Goal: Task Accomplishment & Management: Manage account settings

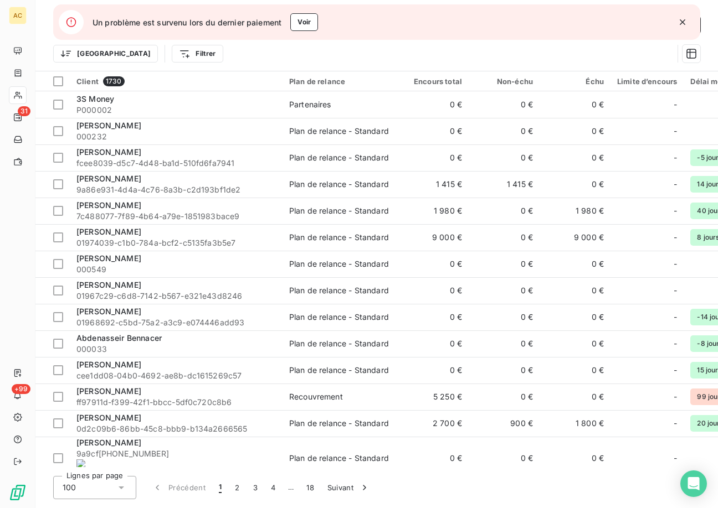
click at [683, 25] on icon "button" at bounding box center [682, 22] width 11 height 11
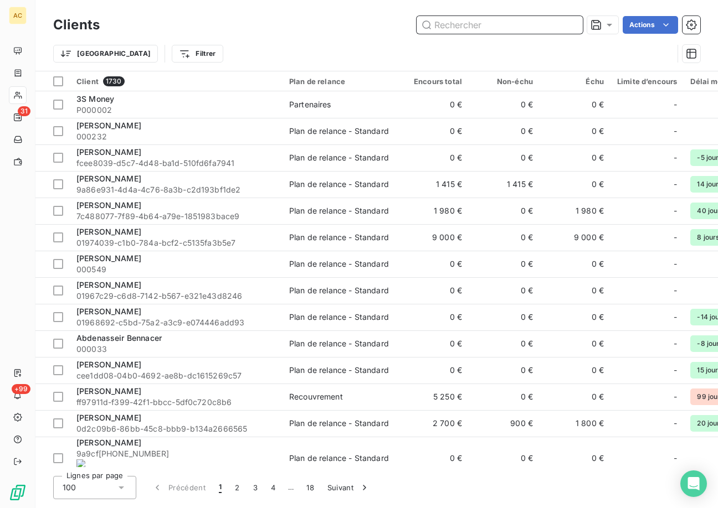
click at [508, 29] on input "text" at bounding box center [500, 25] width 166 height 18
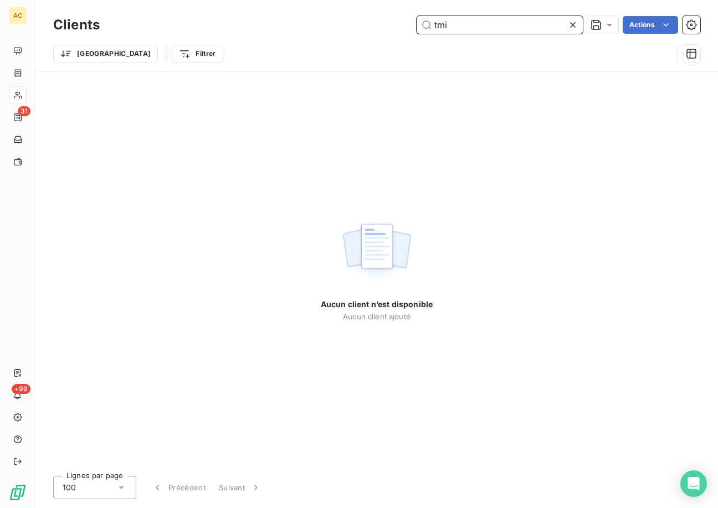
click at [437, 27] on input "tmi" at bounding box center [500, 25] width 166 height 18
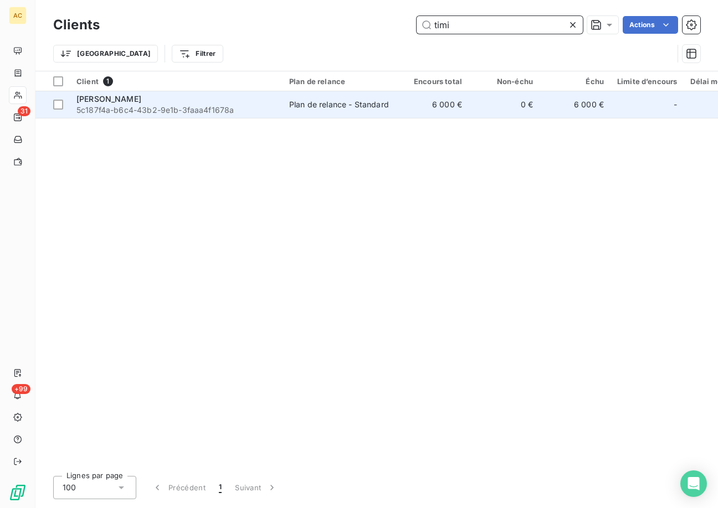
type input "timi"
click at [230, 109] on span "5c187f4a-b6c4-43b2-9e1b-3faaa4f1678a" at bounding box center [175, 110] width 199 height 11
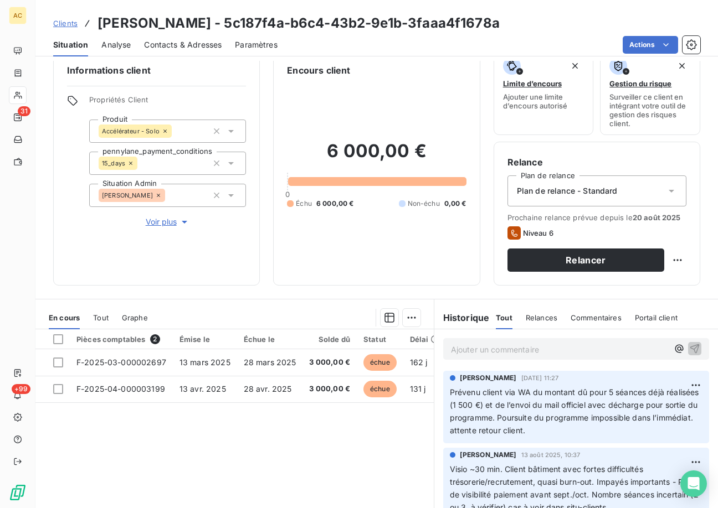
scroll to position [85, 0]
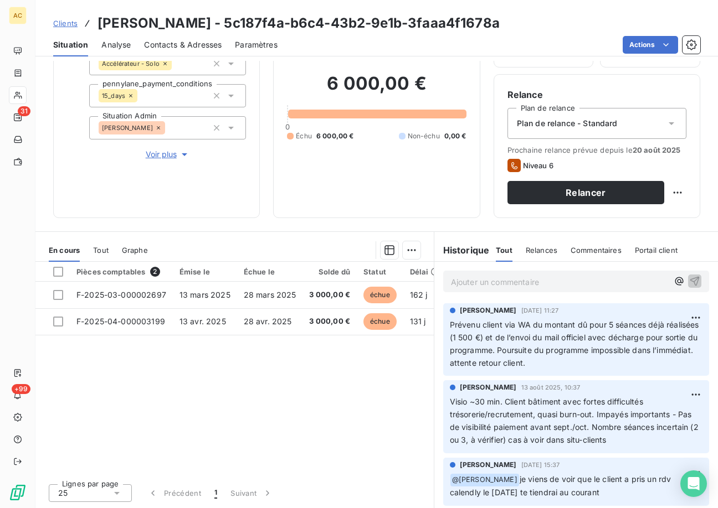
click at [479, 285] on p "Ajouter un commentaire ﻿" at bounding box center [559, 282] width 217 height 14
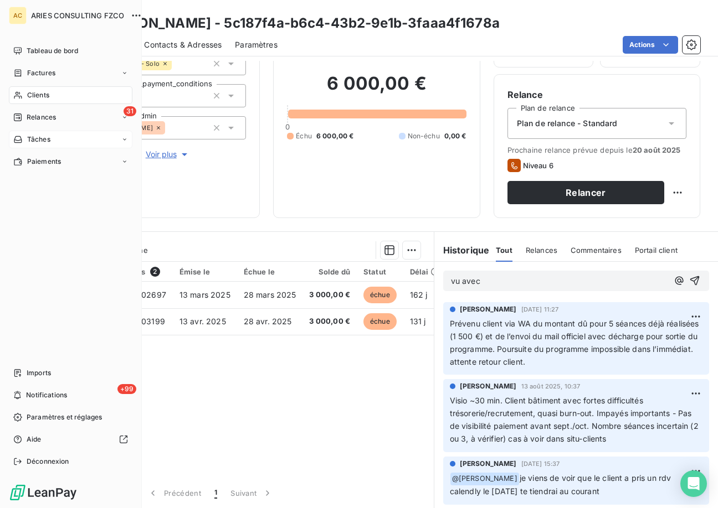
click at [89, 140] on div "Tâches" at bounding box center [71, 140] width 124 height 18
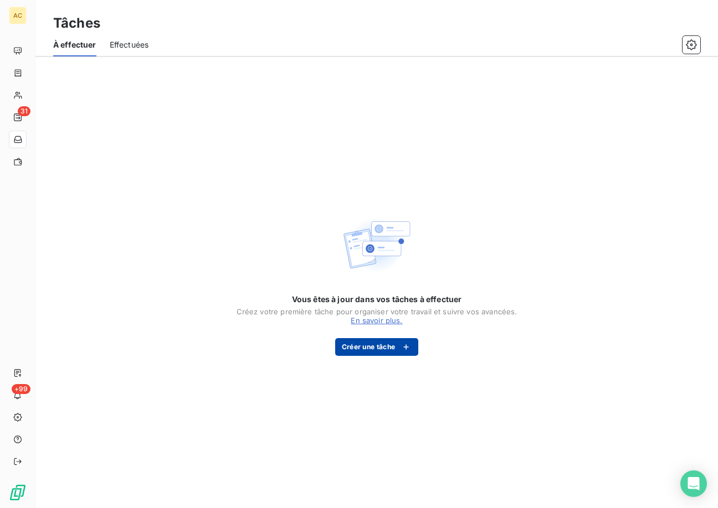
click at [352, 346] on button "Créer une tâche" at bounding box center [377, 347] width 84 height 18
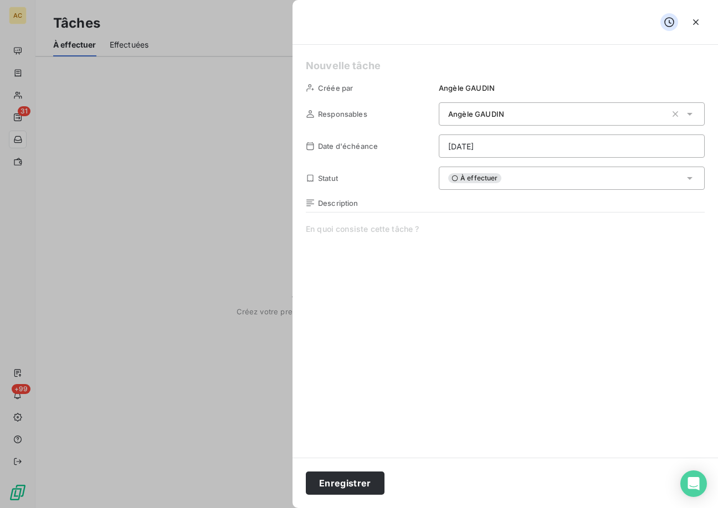
click at [530, 152] on html "AC 31 +99 Tâches À effectuer Effectuées Vous êtes à jour dans vos tâches à effe…" at bounding box center [359, 254] width 718 height 508
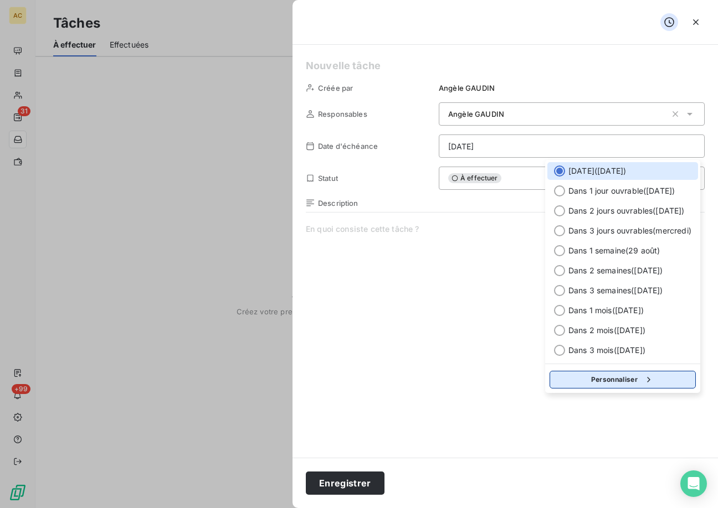
click at [613, 378] on button "Personnaliser" at bounding box center [622, 380] width 146 height 18
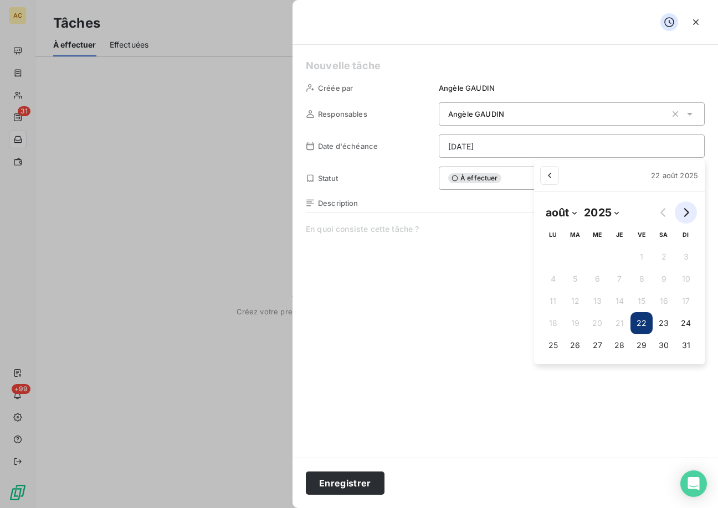
click at [690, 219] on button "Go to next month" at bounding box center [686, 213] width 22 height 22
select select "8"
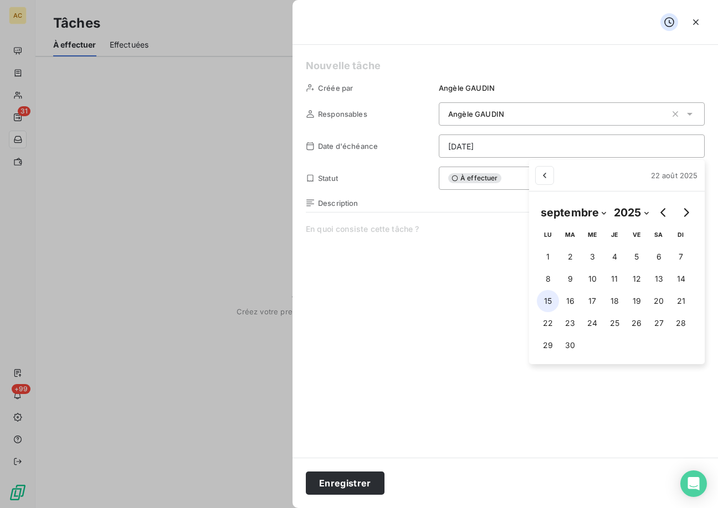
click at [548, 300] on button "15" at bounding box center [548, 301] width 22 height 22
type input "15/09/2025"
click at [466, 199] on html "AC 31 +99 Tâches À effectuer Effectuées Vous êtes à jour dans vos tâches à effe…" at bounding box center [359, 254] width 718 height 508
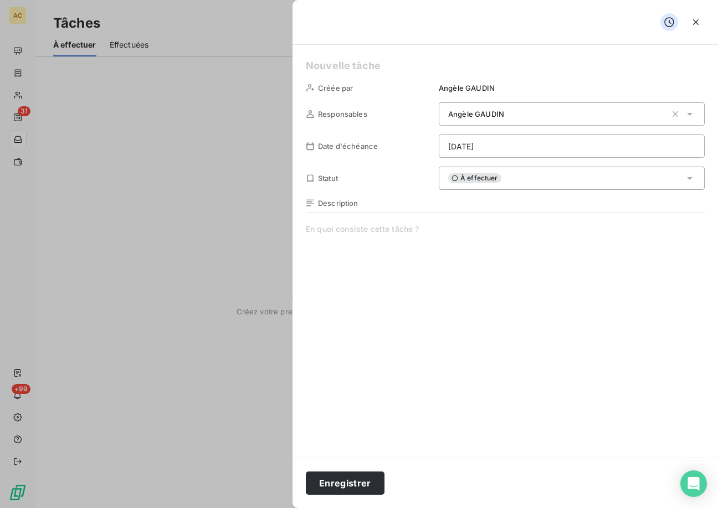
click at [376, 236] on span at bounding box center [505, 330] width 399 height 213
click at [345, 479] on button "Enregistrer" at bounding box center [345, 483] width 79 height 23
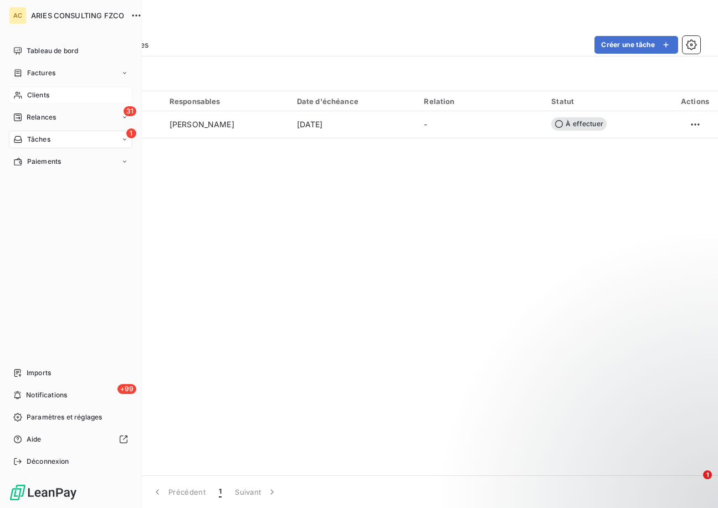
click at [17, 94] on icon at bounding box center [18, 95] width 8 height 7
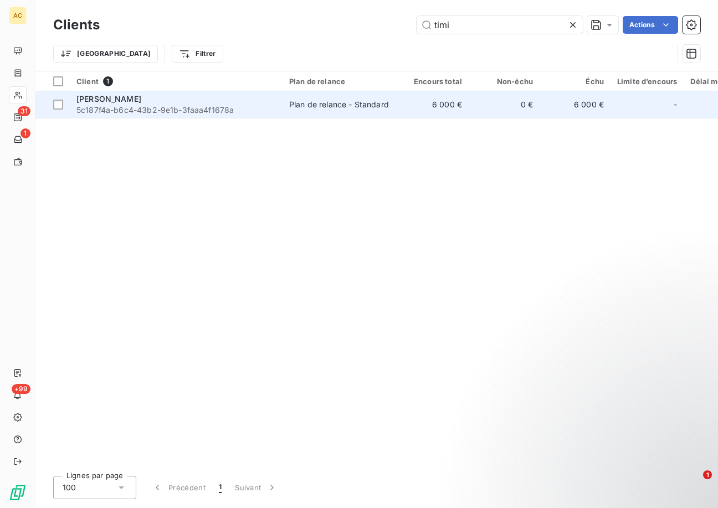
click at [127, 115] on span "5c187f4a-b6c4-43b2-9e1b-3faaa4f1678a" at bounding box center [175, 110] width 199 height 11
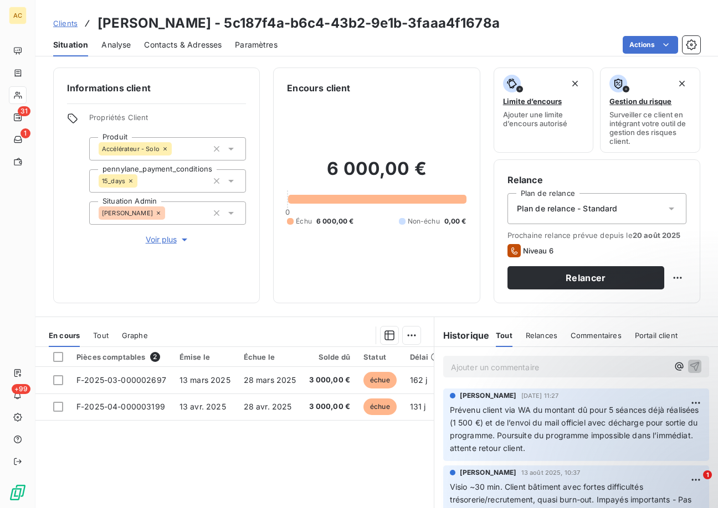
click at [474, 364] on p "Ajouter un commentaire ﻿" at bounding box center [559, 368] width 217 height 14
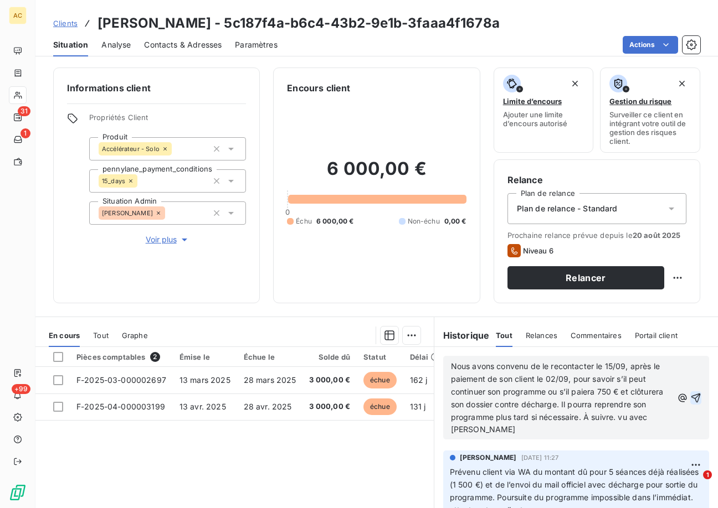
click at [690, 400] on icon "button" at bounding box center [695, 398] width 11 height 11
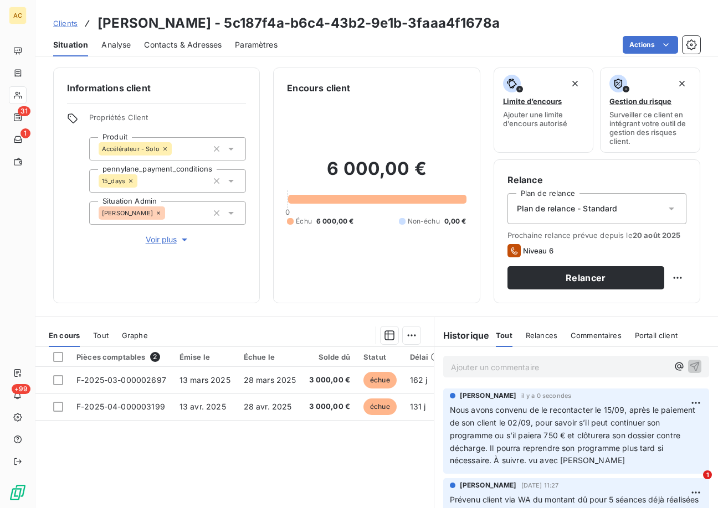
click at [107, 338] on span "Tout" at bounding box center [101, 335] width 16 height 9
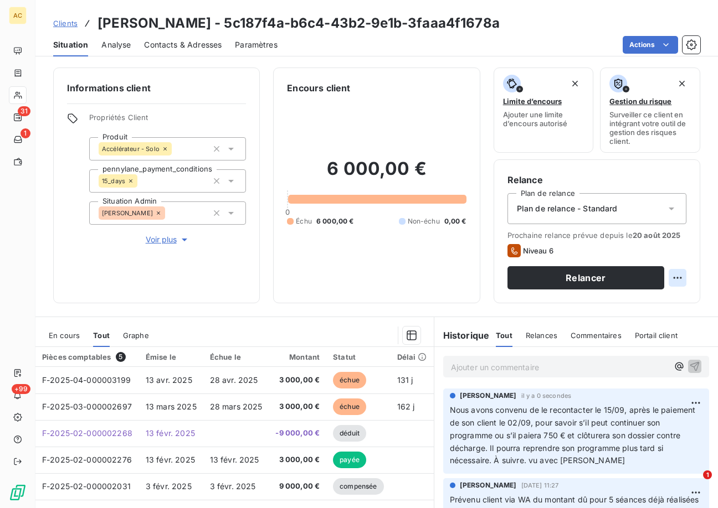
click at [671, 280] on html "AC 31 1 +99 Clients Timi GECAJ - 5c187f4a-b6c4-43b2-9e1b-3faaa4f1678a Situation…" at bounding box center [359, 254] width 718 height 508
click at [652, 302] on div "Replanifier cette action" at bounding box center [623, 303] width 99 height 18
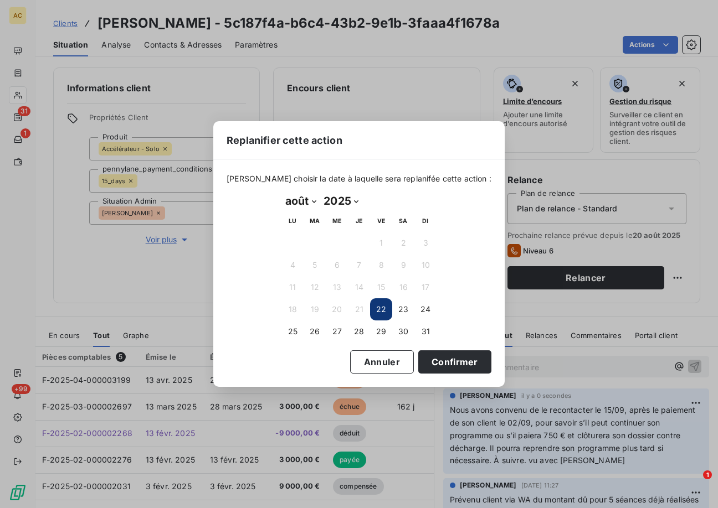
click at [294, 205] on select "janvier février mars avril mai juin juillet août septembre octobre novembre déc…" at bounding box center [300, 201] width 38 height 18
select select "8"
click at [281, 192] on select "janvier février mars avril mai juin juillet août septembre octobre novembre déc…" at bounding box center [300, 201] width 38 height 18
click at [287, 280] on button "15" at bounding box center [292, 287] width 22 height 22
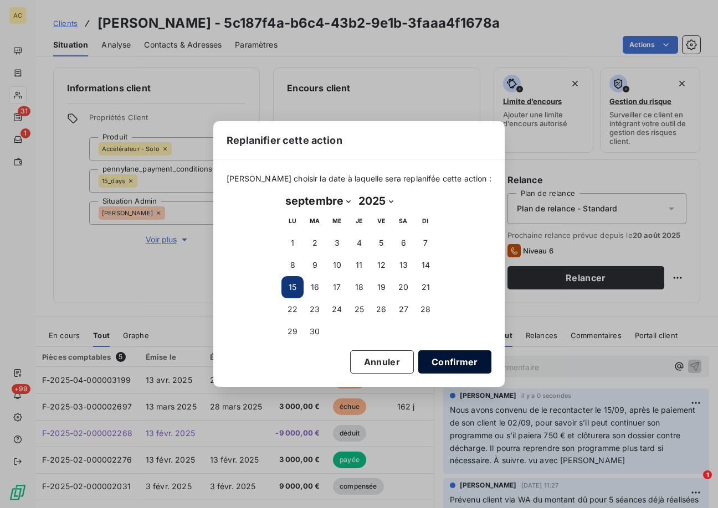
click at [437, 363] on button "Confirmer" at bounding box center [454, 362] width 73 height 23
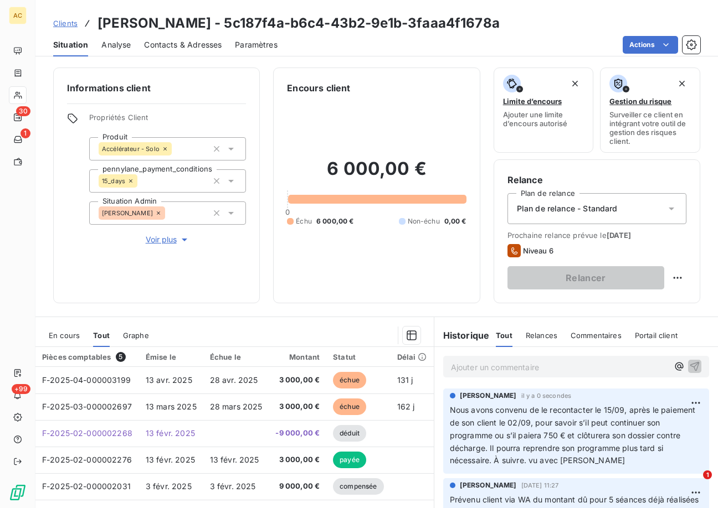
click at [63, 23] on span "Clients" at bounding box center [65, 23] width 24 height 9
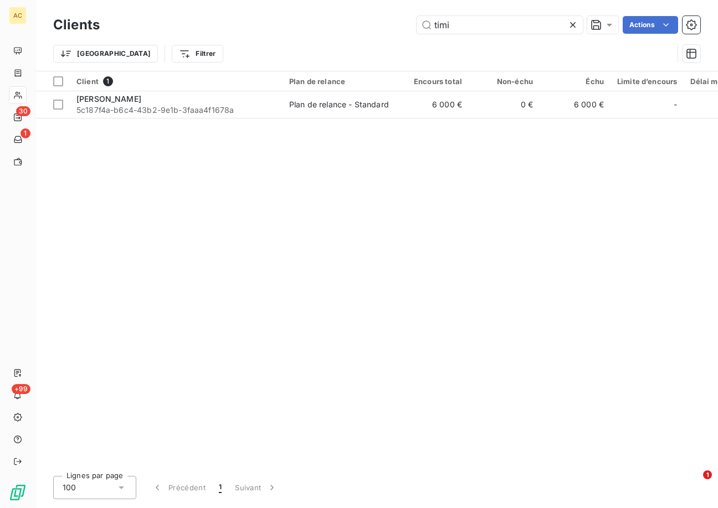
drag, startPoint x: 458, startPoint y: 26, endPoint x: 403, endPoint y: 22, distance: 55.0
click at [403, 22] on div "timi Actions" at bounding box center [406, 25] width 587 height 18
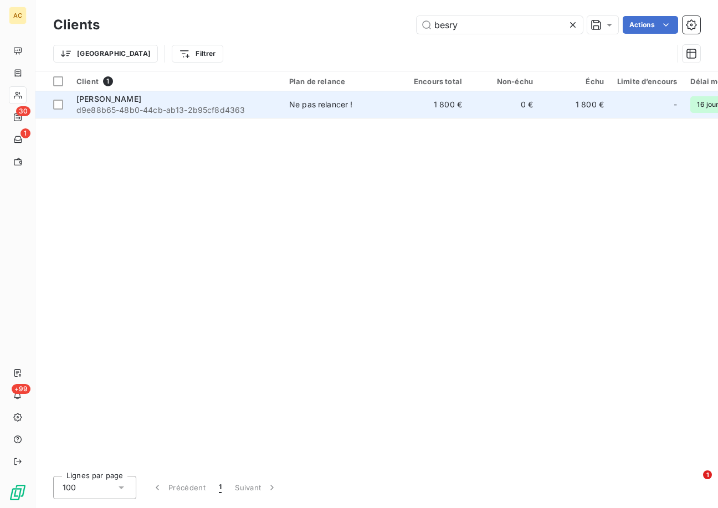
type input "besry"
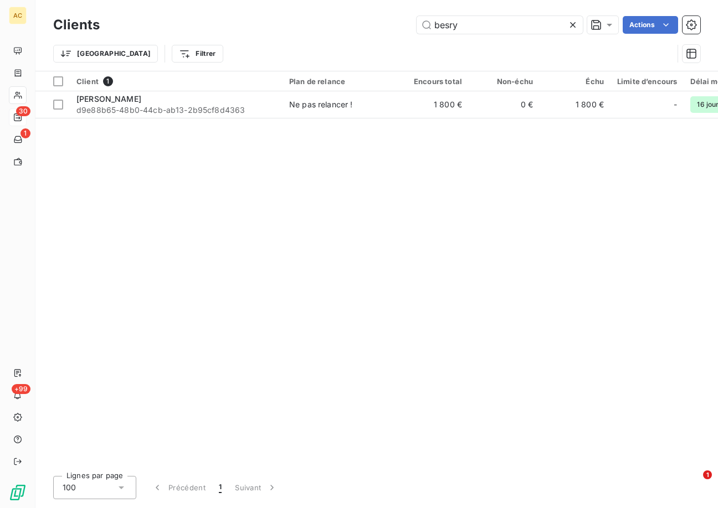
drag, startPoint x: 118, startPoint y: 104, endPoint x: 12, endPoint y: 116, distance: 106.5
click at [119, 104] on div "Thomas Besry" at bounding box center [175, 99] width 199 height 11
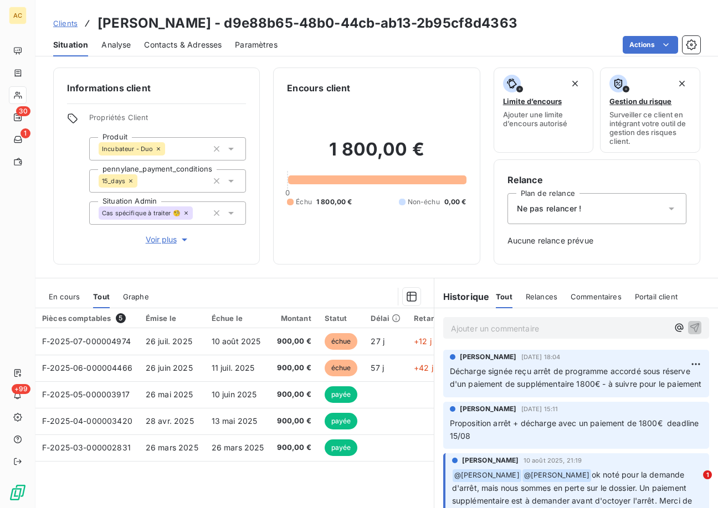
click at [474, 330] on p "Ajouter un commentaire ﻿" at bounding box center [559, 329] width 217 height 14
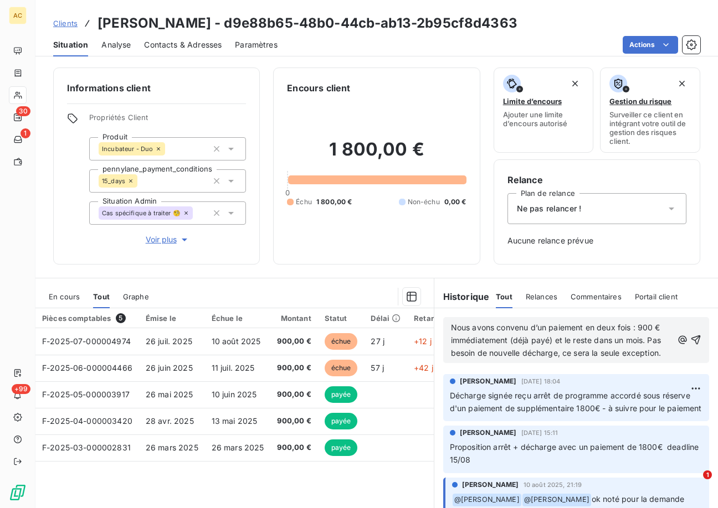
click at [553, 340] on span "Nous avons convenu d’un paiement en deux fois : 900 € immédiatement (déjà payé)…" at bounding box center [557, 340] width 212 height 35
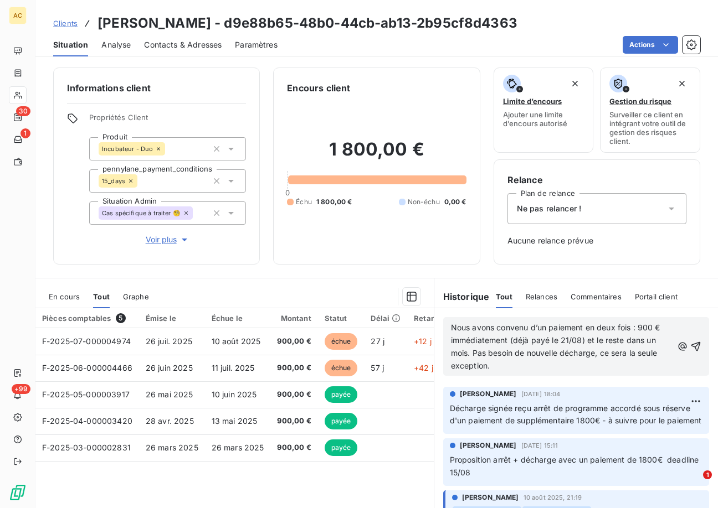
click at [513, 364] on p "Nous avons convenu d’un paiement en deux fois : 900 € immédiatement (déjà payé …" at bounding box center [562, 347] width 222 height 51
click at [690, 348] on icon "button" at bounding box center [695, 346] width 11 height 11
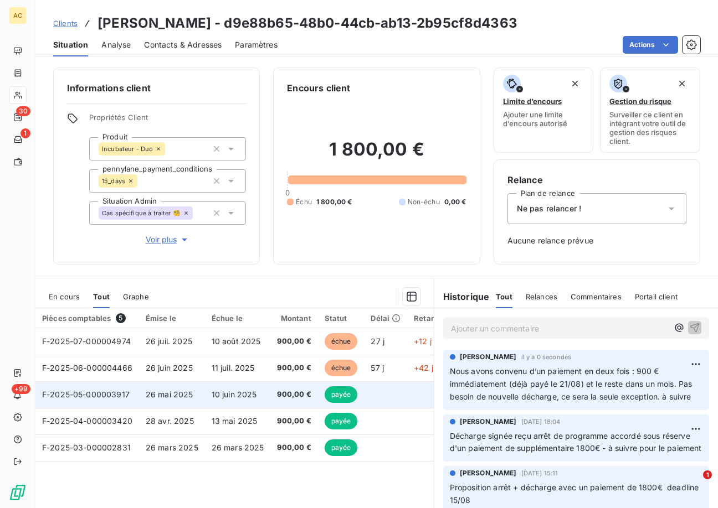
click at [194, 393] on td "26 mai 2025" at bounding box center [172, 395] width 66 height 27
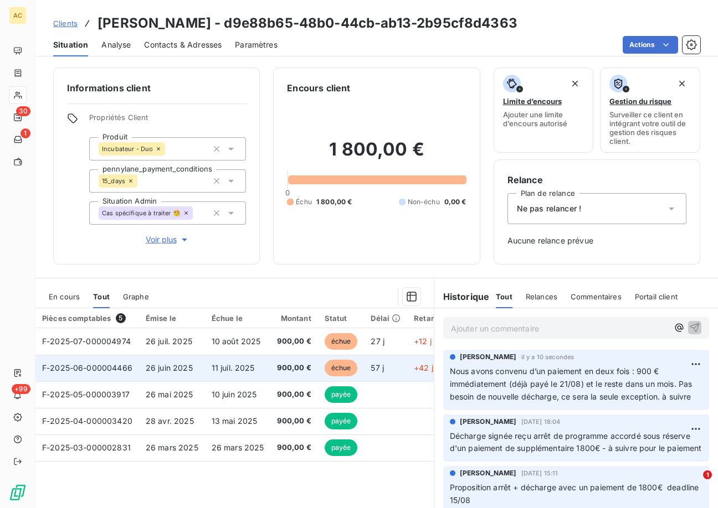
click at [151, 364] on span "26 juin 2025" at bounding box center [169, 367] width 47 height 9
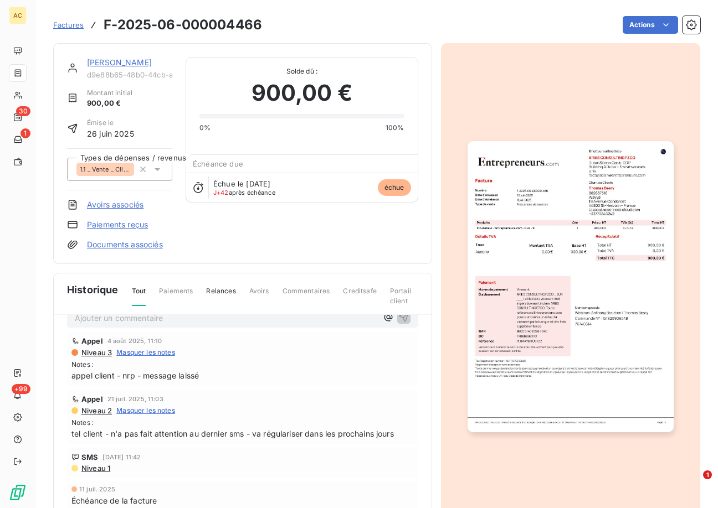
scroll to position [73, 0]
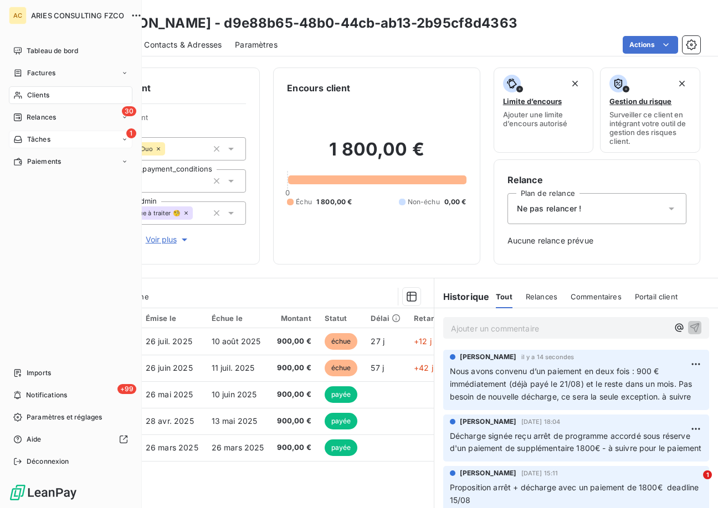
click at [43, 140] on span "Tâches" at bounding box center [38, 140] width 23 height 10
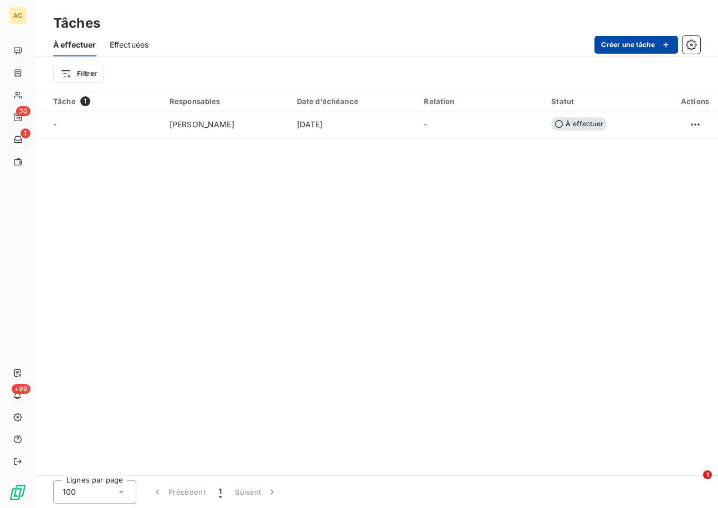
click at [622, 42] on button "Créer une tâche" at bounding box center [636, 45] width 84 height 18
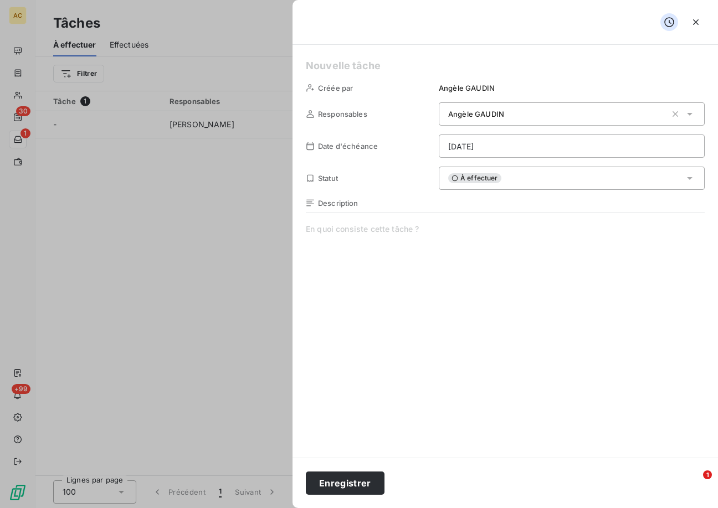
click at [356, 232] on span at bounding box center [505, 330] width 399 height 213
click at [507, 146] on html "AC 30 1 +99 Tâches À effectuer Effectuées Créer une tâche Filtrer Tâche 1 Respo…" at bounding box center [359, 254] width 718 height 508
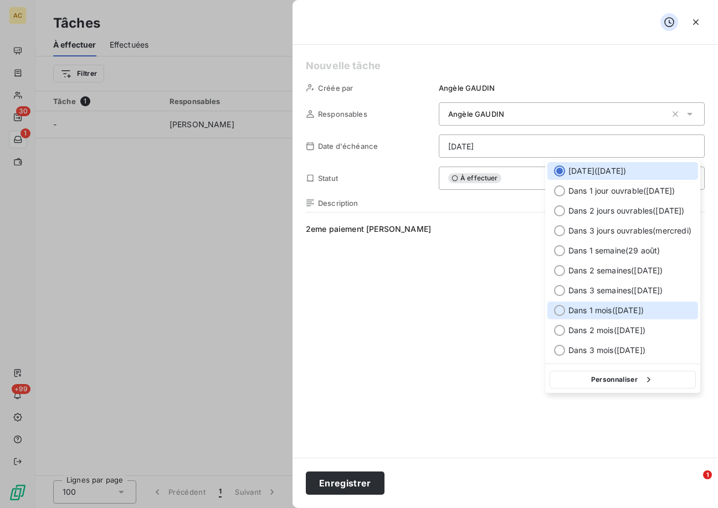
click at [561, 312] on div at bounding box center [559, 310] width 11 height 11
type input "22/09/2025"
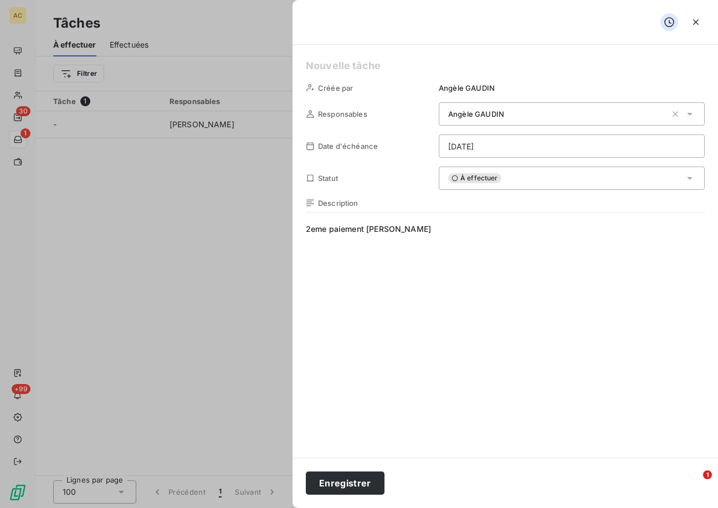
drag, startPoint x: 336, startPoint y: 232, endPoint x: 301, endPoint y: 235, distance: 34.5
click at [301, 235] on div "Créée par Angèle GAUDIN Responsables Angèle GAUDIN Date d'échéance 22/09/2025 S…" at bounding box center [504, 251] width 425 height 413
drag, startPoint x: 428, startPoint y: 232, endPoint x: 305, endPoint y: 230, distance: 123.5
click at [305, 230] on div "Créée par Angèle GAUDIN Responsables Angèle GAUDIN Date d'échéance 22/09/2025 S…" at bounding box center [504, 251] width 425 height 413
copy span "2eme paiement Thomas Besry"
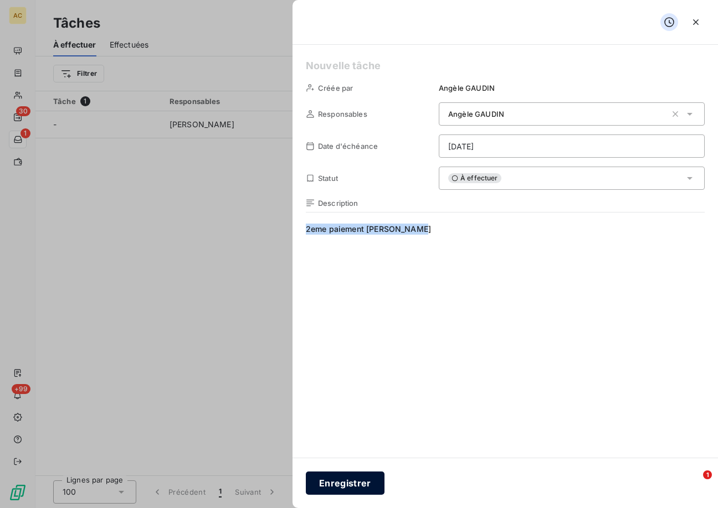
click at [336, 487] on button "Enregistrer" at bounding box center [345, 483] width 79 height 23
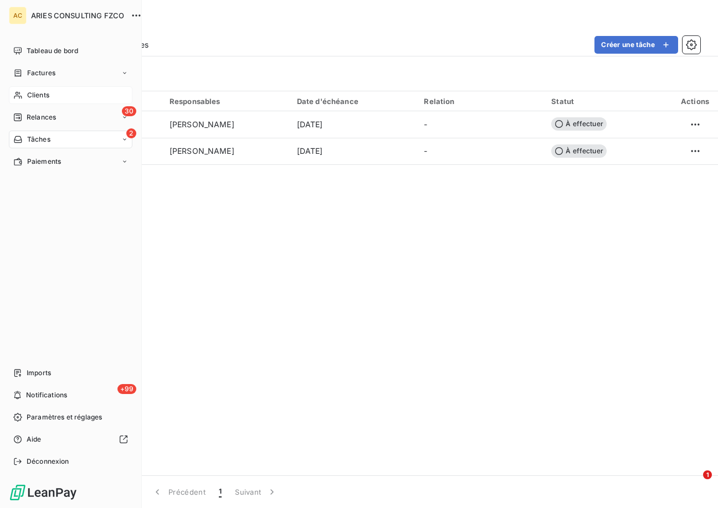
click at [24, 92] on div "Clients" at bounding box center [71, 95] width 124 height 18
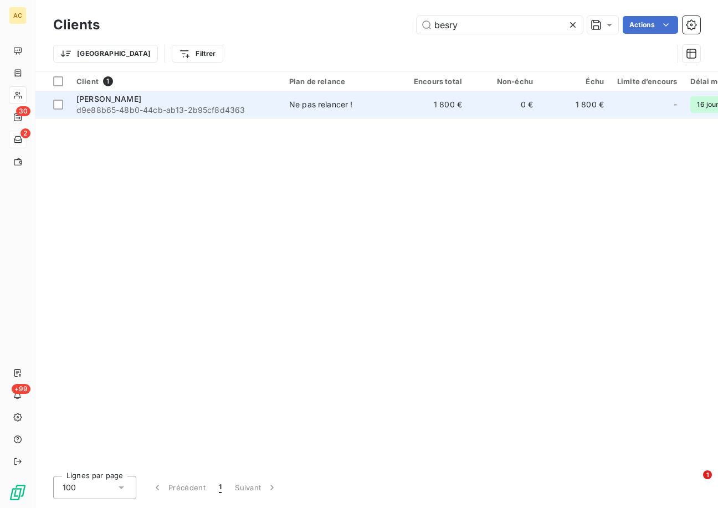
click at [377, 115] on td "Ne pas relancer !" at bounding box center [339, 104] width 115 height 27
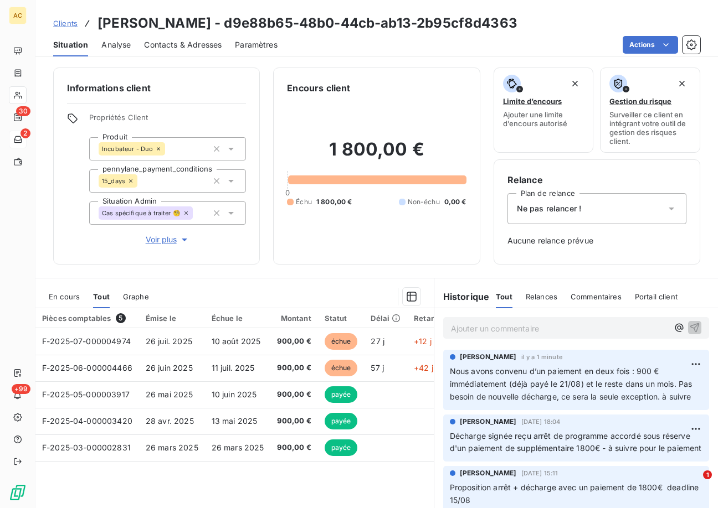
click at [67, 24] on span "Clients" at bounding box center [65, 23] width 24 height 9
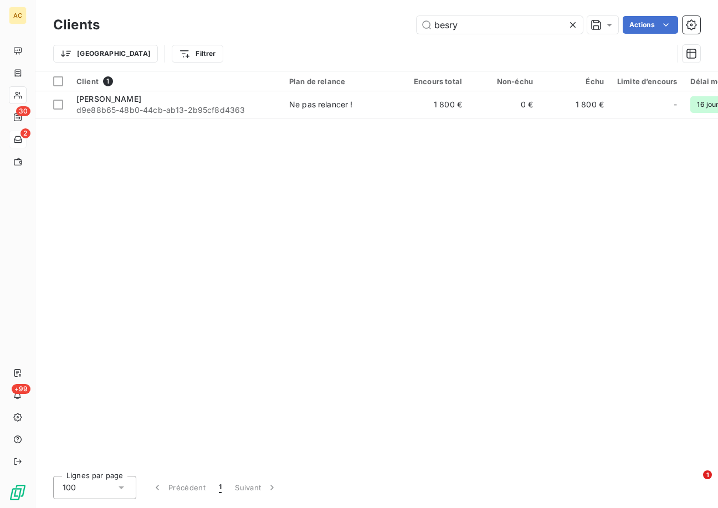
drag, startPoint x: 425, startPoint y: 20, endPoint x: 413, endPoint y: 20, distance: 12.2
click at [413, 20] on div "besry Actions" at bounding box center [406, 25] width 587 height 18
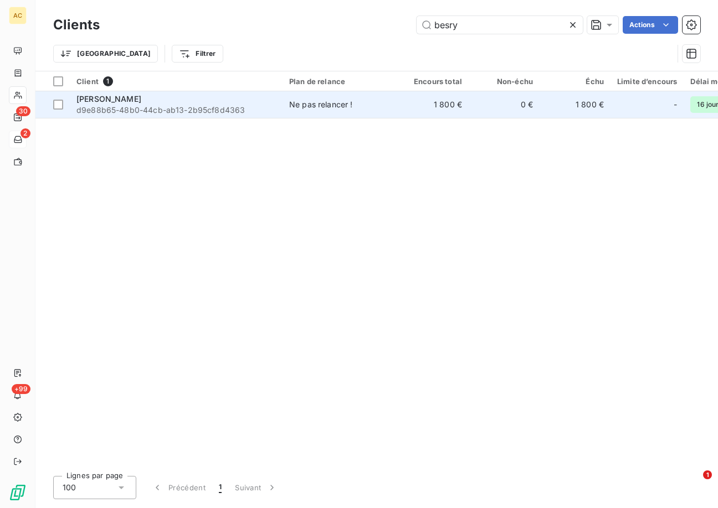
type input "e"
type input "regot"
click at [238, 109] on span "36d12927-40a9-48fd-bdec-8eb76b6537d1" at bounding box center [175, 110] width 199 height 11
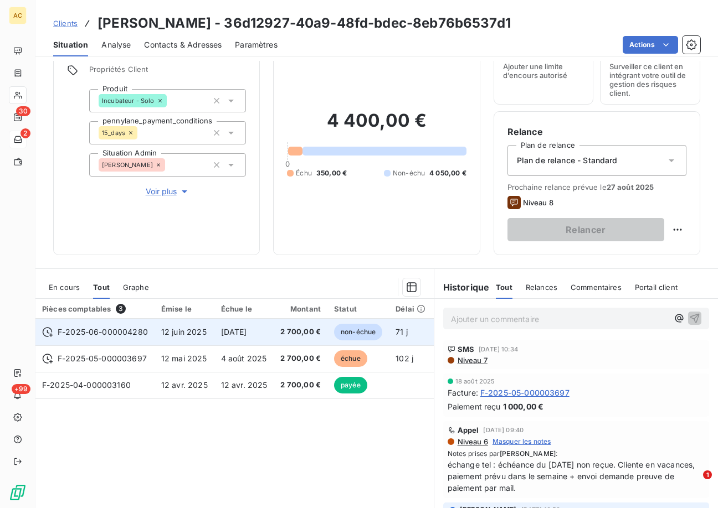
scroll to position [64, 0]
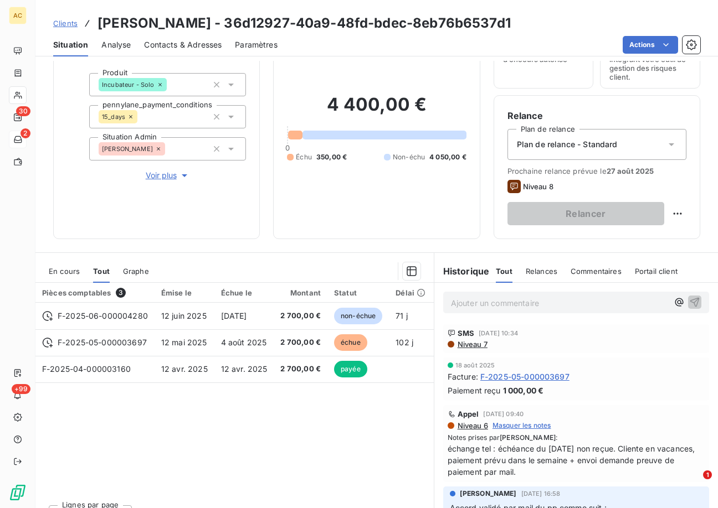
click at [495, 309] on p "Ajouter un commentaire ﻿" at bounding box center [559, 303] width 217 height 14
click at [639, 302] on p "envoi lien de paiement pour 350€ restant le 20/08" at bounding box center [559, 302] width 217 height 13
click at [152, 45] on span "Contacts & Adresses" at bounding box center [183, 44] width 78 height 11
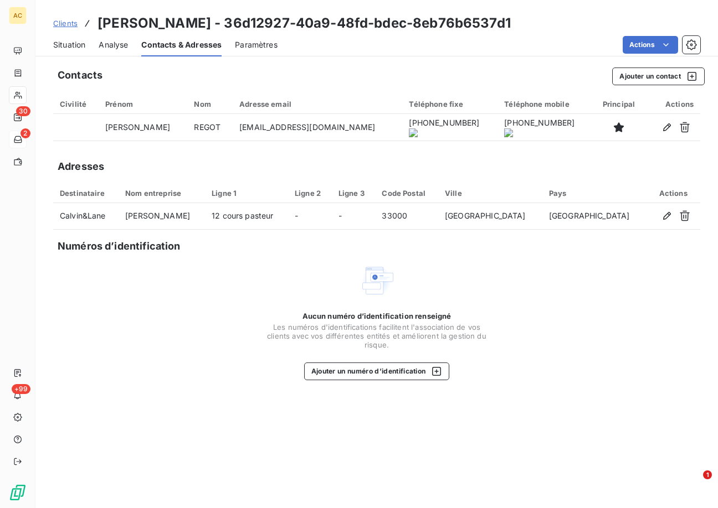
click at [75, 47] on span "Situation" at bounding box center [69, 44] width 32 height 11
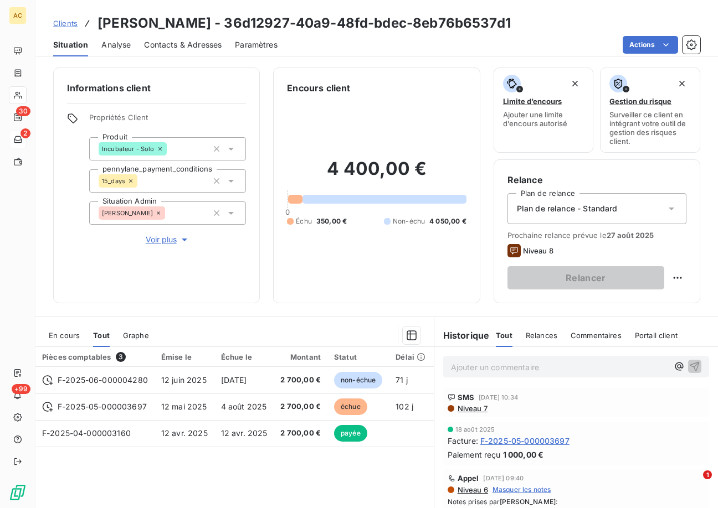
click at [473, 368] on p "Ajouter un commentaire ﻿" at bounding box center [559, 368] width 217 height 14
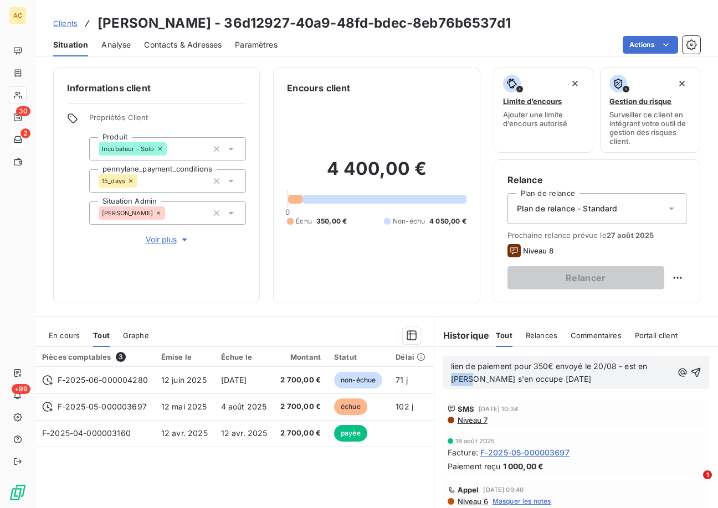
click at [456, 379] on span "lien de paiement pour 350€ envoyé le 20/08 - est en Grece s'en occupe lundi 24/…" at bounding box center [550, 373] width 199 height 22
click at [690, 373] on icon "button" at bounding box center [695, 372] width 11 height 11
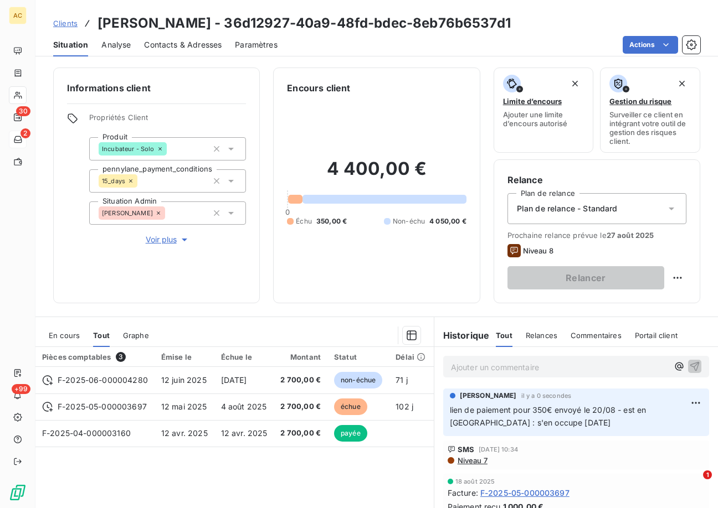
click at [60, 24] on span "Clients" at bounding box center [65, 23] width 24 height 9
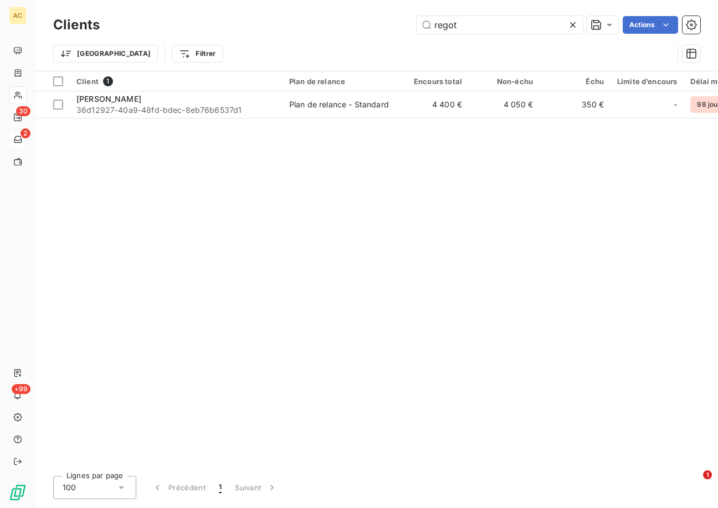
drag, startPoint x: 453, startPoint y: 27, endPoint x: 412, endPoint y: 23, distance: 41.7
click at [412, 23] on div "regot Actions" at bounding box center [406, 25] width 587 height 18
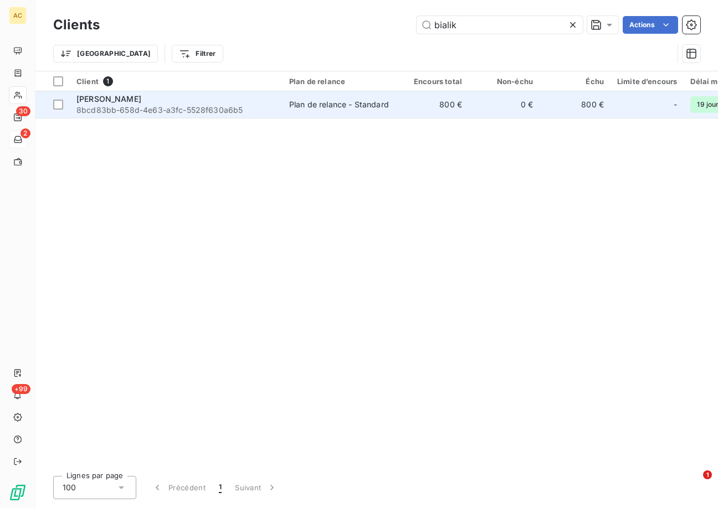
type input "bialik"
click at [185, 100] on div "Carole Bialik" at bounding box center [175, 99] width 199 height 11
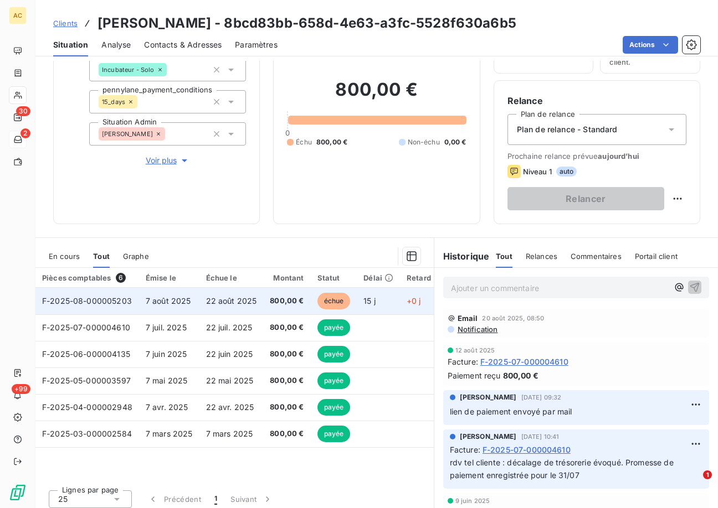
scroll to position [85, 0]
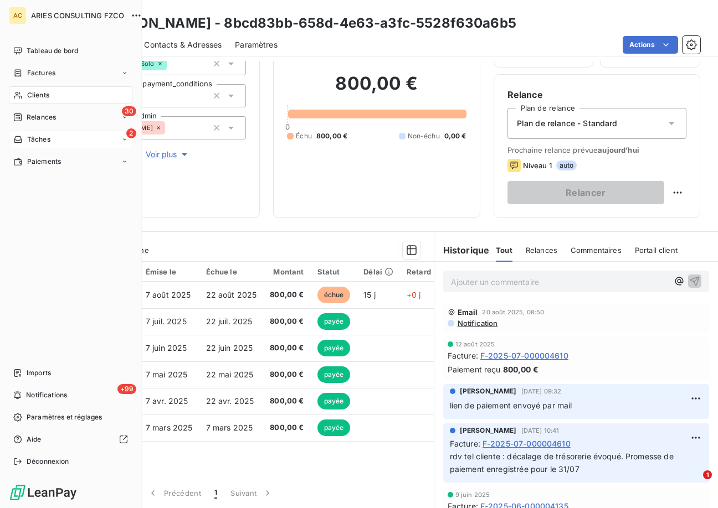
click at [19, 94] on icon at bounding box center [18, 95] width 8 height 7
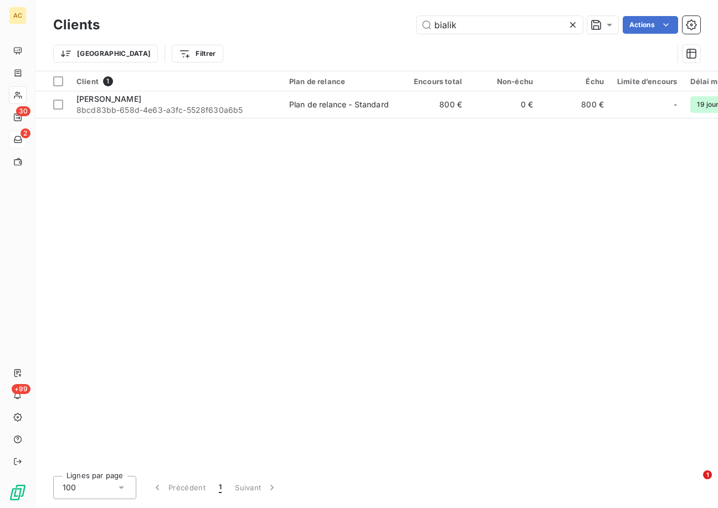
drag, startPoint x: 450, startPoint y: 25, endPoint x: 386, endPoint y: 21, distance: 64.4
click at [386, 21] on div "bialik Actions" at bounding box center [406, 25] width 587 height 18
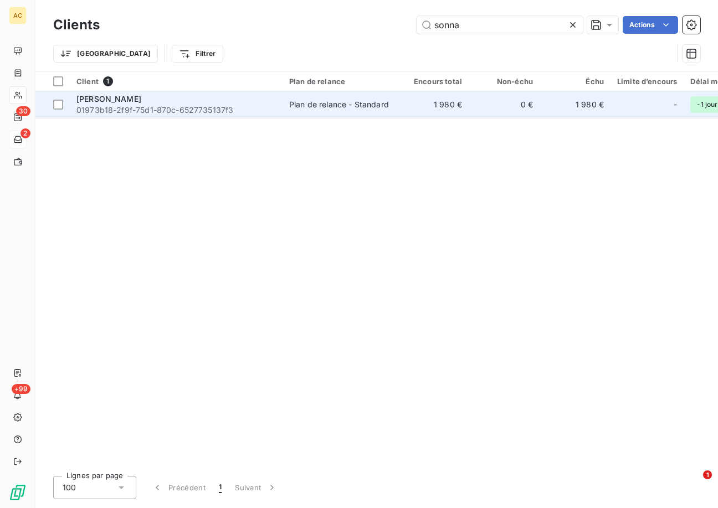
type input "sonna"
click at [159, 106] on span "01973b18-2f9f-75d1-870c-6527735137f3" at bounding box center [175, 110] width 199 height 11
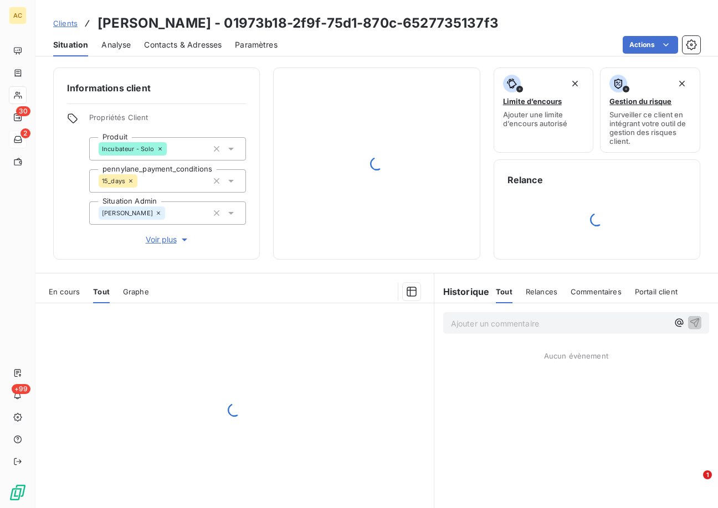
click at [160, 241] on span "Voir plus" at bounding box center [168, 239] width 44 height 11
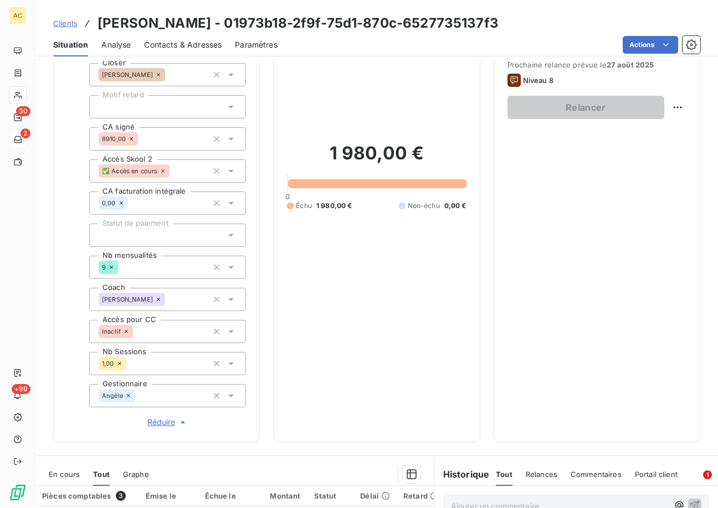
scroll to position [395, 0]
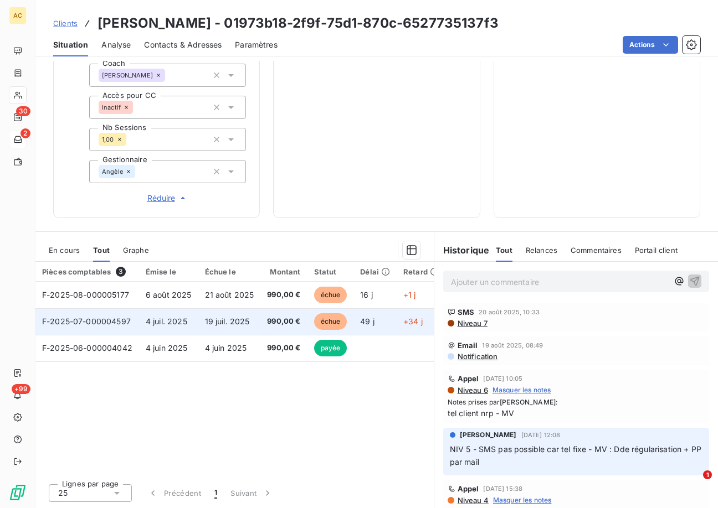
click at [241, 325] on span "19 juil. 2025" at bounding box center [227, 321] width 45 height 9
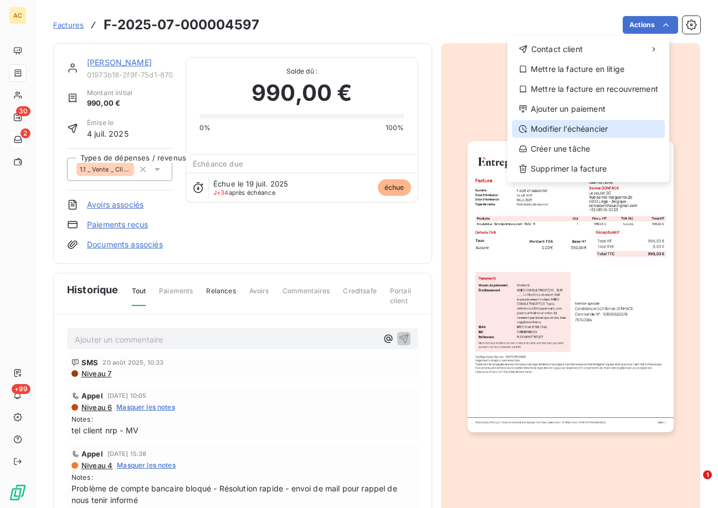
click at [560, 126] on div "Modifier l’échéancier" at bounding box center [588, 129] width 153 height 18
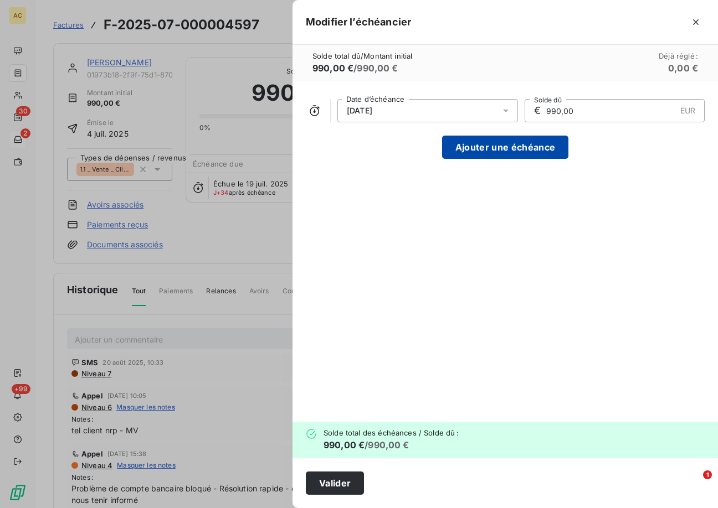
click at [517, 147] on button "Ajouter une échéance" at bounding box center [505, 147] width 126 height 23
type input "495,00"
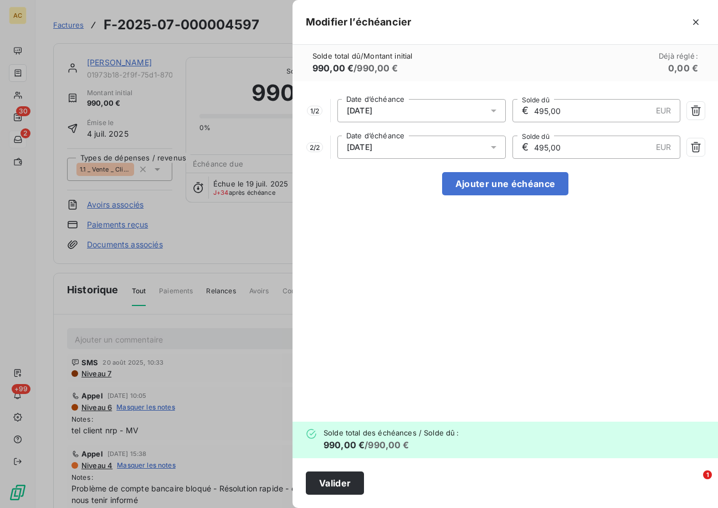
click at [497, 112] on icon at bounding box center [493, 110] width 11 height 11
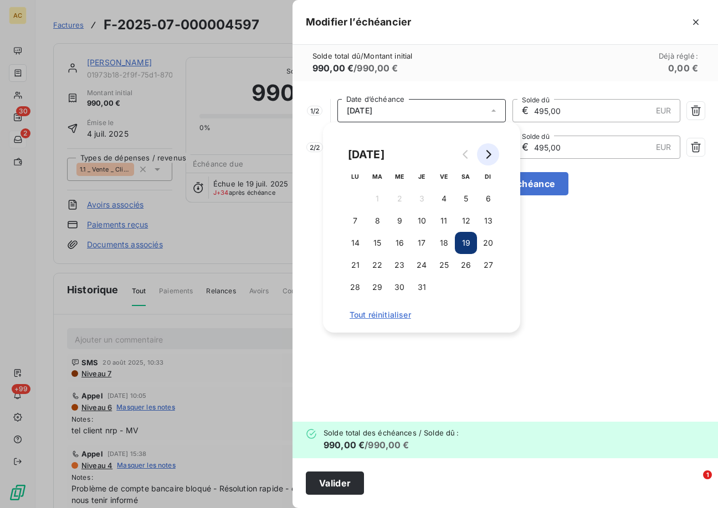
click at [486, 150] on icon "Go to next month" at bounding box center [488, 154] width 5 height 9
click at [353, 286] on button "25" at bounding box center [355, 287] width 22 height 22
click at [352, 287] on button "25" at bounding box center [355, 287] width 22 height 22
drag, startPoint x: 588, startPoint y: 265, endPoint x: 579, endPoint y: 255, distance: 13.0
click at [588, 264] on div "1 / 2 25/08/2025 Date d’échéance € 495,00 EUR Solde dû 2 / 2 25/08/2025 Date d’…" at bounding box center [504, 251] width 425 height 341
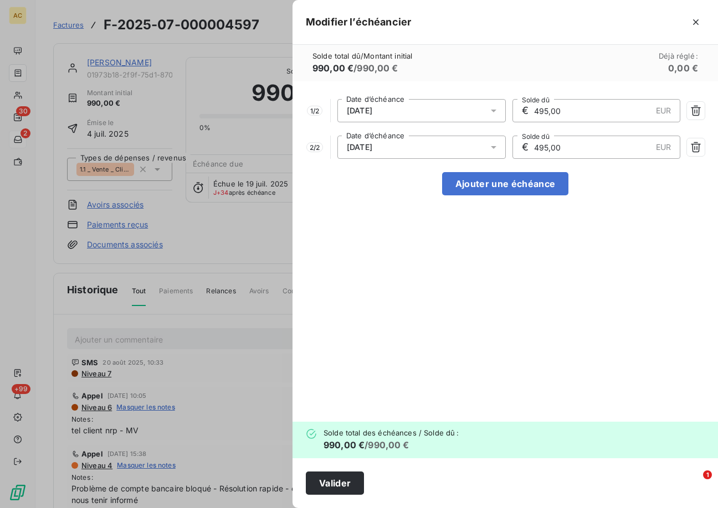
click at [495, 147] on icon at bounding box center [493, 147] width 11 height 11
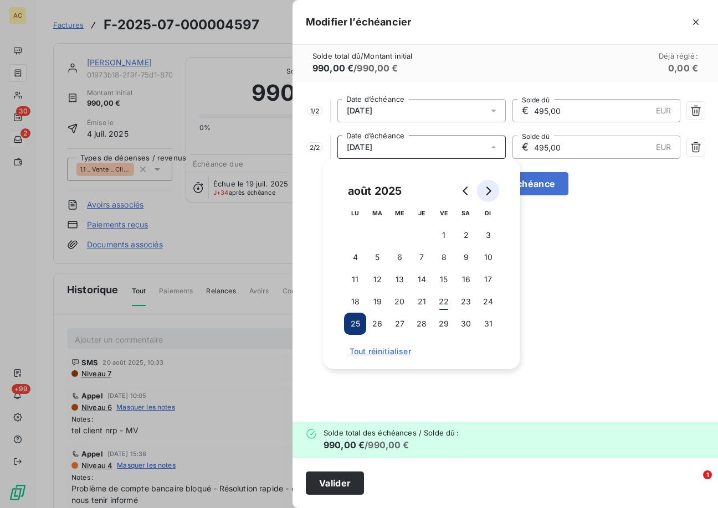
click at [492, 196] on button "Go to next month" at bounding box center [488, 191] width 22 height 22
click at [359, 235] on button "1" at bounding box center [355, 235] width 22 height 22
click at [569, 335] on div "1 / 2 25/08/2025 Date d’échéance € 495,00 EUR Solde dû 2 / 2 01/09/2025 Date d’…" at bounding box center [504, 251] width 425 height 341
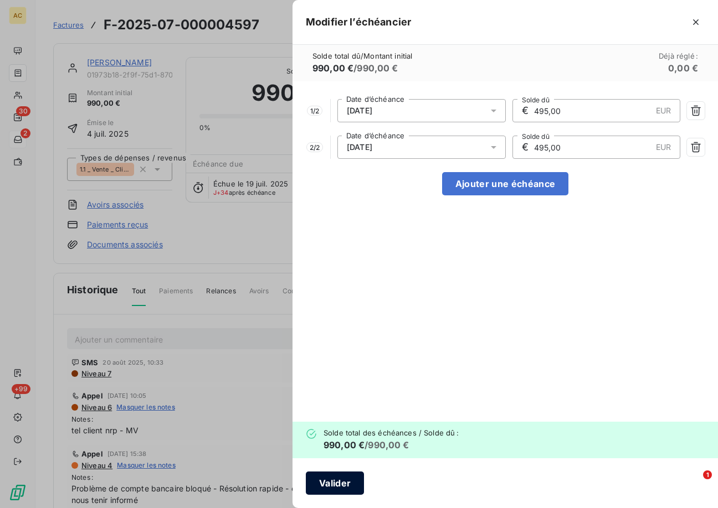
click at [336, 484] on button "Valider" at bounding box center [335, 483] width 58 height 23
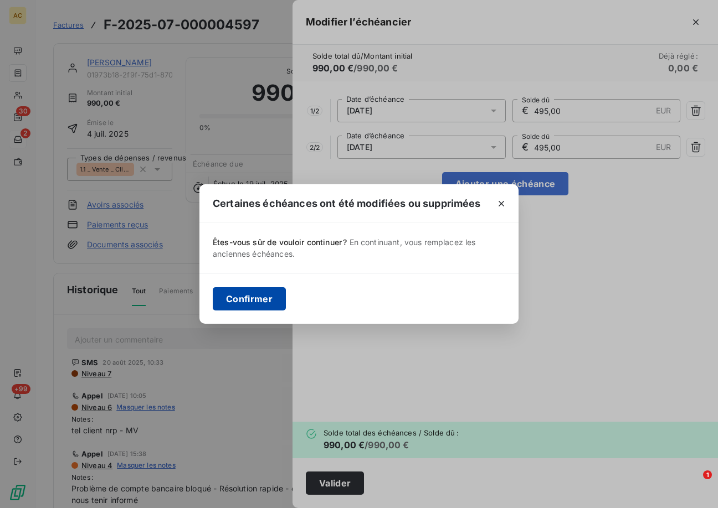
click at [245, 296] on button "Confirmer" at bounding box center [249, 298] width 73 height 23
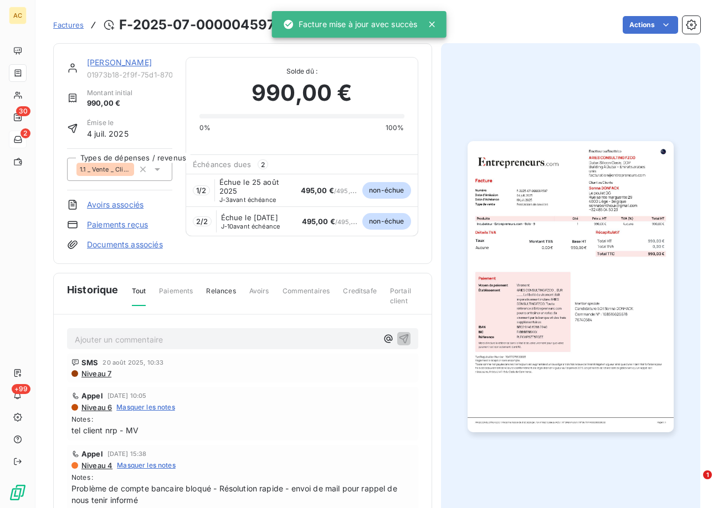
click at [102, 59] on link "Sonna DONFACK" at bounding box center [119, 62] width 65 height 9
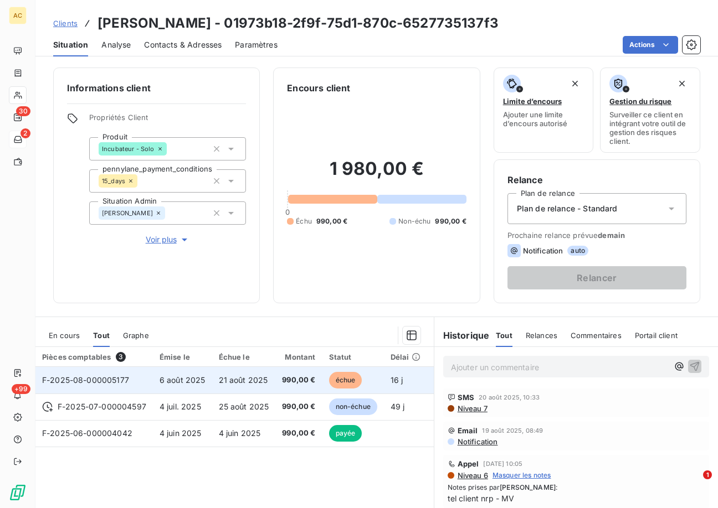
click at [192, 376] on span "6 août 2025" at bounding box center [183, 380] width 46 height 9
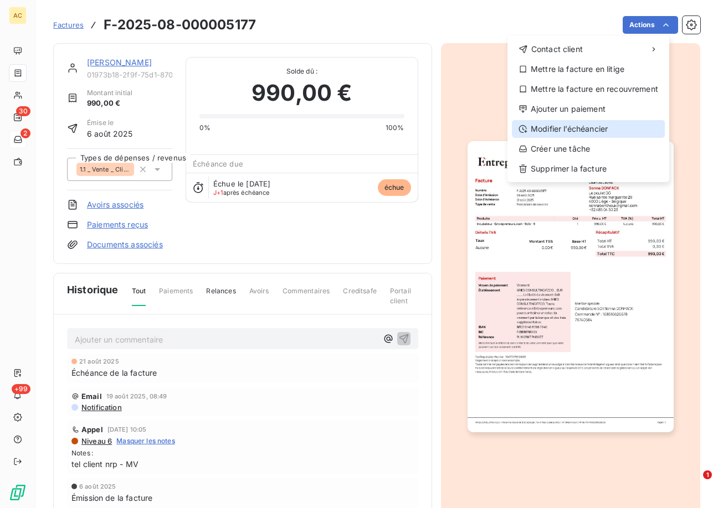
click at [557, 127] on div "Modifier l’échéancier" at bounding box center [588, 129] width 153 height 18
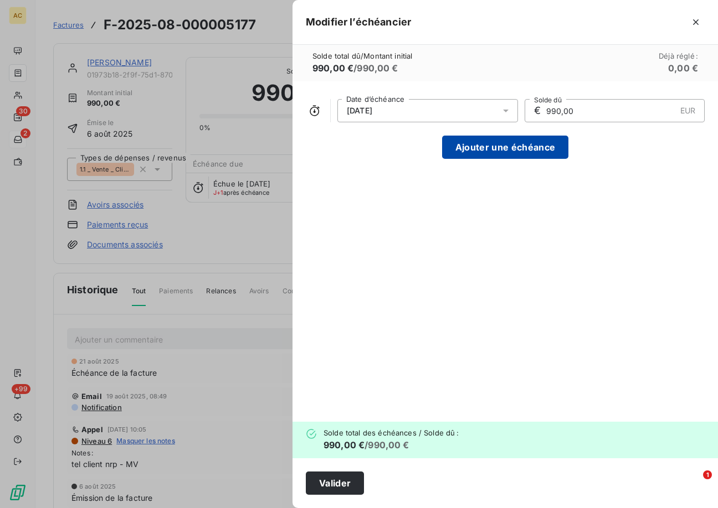
click at [507, 142] on button "Ajouter une échéance" at bounding box center [505, 147] width 126 height 23
type input "495,00"
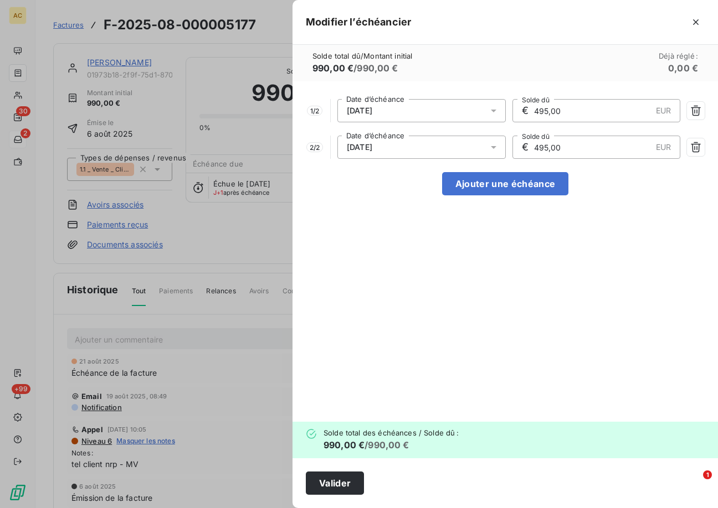
click at [491, 113] on icon at bounding box center [493, 110] width 11 height 11
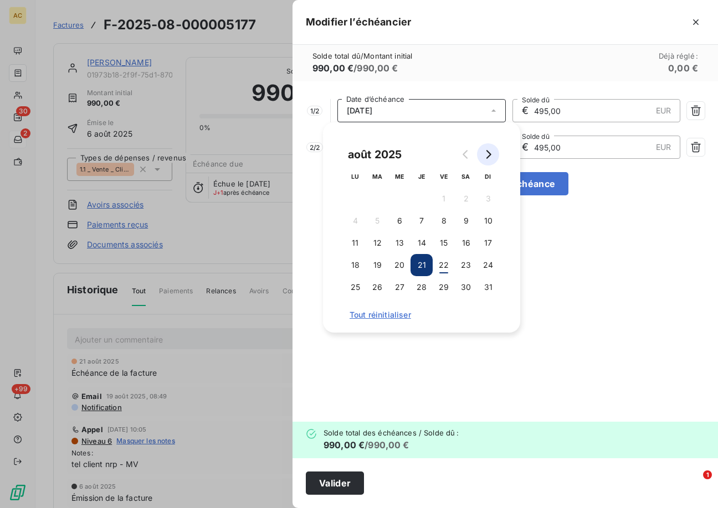
click at [490, 156] on icon "Go to next month" at bounding box center [488, 154] width 9 height 9
click at [359, 220] on button "8" at bounding box center [355, 221] width 22 height 22
click at [593, 259] on div "1 / 2 08/09/2025 Date d’échéance € 495,00 EUR Solde dû 2 / 2 21/09/2025 Date d’…" at bounding box center [504, 251] width 425 height 341
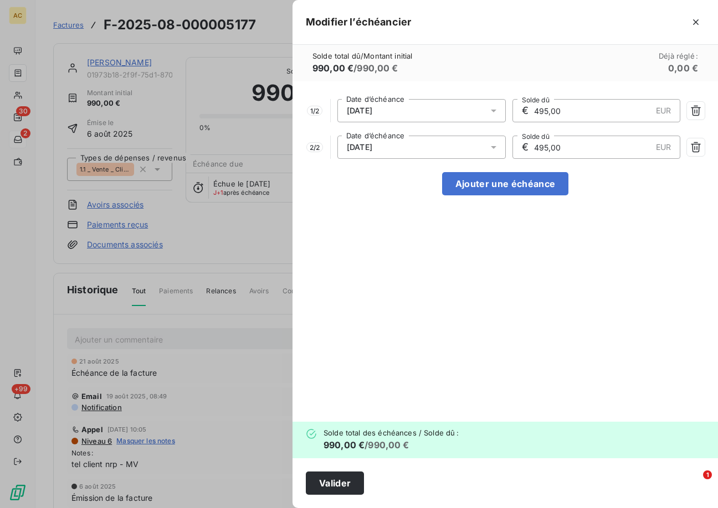
click at [500, 148] on div at bounding box center [497, 147] width 18 height 23
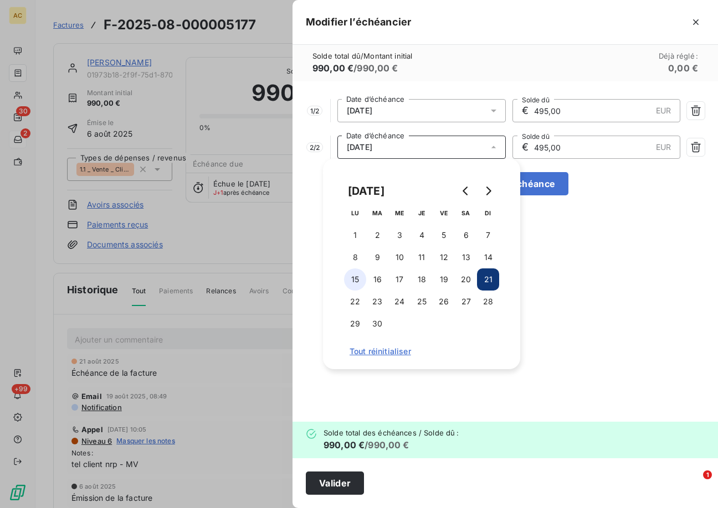
click at [354, 278] on button "15" at bounding box center [355, 280] width 22 height 22
click at [581, 284] on div "1 / 2 08/09/2025 Date d’échéance € 495,00 EUR Solde dû 2 / 2 15/09/2025 Date d’…" at bounding box center [504, 251] width 425 height 341
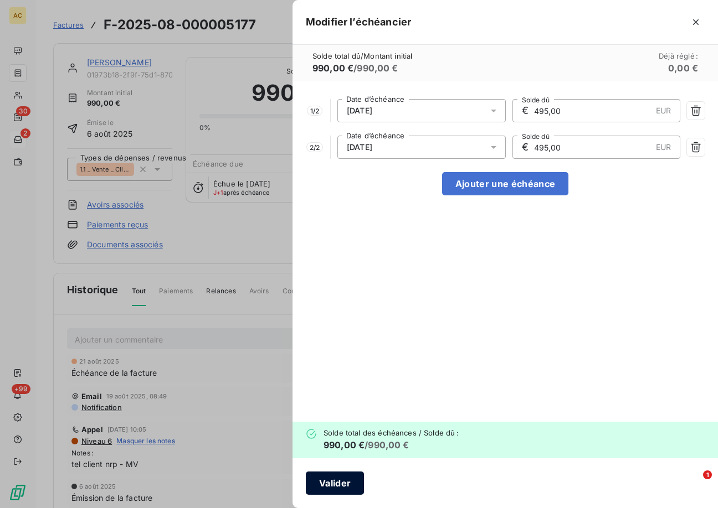
click at [344, 482] on button "Valider" at bounding box center [335, 483] width 58 height 23
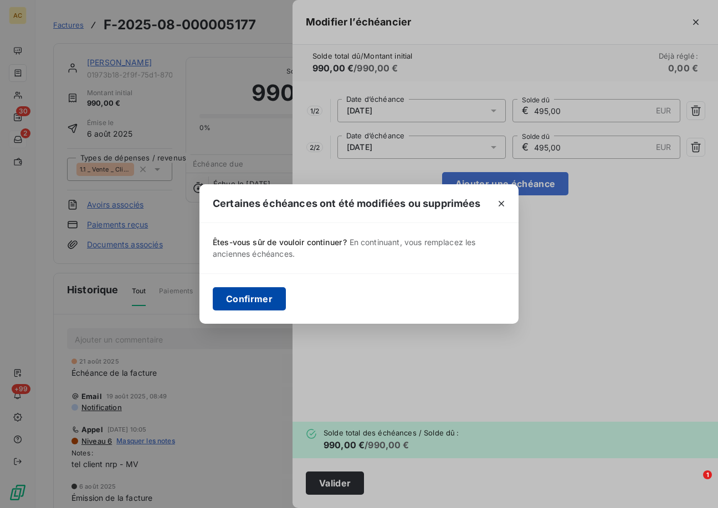
click at [240, 302] on button "Confirmer" at bounding box center [249, 298] width 73 height 23
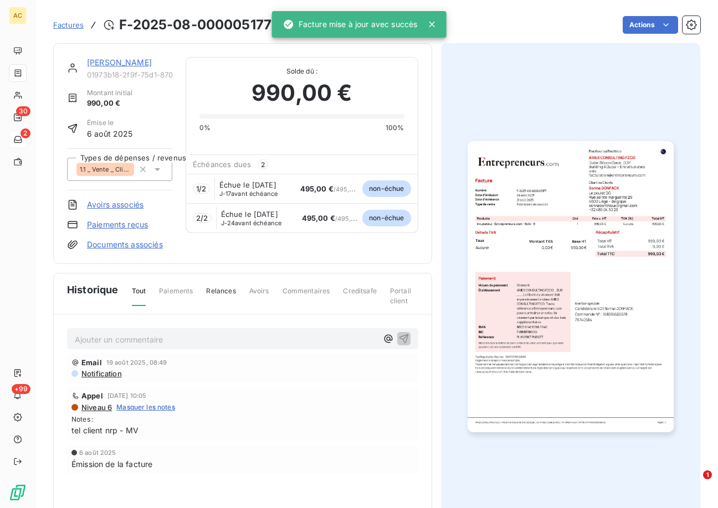
click at [105, 66] on link "Sonna DONFACK" at bounding box center [119, 62] width 65 height 9
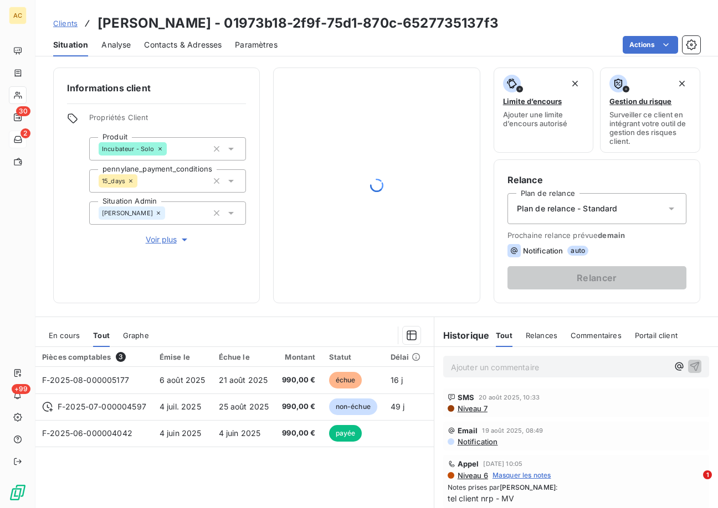
click at [451, 367] on p "Ajouter un commentaire ﻿" at bounding box center [559, 368] width 217 height 14
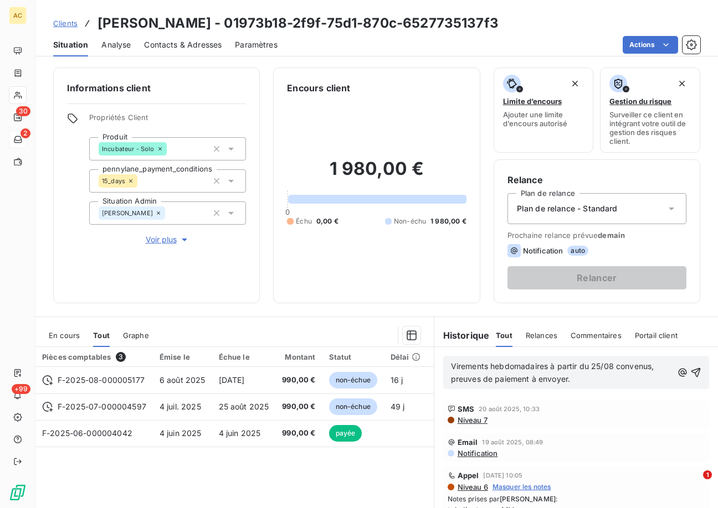
click at [544, 366] on span "Virements hebdomadaires à partir du 25/08 convenus, preuves de paiement à envoy…" at bounding box center [553, 373] width 205 height 22
click at [482, 379] on span "Virements hebdomadaires de 495€ à partir du 25/08 convenus, preuves de paiement…" at bounding box center [550, 373] width 199 height 22
click at [690, 373] on icon "button" at bounding box center [695, 372] width 11 height 11
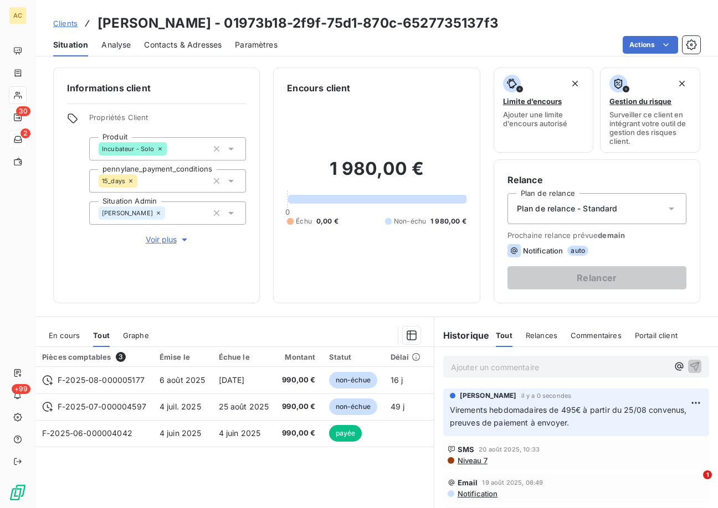
click at [69, 23] on span "Clients" at bounding box center [65, 23] width 24 height 9
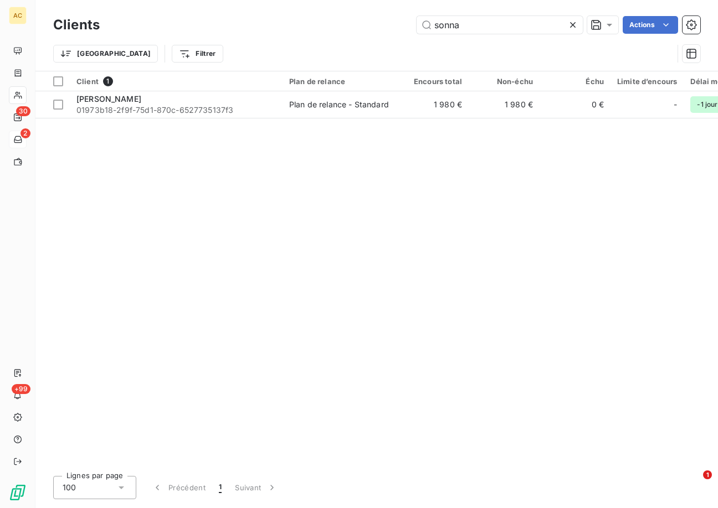
drag, startPoint x: 450, startPoint y: 23, endPoint x: 403, endPoint y: 26, distance: 47.7
click at [404, 23] on div "sonna Actions" at bounding box center [406, 25] width 587 height 18
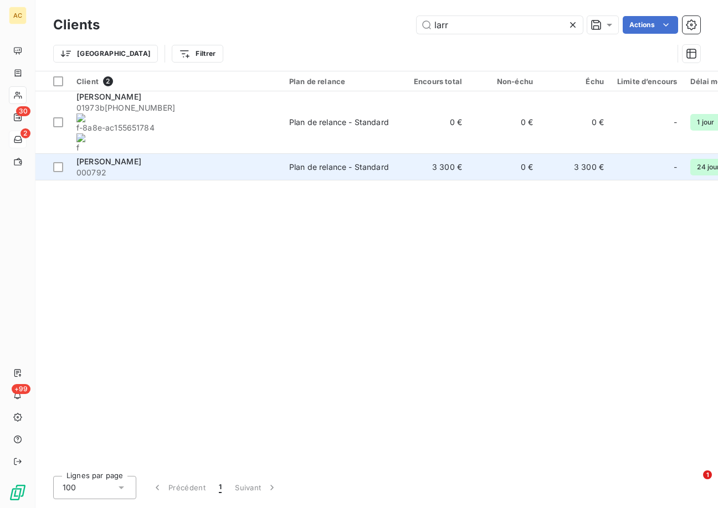
type input "larr"
click at [92, 167] on span "000792" at bounding box center [175, 172] width 199 height 11
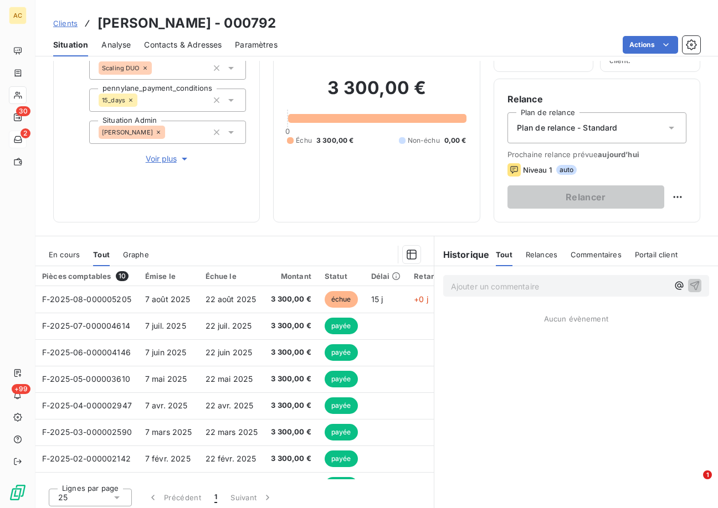
scroll to position [85, 0]
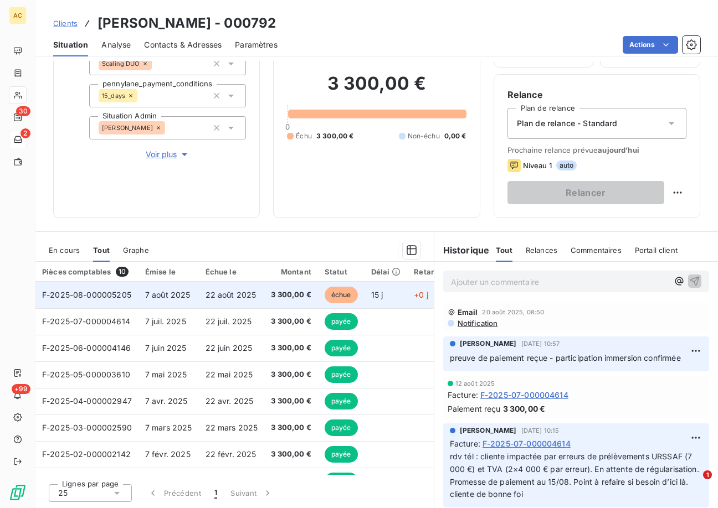
click at [210, 297] on span "22 août 2025" at bounding box center [230, 294] width 51 height 9
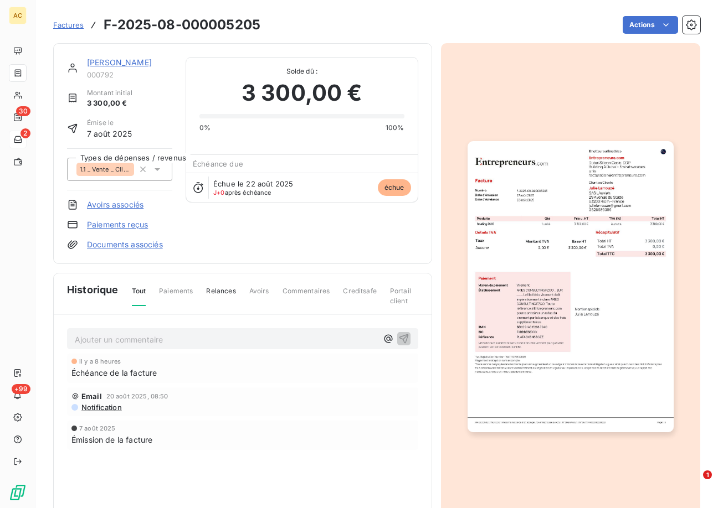
click at [119, 225] on link "Paiements reçus" at bounding box center [117, 224] width 61 height 11
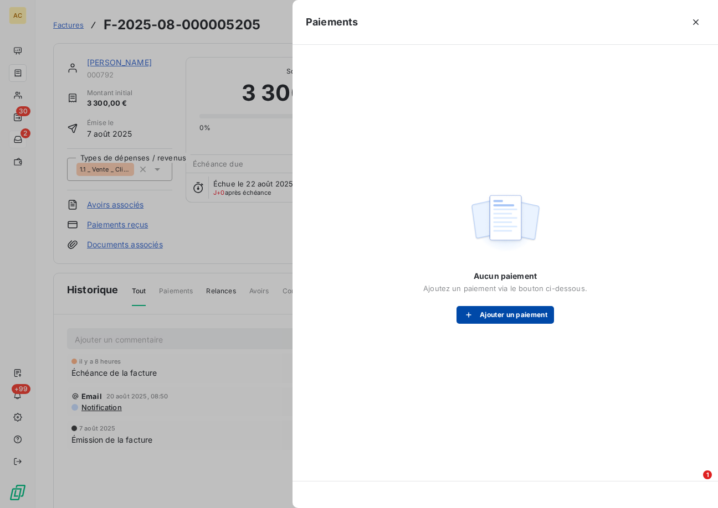
click at [482, 316] on button "Ajouter un paiement" at bounding box center [504, 315] width 97 height 18
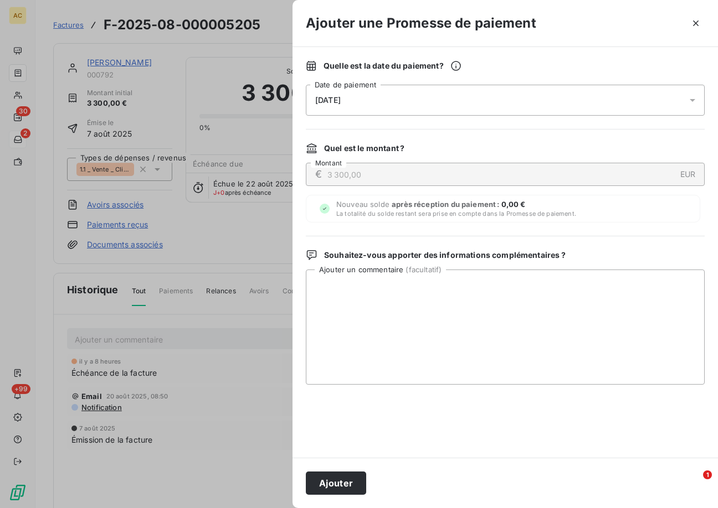
click at [378, 101] on div "23/08/2025" at bounding box center [505, 100] width 399 height 31
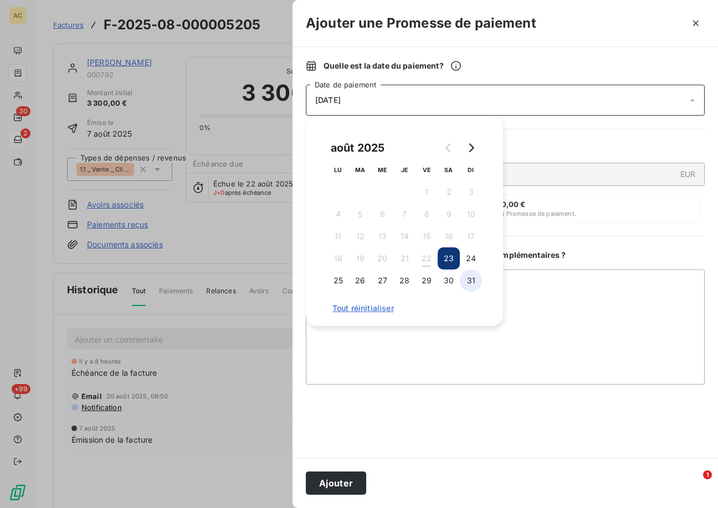
click at [469, 281] on button "31" at bounding box center [471, 281] width 22 height 22
click at [426, 375] on textarea "Ajouter un commentaire ( facultatif )" at bounding box center [505, 327] width 399 height 115
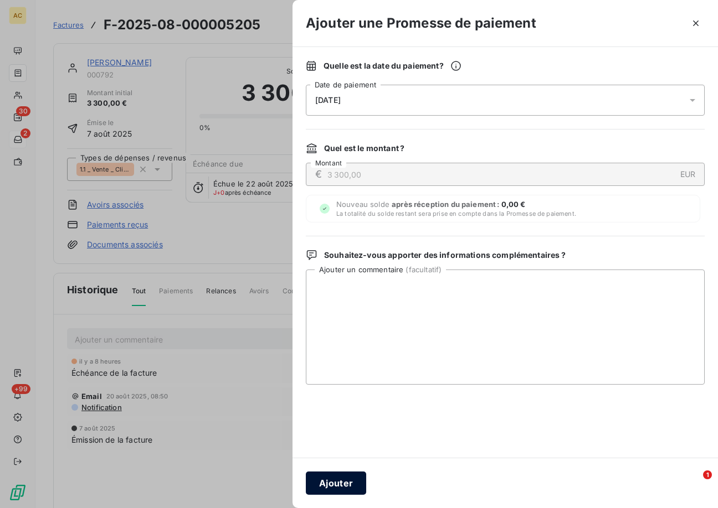
click at [336, 482] on button "Ajouter" at bounding box center [336, 483] width 60 height 23
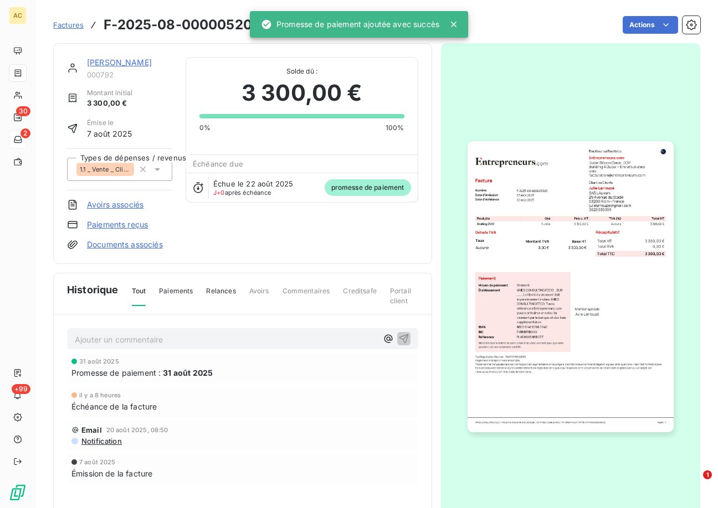
click at [122, 335] on p "Ajouter un commentaire ﻿" at bounding box center [226, 340] width 302 height 14
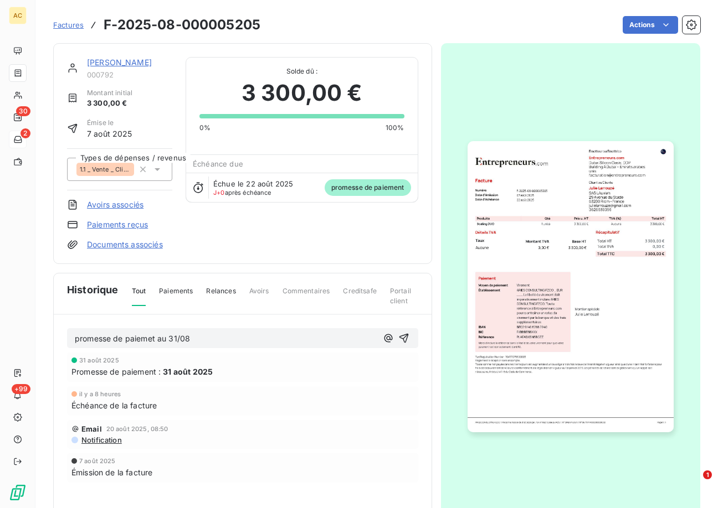
click at [153, 341] on span "promesse de paiemet au 31/08" at bounding box center [132, 338] width 115 height 9
click at [401, 338] on icon "button" at bounding box center [403, 338] width 11 height 11
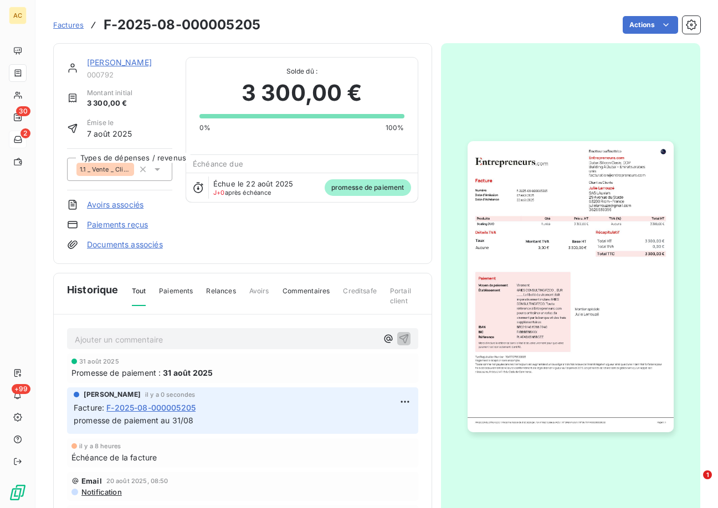
click at [116, 61] on link "Julie Larrouzé" at bounding box center [119, 62] width 65 height 9
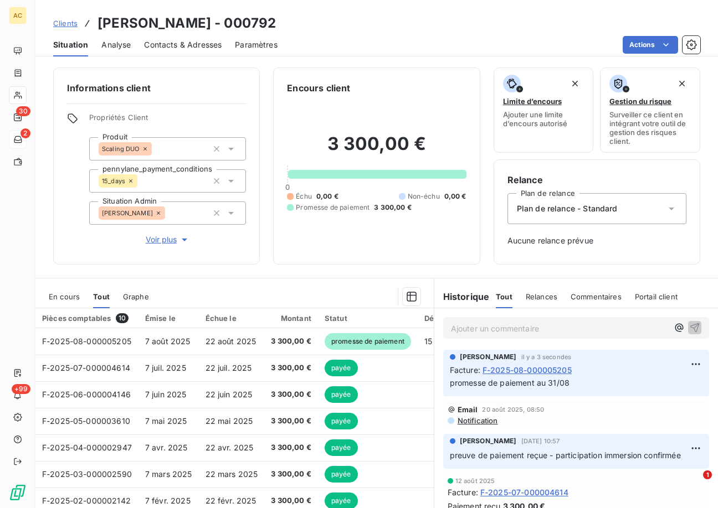
click at [71, 26] on span "Clients" at bounding box center [65, 23] width 24 height 9
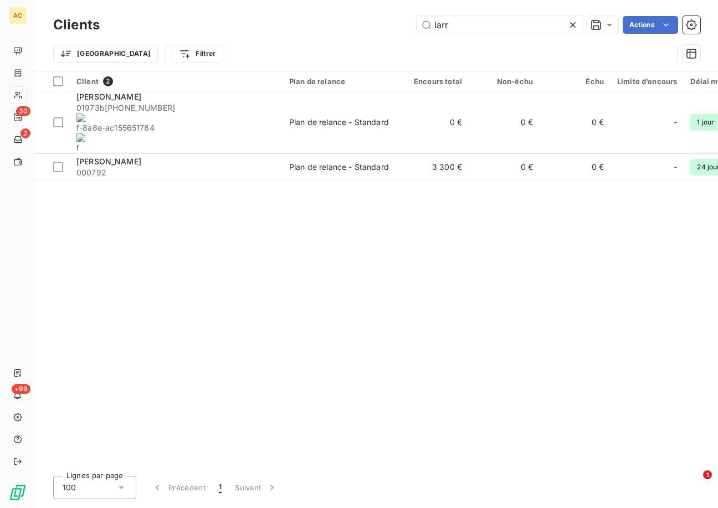
drag, startPoint x: 437, startPoint y: 25, endPoint x: 405, endPoint y: 23, distance: 32.2
click at [405, 23] on div "larr Actions" at bounding box center [406, 25] width 587 height 18
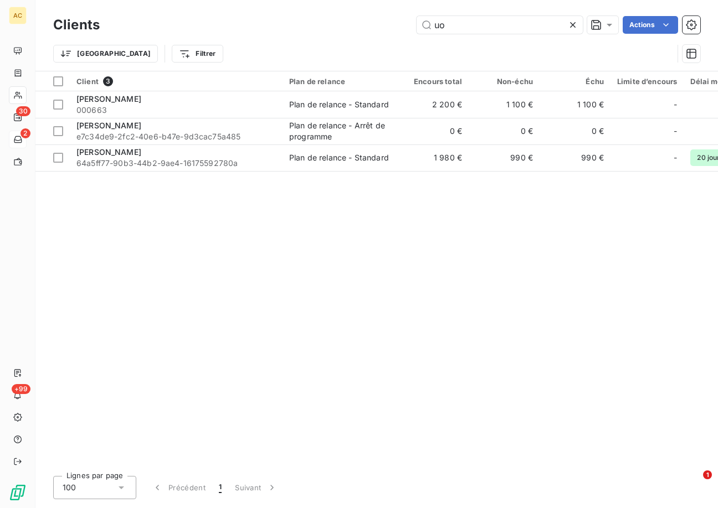
type input "u"
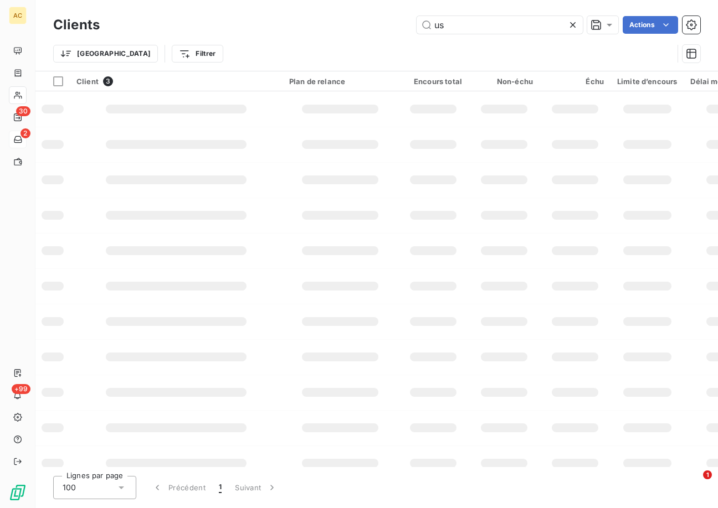
type input "u"
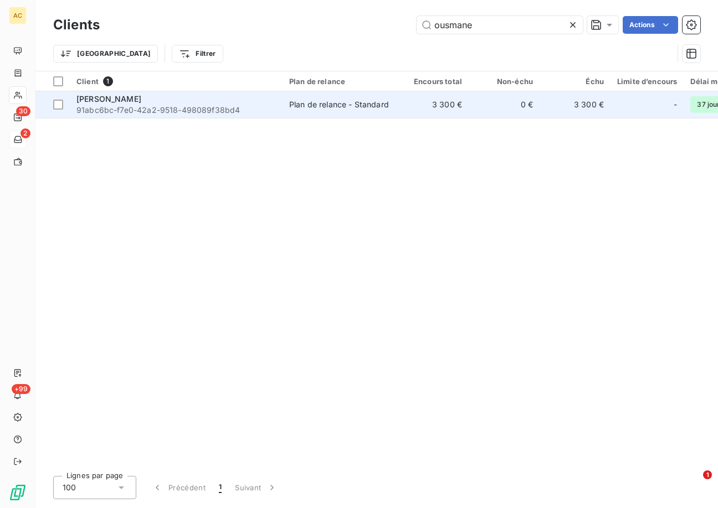
type input "ousmane"
click at [174, 108] on span "91abc6bc-f7e0-42a2-9518-498089f38bd4" at bounding box center [175, 110] width 199 height 11
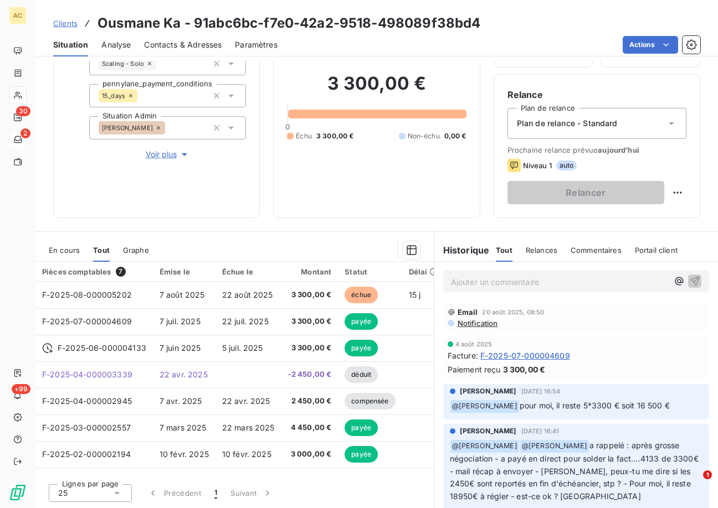
click at [162, 48] on span "Contacts & Adresses" at bounding box center [183, 44] width 78 height 11
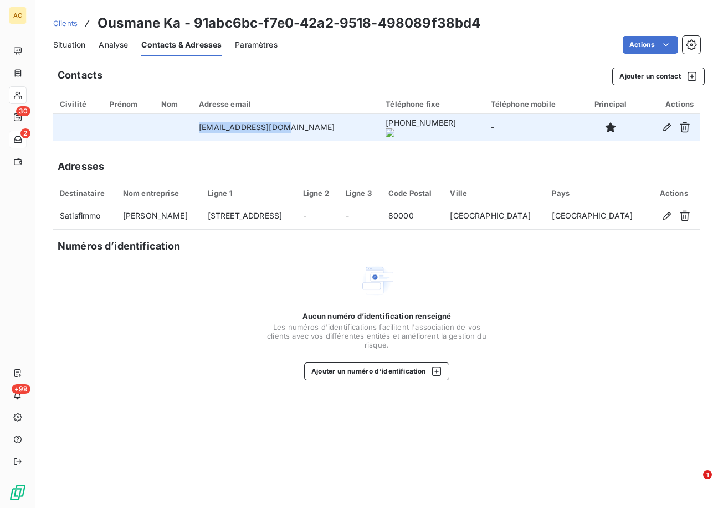
drag, startPoint x: 206, startPoint y: 129, endPoint x: 293, endPoint y: 131, distance: 87.0
click at [301, 129] on td "ka.ousman@gmail.com" at bounding box center [285, 127] width 187 height 27
copy td "ka.ousman@gmail.com"
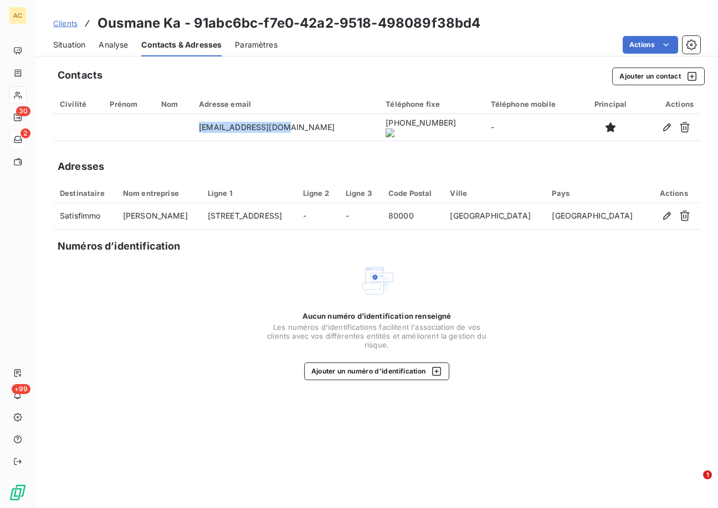
click at [63, 45] on span "Situation" at bounding box center [69, 44] width 32 height 11
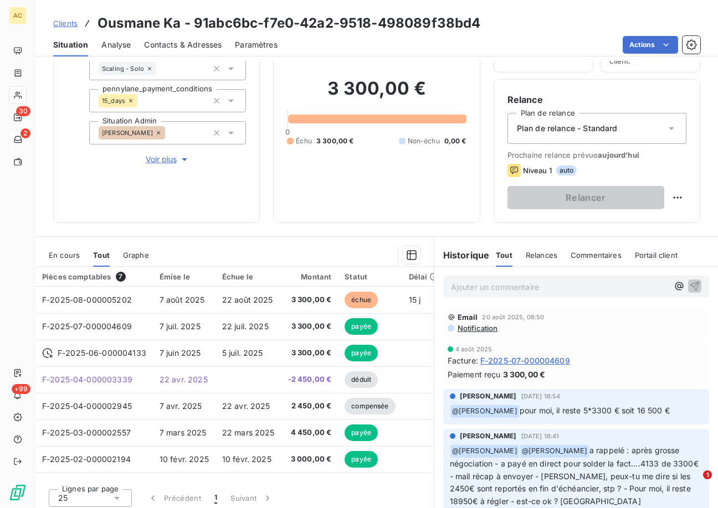
scroll to position [85, 0]
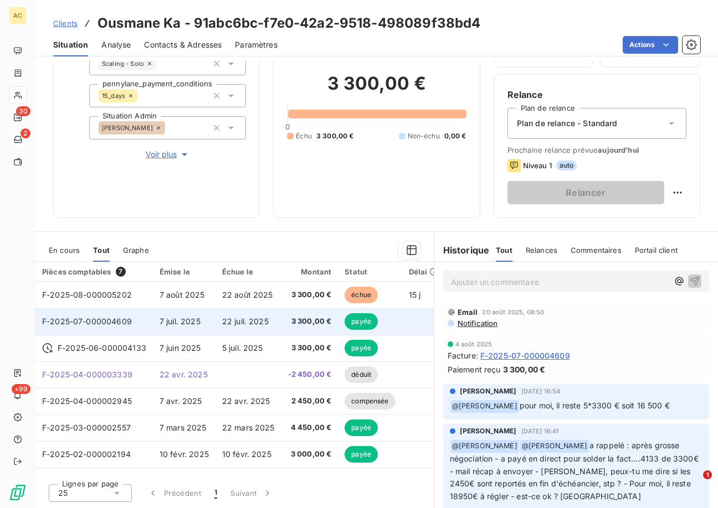
click at [295, 325] on span "3 300,00 €" at bounding box center [310, 321] width 44 height 11
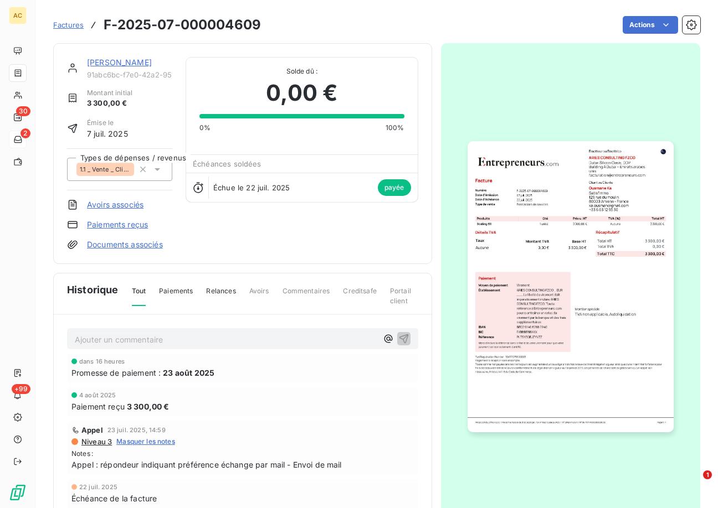
click at [114, 59] on link "Ousmane Ka" at bounding box center [119, 62] width 65 height 9
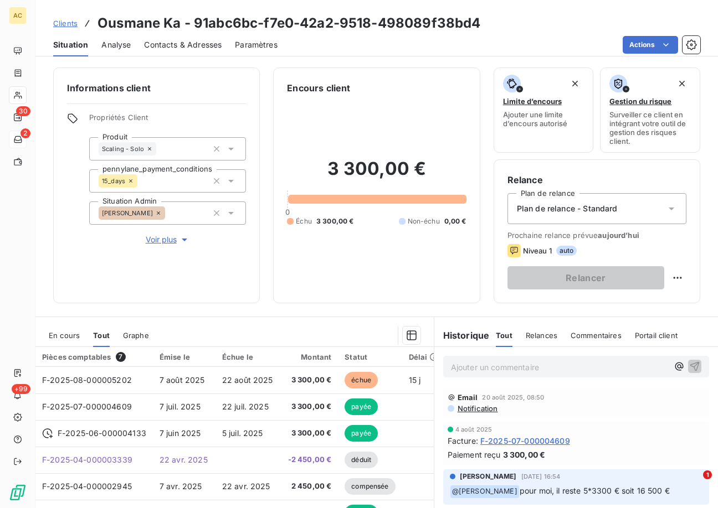
click at [66, 26] on span "Clients" at bounding box center [65, 23] width 24 height 9
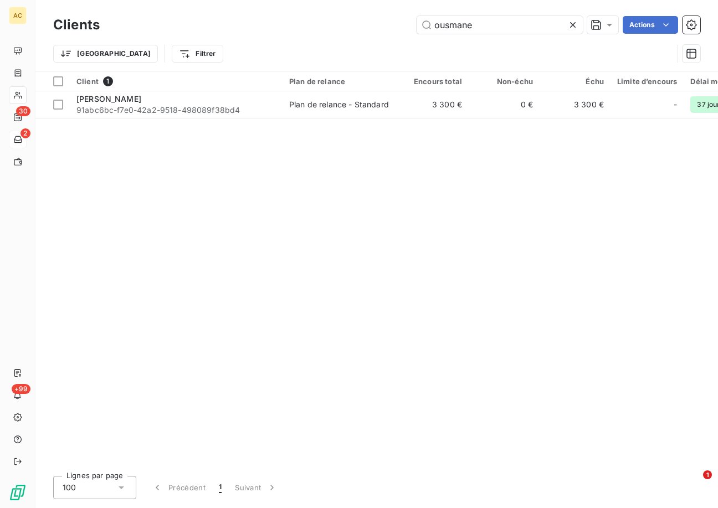
drag, startPoint x: 479, startPoint y: 27, endPoint x: 396, endPoint y: 14, distance: 83.6
click at [396, 14] on div "Clients ousmane Actions" at bounding box center [376, 24] width 647 height 23
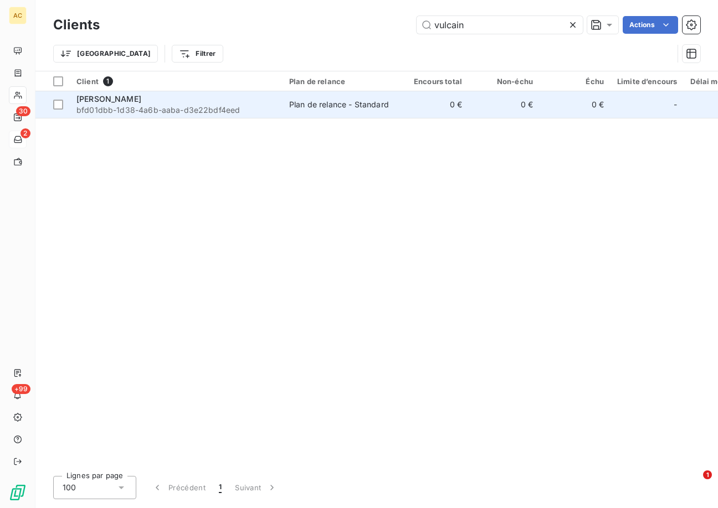
type input "vulcain"
click at [177, 109] on span "bfd01dbb-1d38-4a6b-aaba-d3e22bdf4eed" at bounding box center [175, 110] width 199 height 11
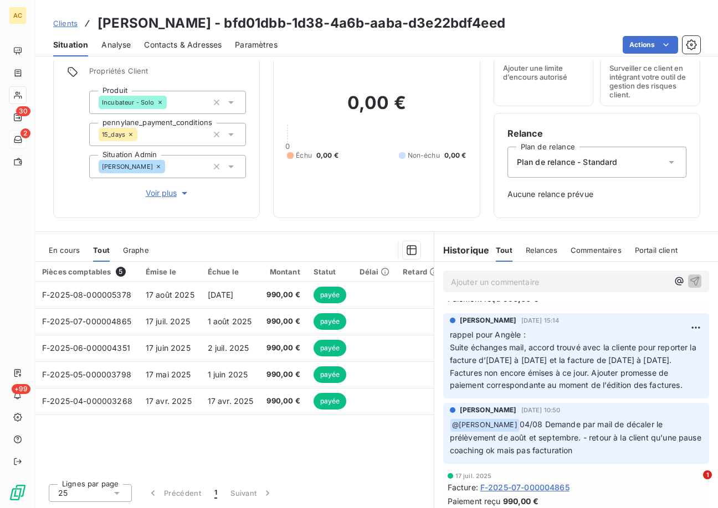
scroll to position [75, 0]
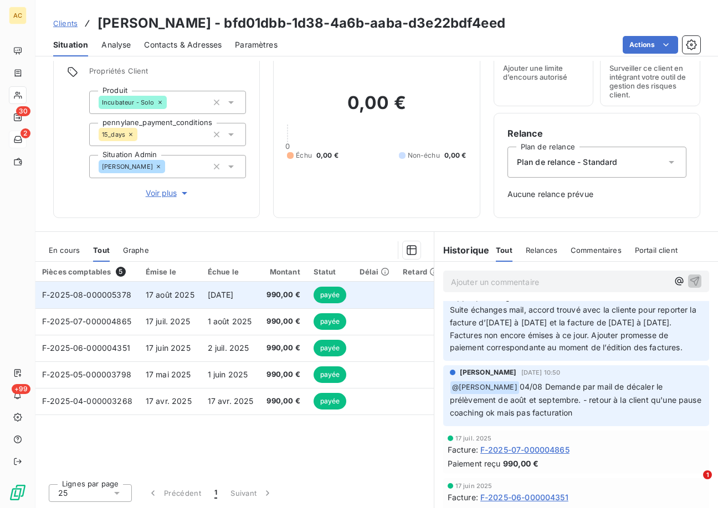
click at [162, 300] on td "17 août 2025" at bounding box center [170, 295] width 62 height 27
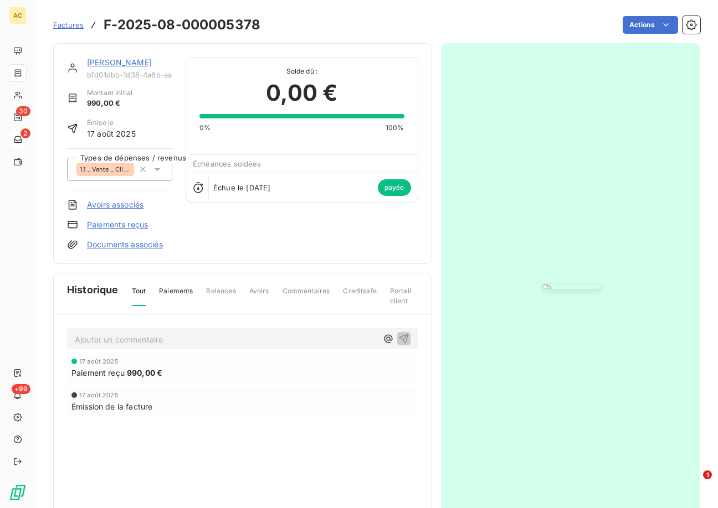
click at [105, 60] on link "Christine Vulcain" at bounding box center [119, 62] width 65 height 9
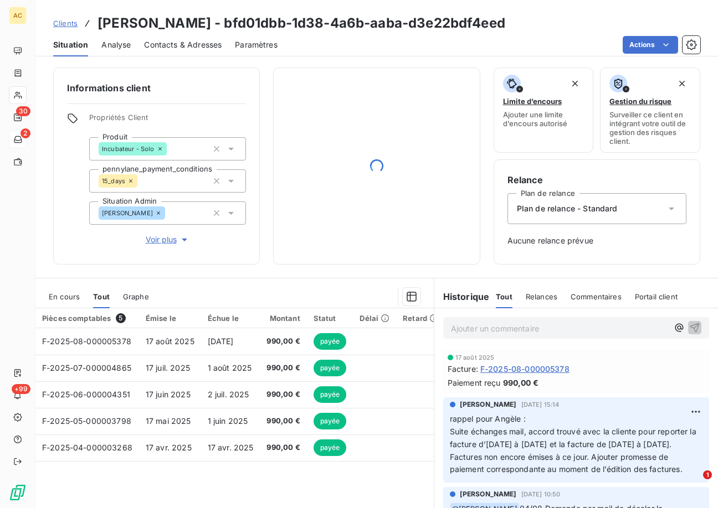
click at [485, 330] on p "Ajouter un commentaire ﻿" at bounding box center [559, 329] width 217 height 14
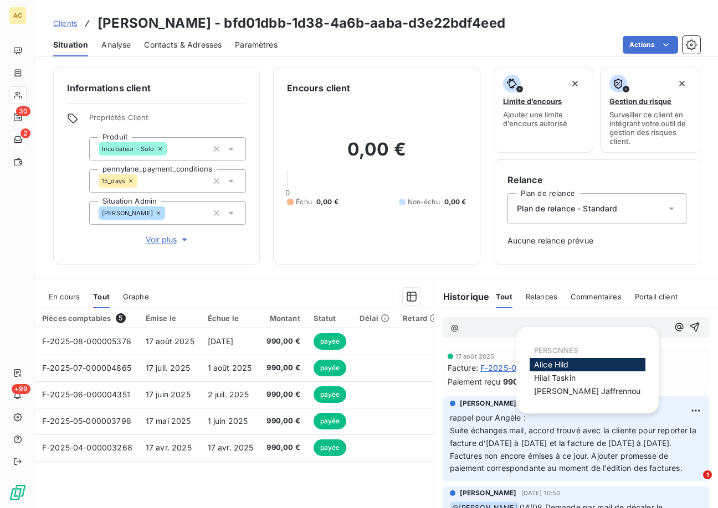
click at [558, 364] on span "Alice Hild" at bounding box center [551, 364] width 35 height 9
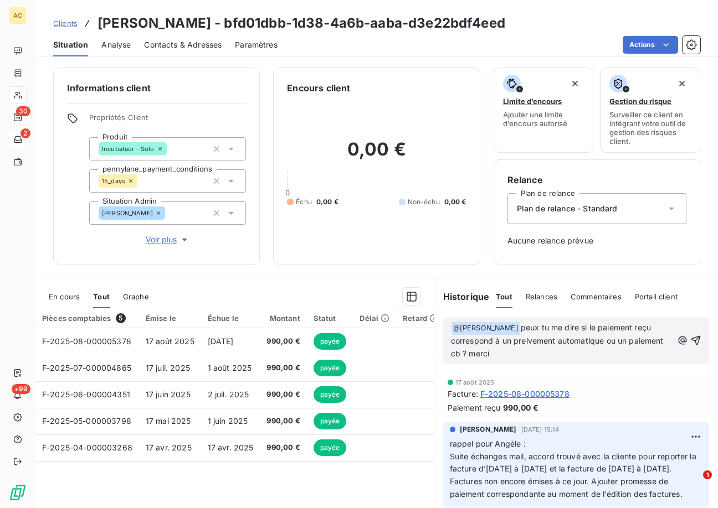
click at [513, 327] on span "peux tu me dire si le paiement reçu correspond à un prelvement automatique ou u…" at bounding box center [558, 340] width 215 height 35
click at [630, 330] on p "﻿ @ Alice Hild ﻿ peux-tu me dire si le paiement reçu correspond à un prelvement…" at bounding box center [562, 341] width 222 height 39
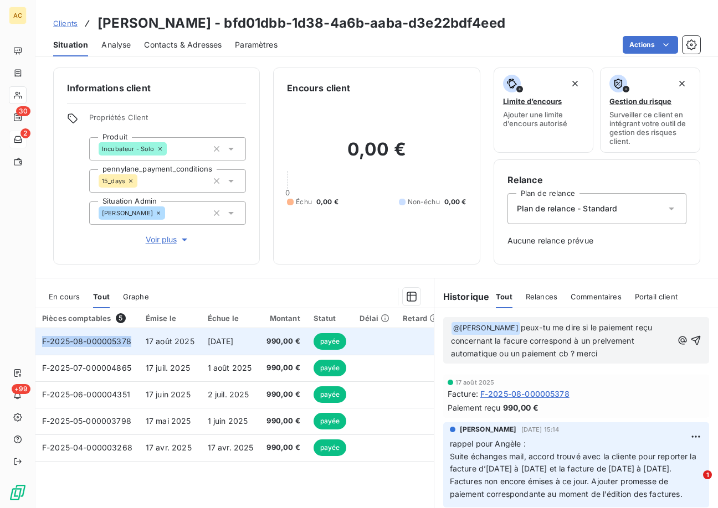
drag, startPoint x: 131, startPoint y: 343, endPoint x: 42, endPoint y: 342, distance: 89.2
click at [42, 342] on td "F-2025-08-000005378" at bounding box center [87, 341] width 104 height 27
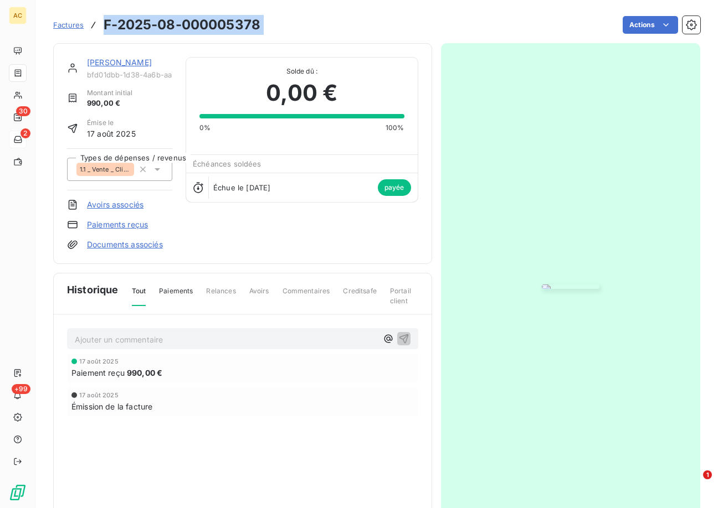
drag, startPoint x: 261, startPoint y: 25, endPoint x: 98, endPoint y: 25, distance: 163.4
click at [98, 25] on div "Factures F-2025-08-000005378 Actions" at bounding box center [376, 24] width 647 height 23
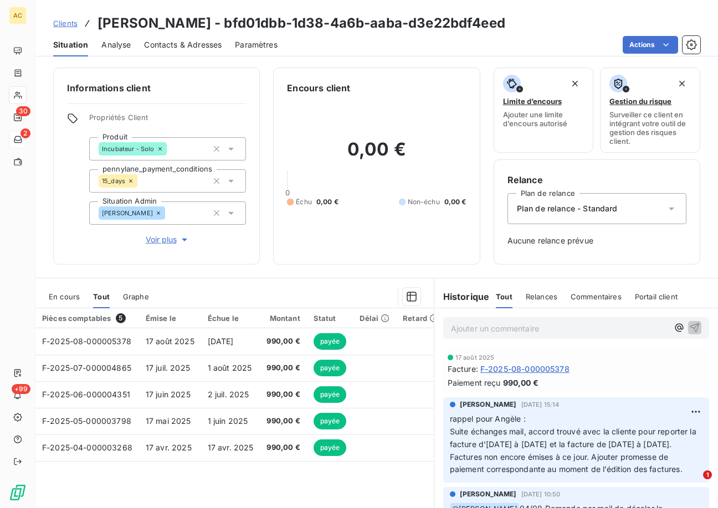
click at [489, 330] on p "Ajouter un commentaire ﻿" at bounding box center [559, 329] width 217 height 14
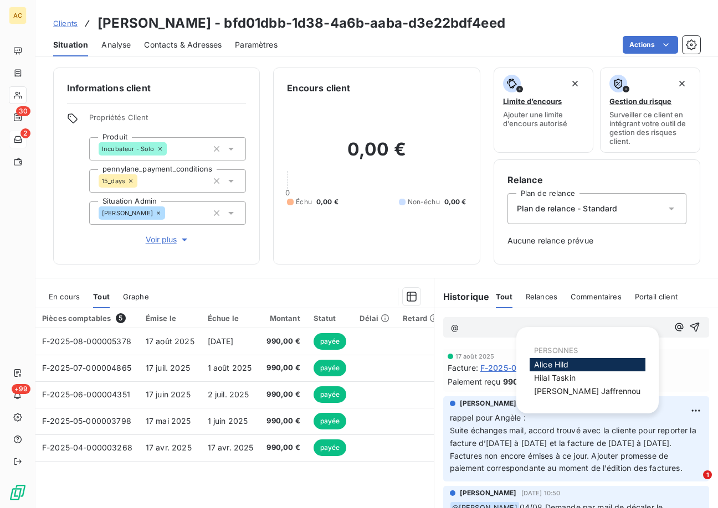
click at [541, 364] on span "Alice Hild" at bounding box center [551, 364] width 35 height 9
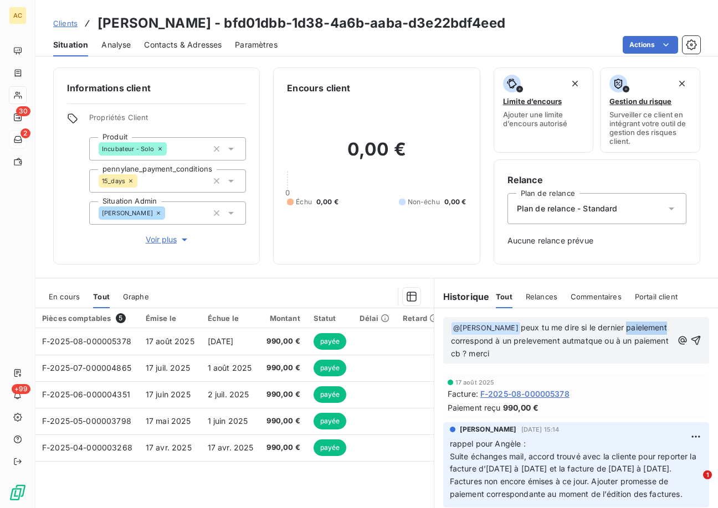
click at [615, 327] on span "peux tu me dire si le dernier paielement correspond à un prelevement autmatque …" at bounding box center [561, 340] width 220 height 35
click at [640, 328] on p "﻿ @ Alice Hild ﻿ peux tu me dire si le dernier paiement correspond à un preleve…" at bounding box center [562, 341] width 222 height 39
click at [569, 343] on span "peux tu me dire si le dernier paiement reçu correspond à un prélèvement autmatq…" at bounding box center [557, 340] width 212 height 35
click at [589, 341] on span "peux tu me dire si le dernier paiement reçu correspond à un prélèvement automat…" at bounding box center [557, 340] width 212 height 35
click at [523, 352] on span "peux tu me dire si le dernier paiement reçu correspond à un prélèvement automat…" at bounding box center [557, 340] width 212 height 35
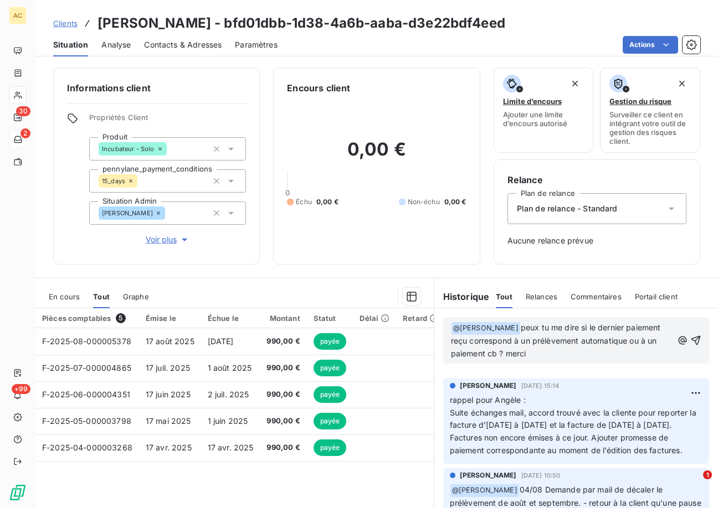
scroll to position [46, 0]
drag, startPoint x: 681, startPoint y: 461, endPoint x: 508, endPoint y: 368, distance: 196.5
click at [508, 368] on div "﻿ @ Alice Hild ﻿ peux tu me dire si le dernier paiement reçu correspond à un pr…" at bounding box center [576, 432] width 284 height 246
click at [557, 353] on p "﻿ @ Alice Hild ﻿ peux tu me dire si le dernier paiement reçu correspond à un pr…" at bounding box center [562, 341] width 222 height 39
drag, startPoint x: 445, startPoint y: 398, endPoint x: 681, endPoint y: 464, distance: 244.3
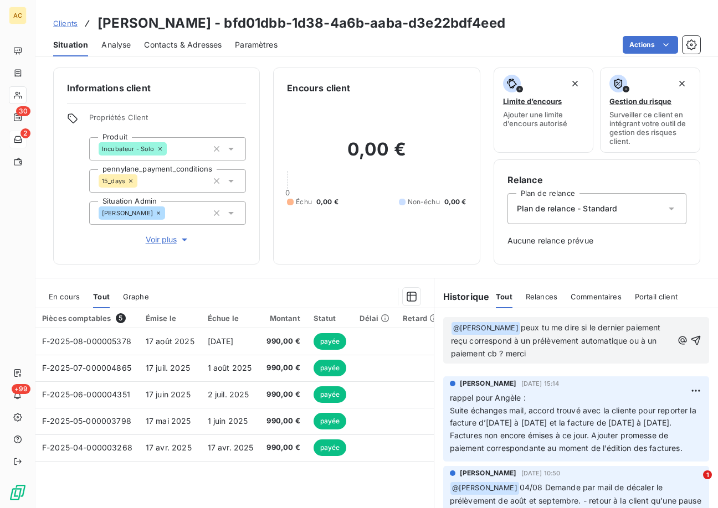
click at [681, 455] on p "rappel pour Angèle : Suite échanges mail, accord trouvé avec la cliente pour re…" at bounding box center [576, 423] width 253 height 63
copy span "rappel pour Angèle : Suite échanges mail, accord trouvé avec la cliente pour re…"
drag, startPoint x: 505, startPoint y: 352, endPoint x: 435, endPoint y: 320, distance: 76.8
click at [435, 320] on div "﻿ @ Alice Hild ﻿ peux tu me dire si le dernier paiement reçu correspond à un pr…" at bounding box center [576, 341] width 284 height 64
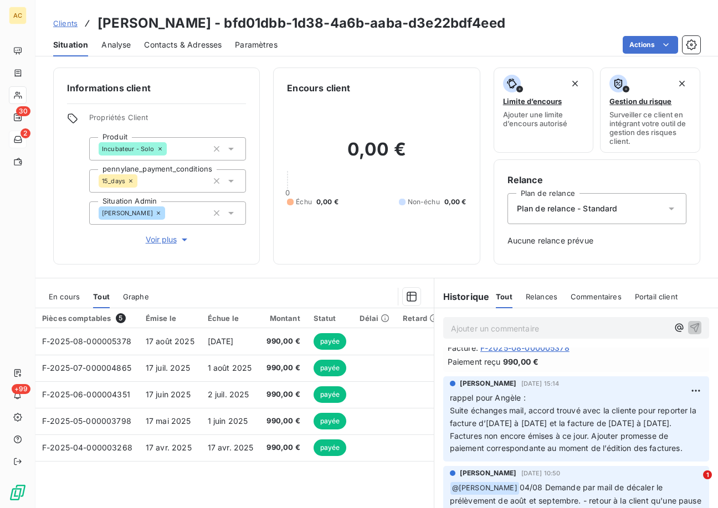
click at [66, 24] on span "Clients" at bounding box center [65, 23] width 24 height 9
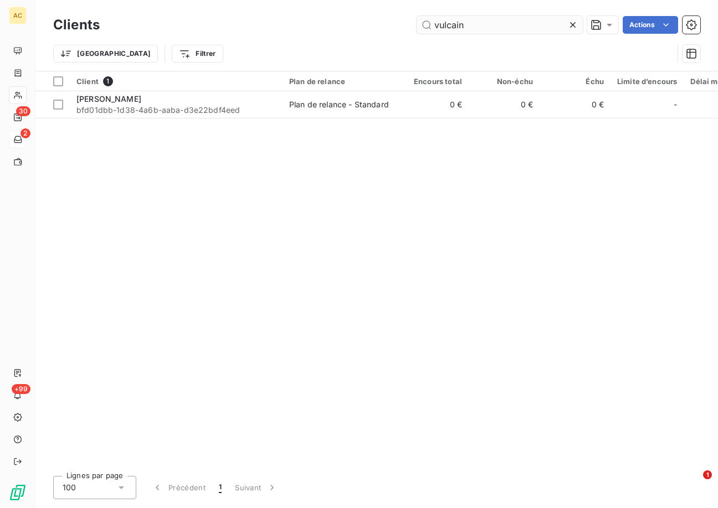
drag, startPoint x: 475, startPoint y: 28, endPoint x: 418, endPoint y: 27, distance: 56.5
click at [418, 27] on input "vulcain" at bounding box center [500, 25] width 166 height 18
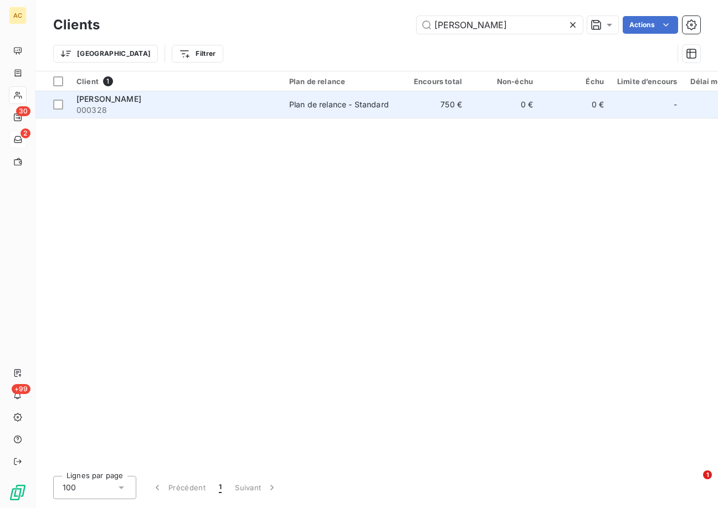
type input "guay"
click at [198, 109] on span "000328" at bounding box center [175, 110] width 199 height 11
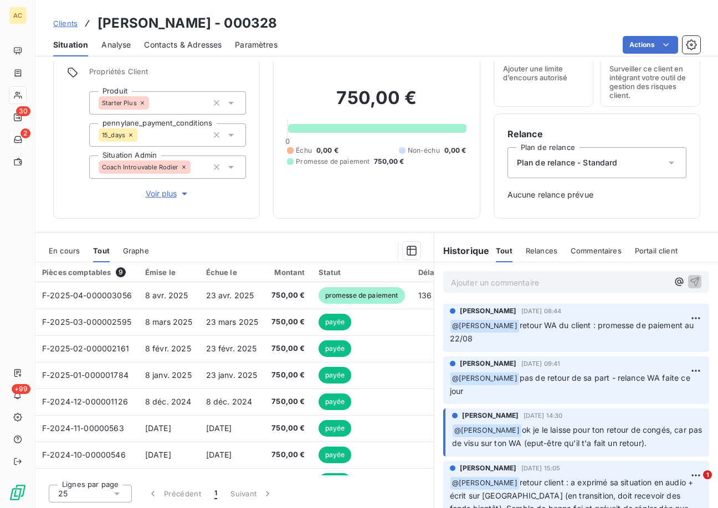
scroll to position [47, 0]
click at [475, 284] on p "Ajouter un commentaire ﻿" at bounding box center [559, 282] width 217 height 14
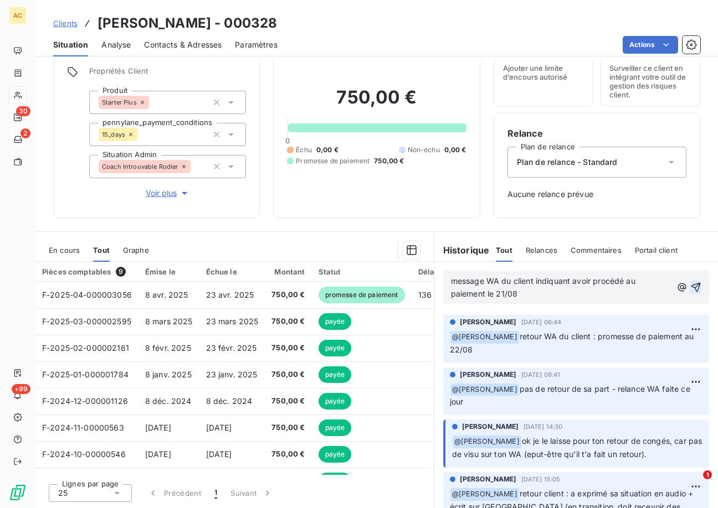
click at [691, 289] on icon "button" at bounding box center [695, 287] width 9 height 9
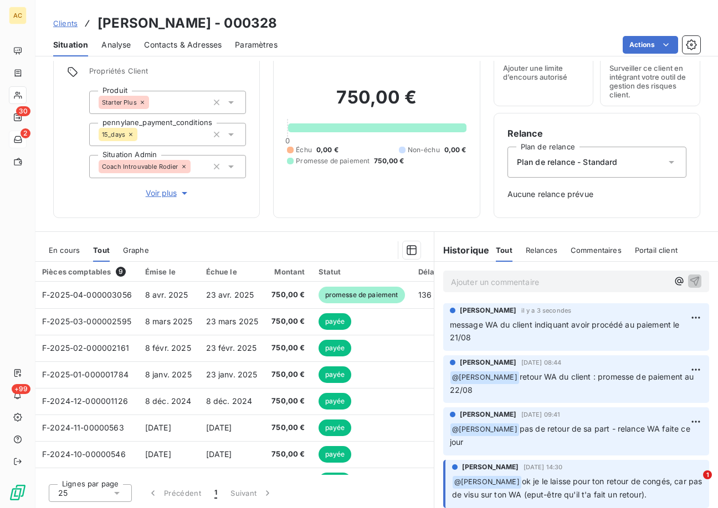
click at [62, 27] on span "Clients" at bounding box center [65, 23] width 24 height 9
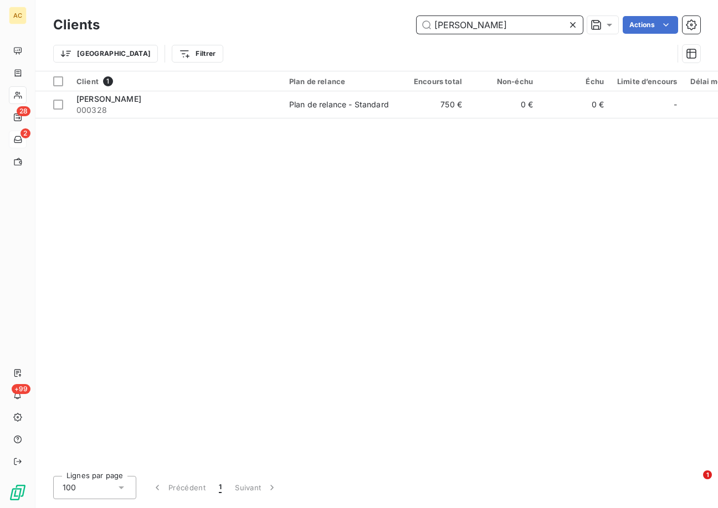
drag, startPoint x: 431, startPoint y: 24, endPoint x: 413, endPoint y: 24, distance: 18.3
click at [413, 24] on div "guay Actions" at bounding box center [406, 25] width 587 height 18
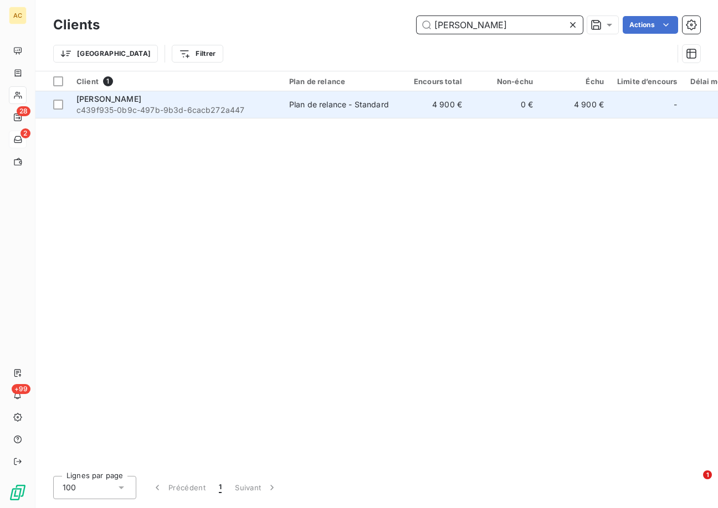
type input "herman"
click at [180, 106] on span "c439f935-0b9c-497b-9b3d-6cacb272a447" at bounding box center [175, 110] width 199 height 11
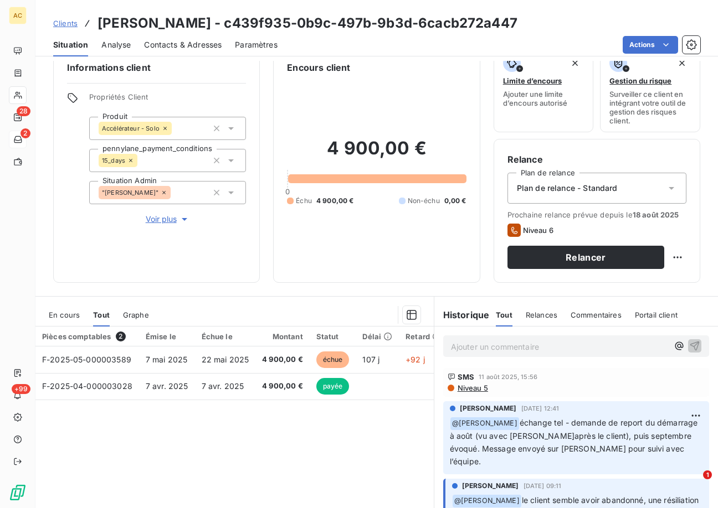
scroll to position [22, 0]
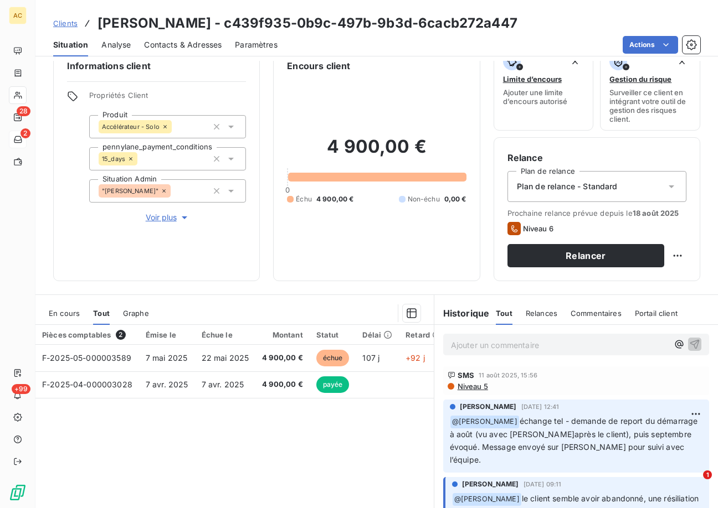
click at [174, 219] on span "Voir plus" at bounding box center [168, 217] width 44 height 11
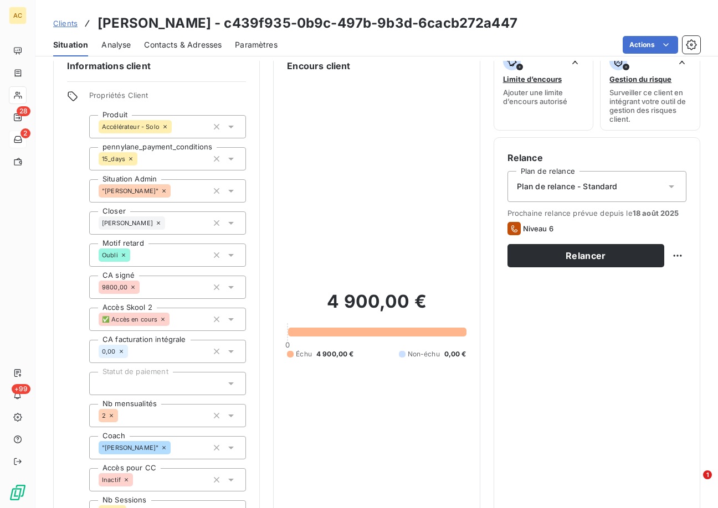
click at [174, 40] on span "Contacts & Adresses" at bounding box center [183, 44] width 78 height 11
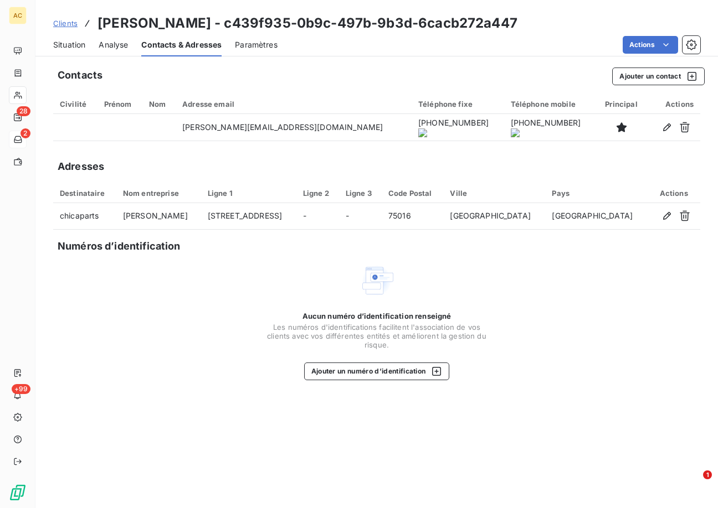
click at [443, 112] on onoff-telecom-ce-actions-button at bounding box center [443, 112] width 0 height 0
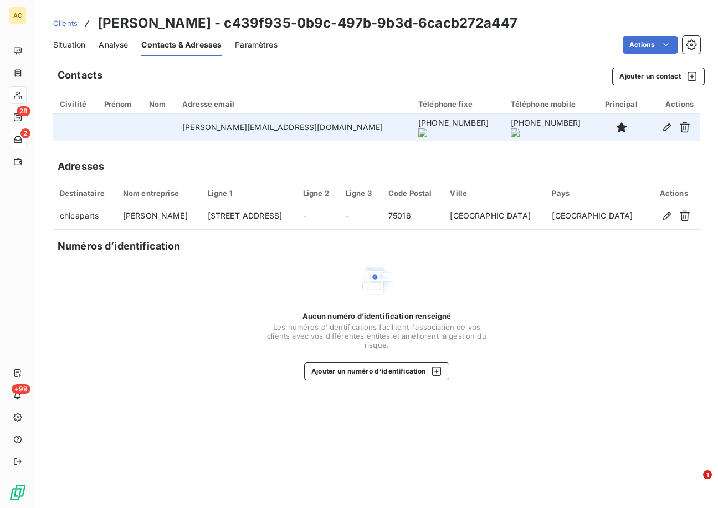
click at [443, 112] on onoff-telecom-ce-actions-button at bounding box center [443, 112] width 0 height 0
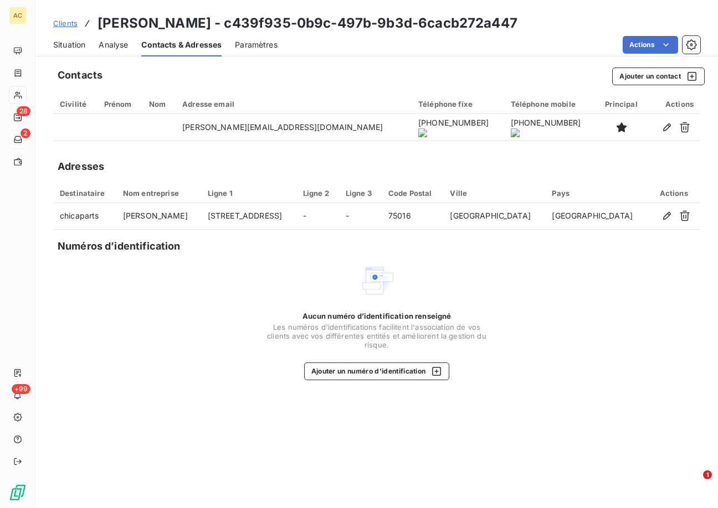
click at [81, 48] on span "Situation" at bounding box center [69, 44] width 32 height 11
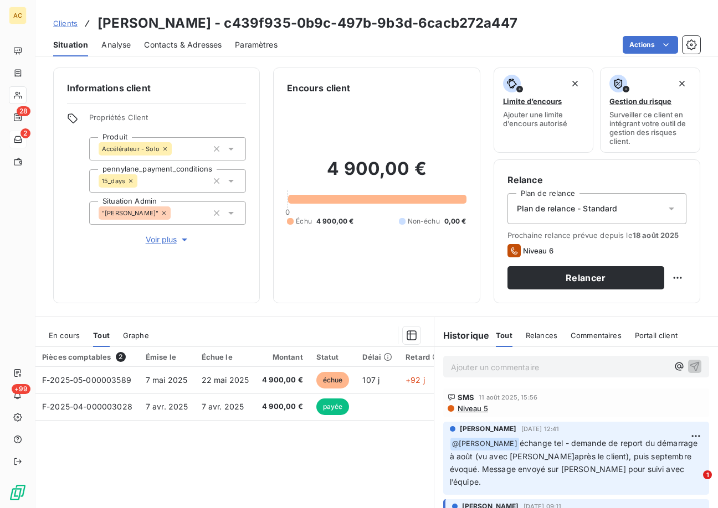
click at [515, 369] on p "Ajouter un commentaire ﻿" at bounding box center [559, 368] width 217 height 14
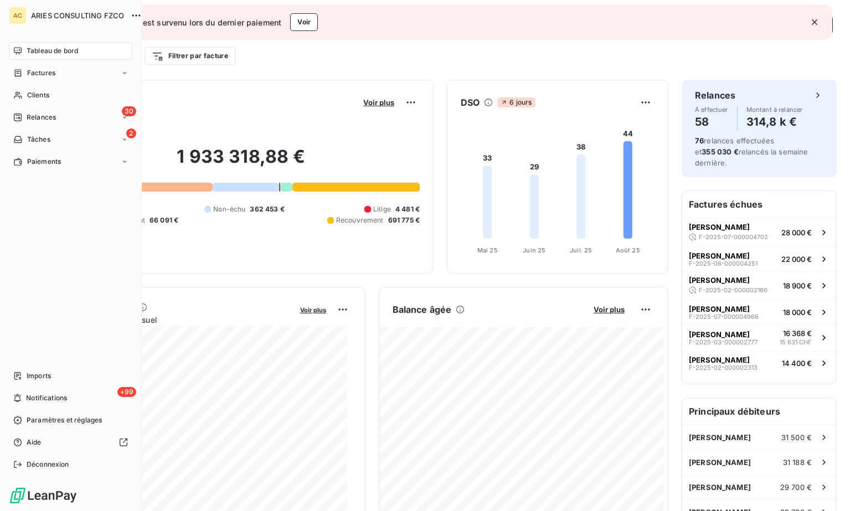
click at [29, 116] on span "Relances" at bounding box center [41, 117] width 29 height 10
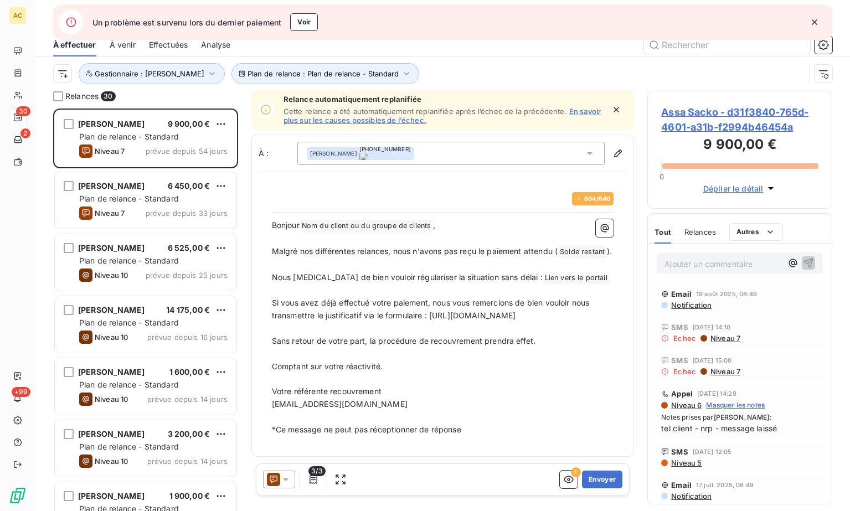
scroll to position [28, 0]
click at [591, 480] on button "Envoyer" at bounding box center [602, 480] width 40 height 18
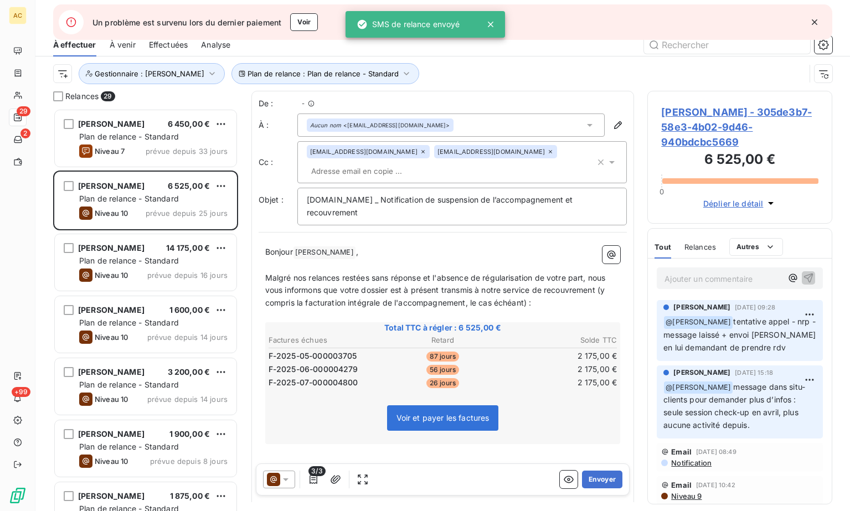
scroll to position [394, 177]
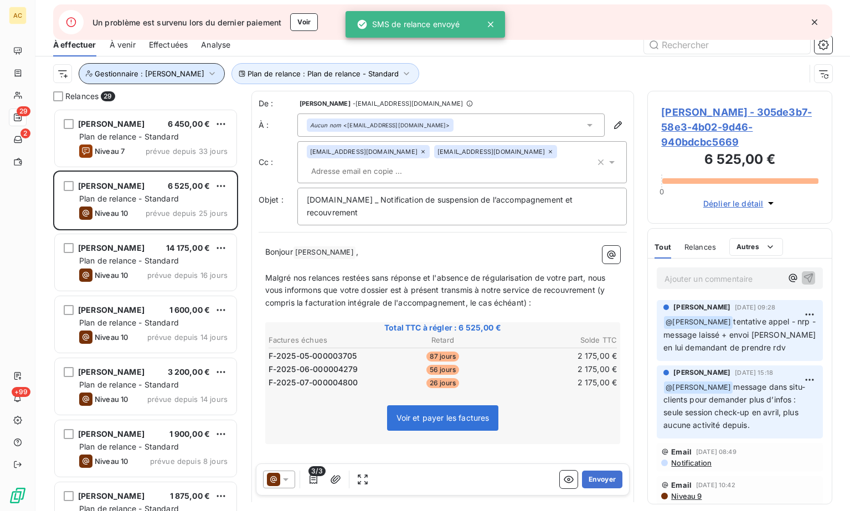
click at [152, 73] on span "Gestionnaire : Angèle" at bounding box center [150, 73] width 110 height 9
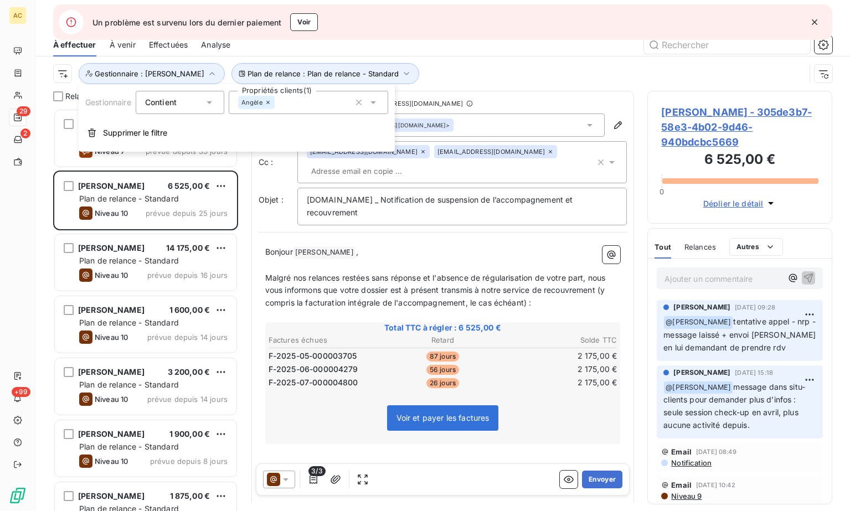
click at [270, 105] on icon at bounding box center [268, 102] width 7 height 7
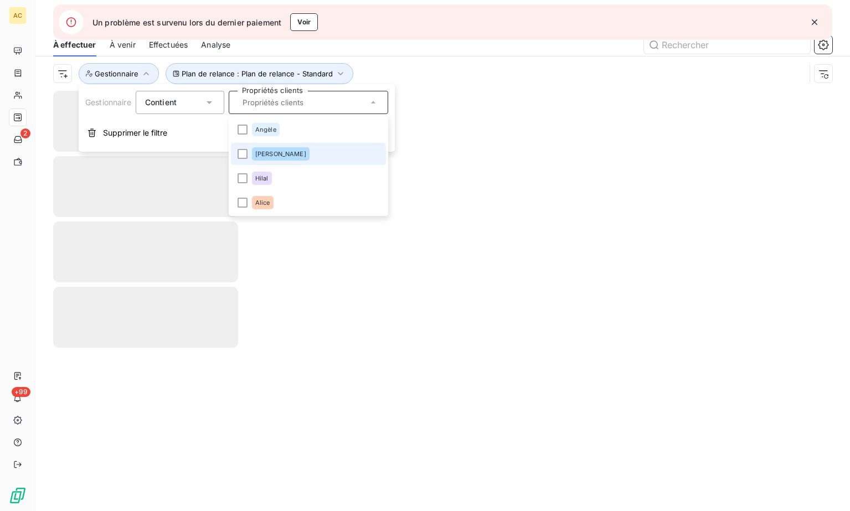
click at [264, 156] on span "Valérie" at bounding box center [280, 154] width 51 height 7
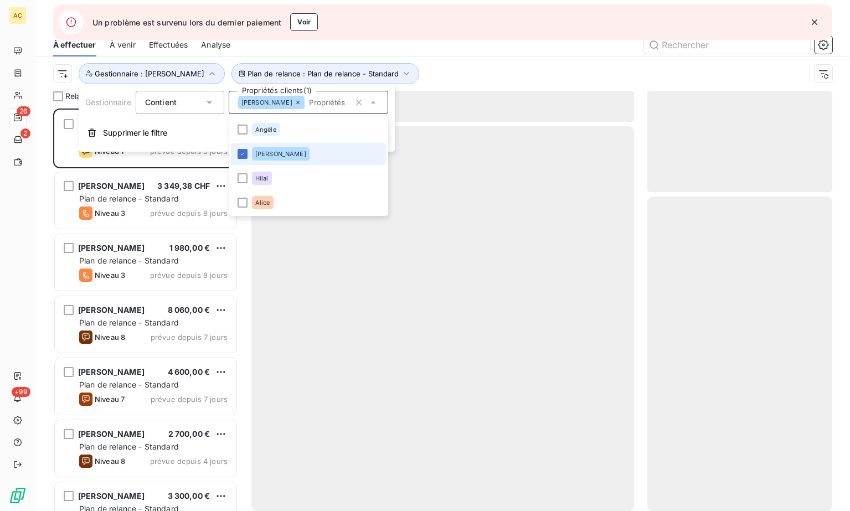
scroll to position [394, 177]
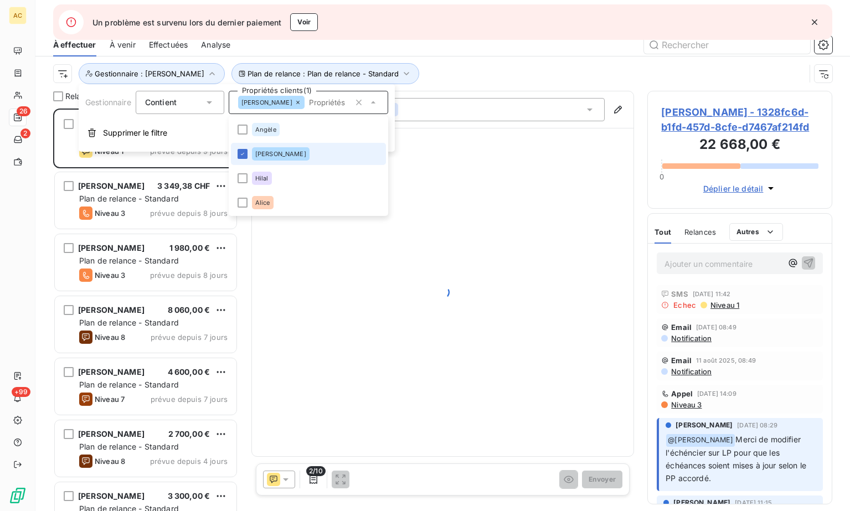
click at [264, 156] on span "Valérie" at bounding box center [280, 154] width 51 height 7
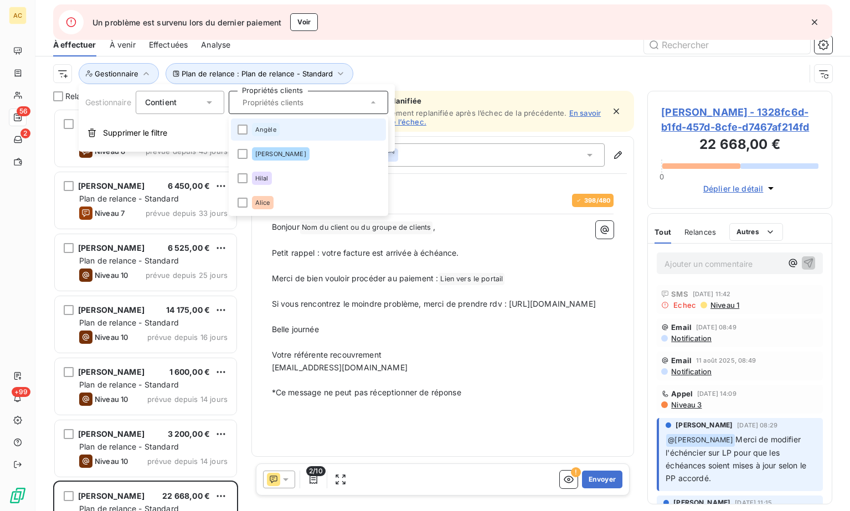
click at [258, 127] on span "Angèle" at bounding box center [265, 129] width 21 height 7
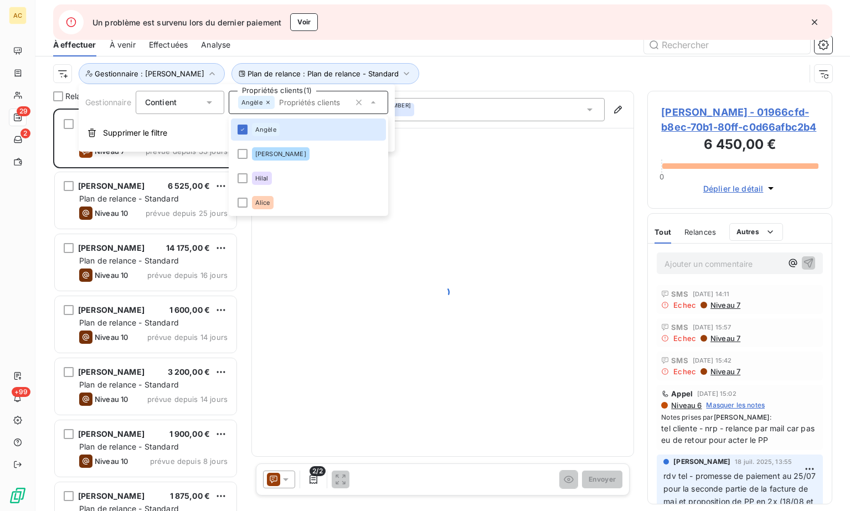
click at [453, 78] on div "Plan de relance : Plan de relance - Standard Gestionnaire : Angèle" at bounding box center [429, 73] width 752 height 21
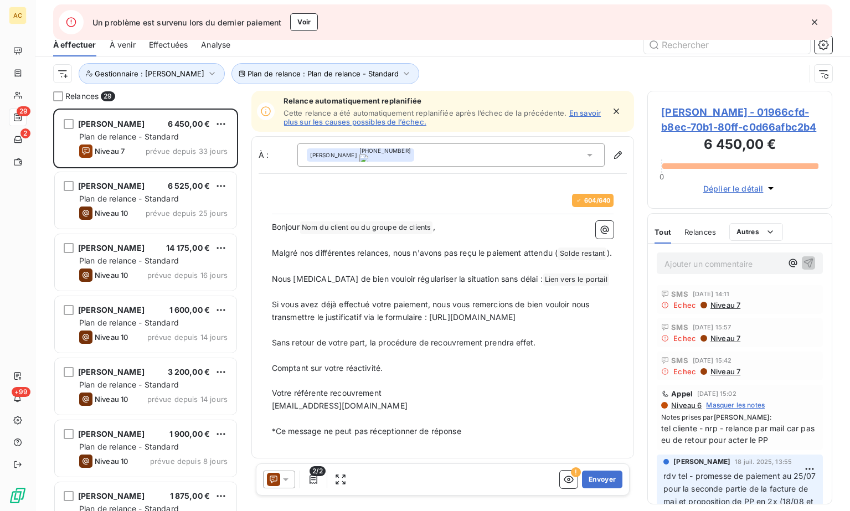
click at [816, 21] on icon "button" at bounding box center [814, 22] width 11 height 11
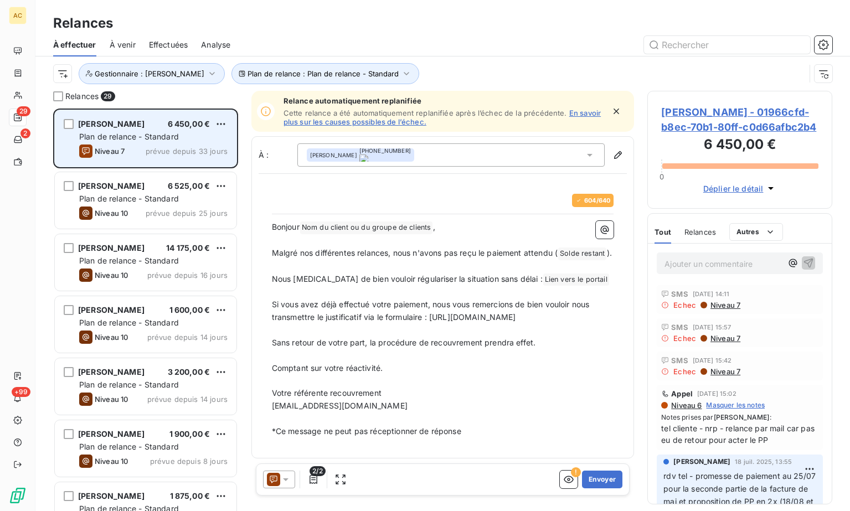
click at [148, 145] on div "Niveau 7 prévue depuis 33 jours" at bounding box center [153, 151] width 148 height 13
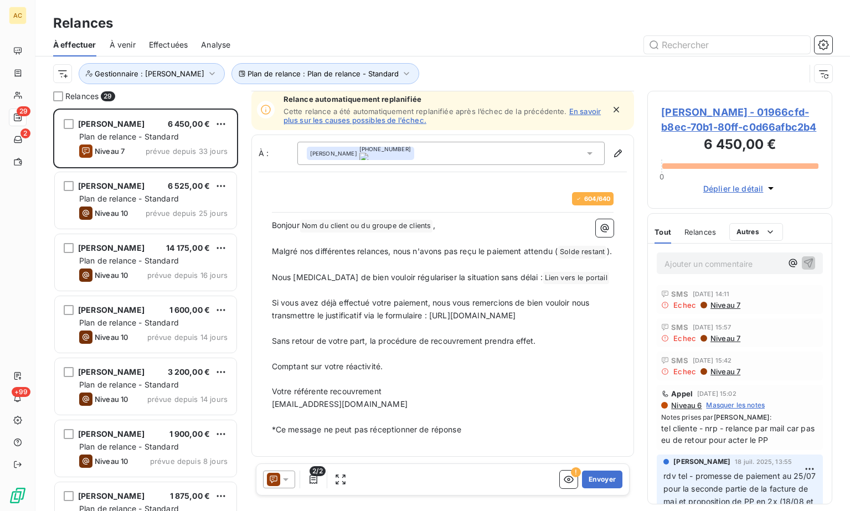
scroll to position [28, 0]
click at [597, 479] on button "Envoyer" at bounding box center [602, 480] width 40 height 18
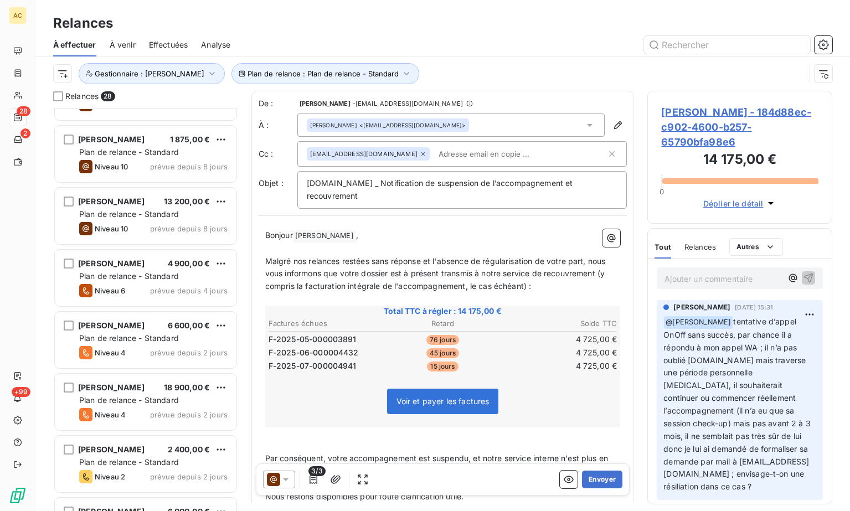
scroll to position [302, 0]
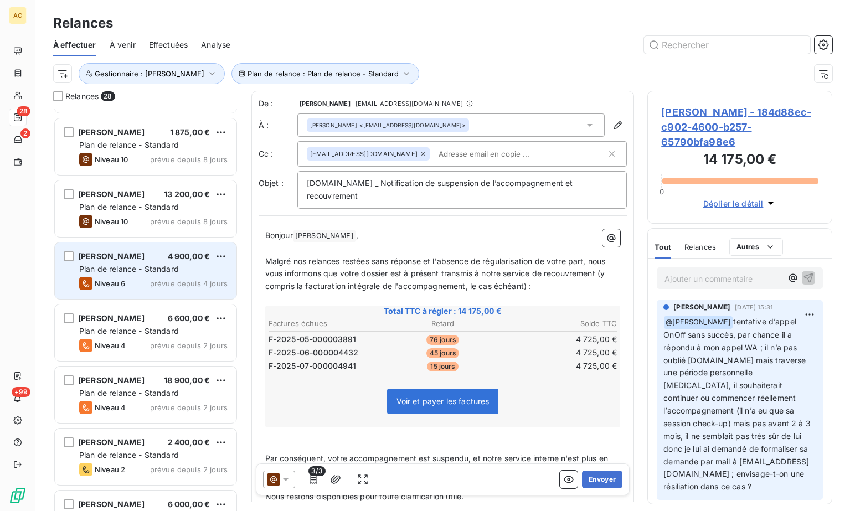
click at [150, 273] on span "Plan de relance - Standard" at bounding box center [129, 268] width 100 height 9
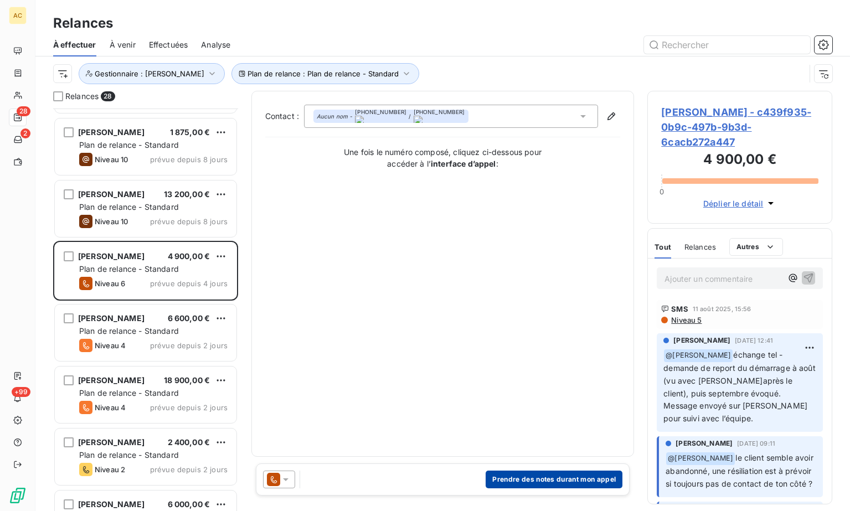
click at [522, 484] on button "Prendre des notes durant mon appel" at bounding box center [554, 480] width 137 height 18
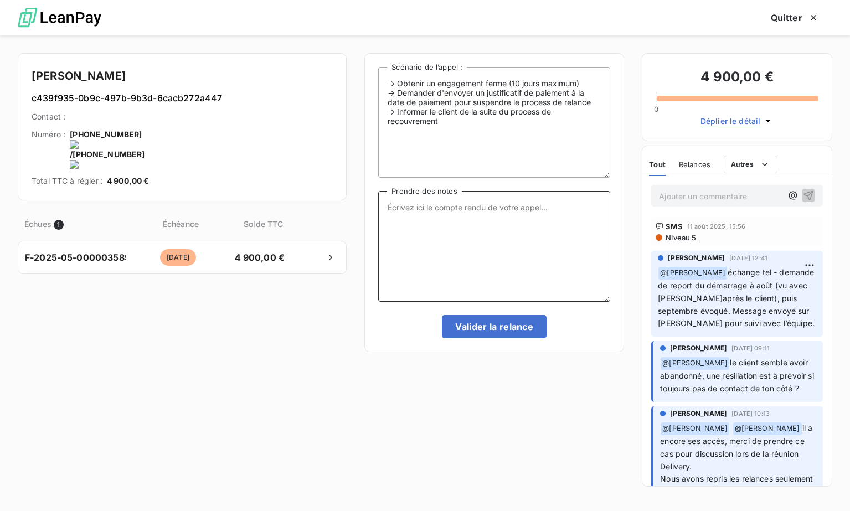
click at [428, 214] on textarea "Prendre des notes" at bounding box center [494, 246] width 232 height 111
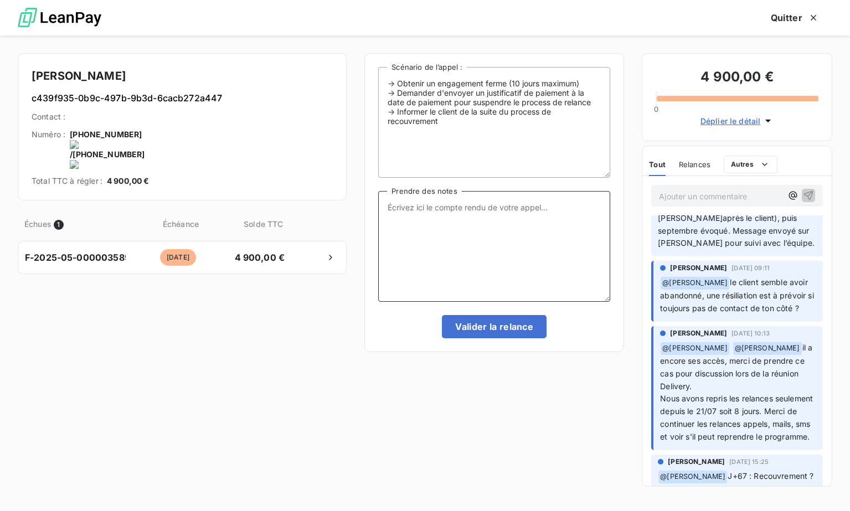
scroll to position [121, 0]
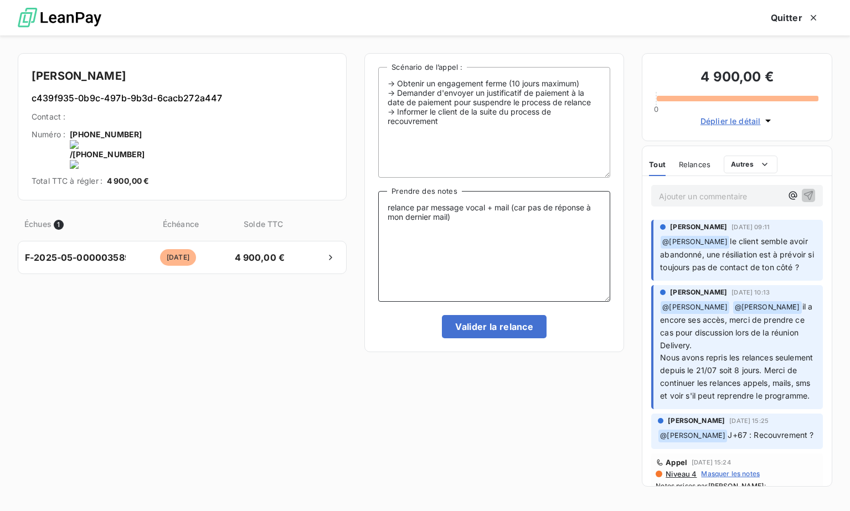
type textarea "relance par message vocal + mail (car pas de réponse à mon dernier mail)"
click at [389, 210] on textarea "relance par message vocal + mail (car pas de réponse à mon dernier mail)" at bounding box center [494, 246] width 232 height 111
click at [495, 327] on button "Valider la relance" at bounding box center [494, 326] width 105 height 23
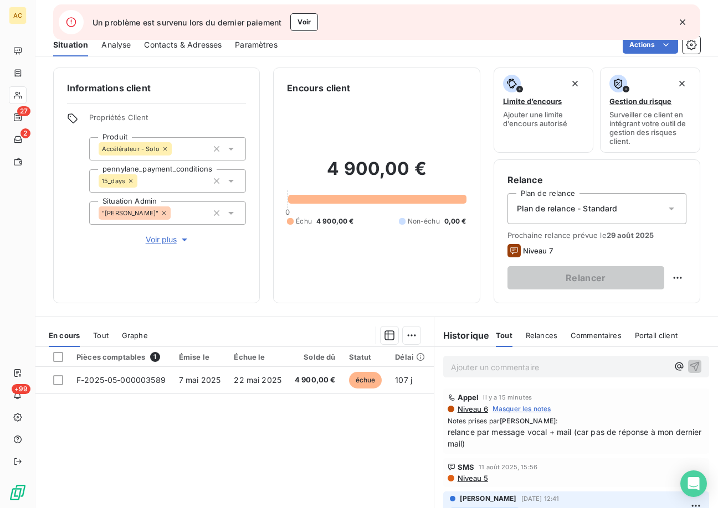
click at [685, 23] on icon "button" at bounding box center [682, 22] width 11 height 11
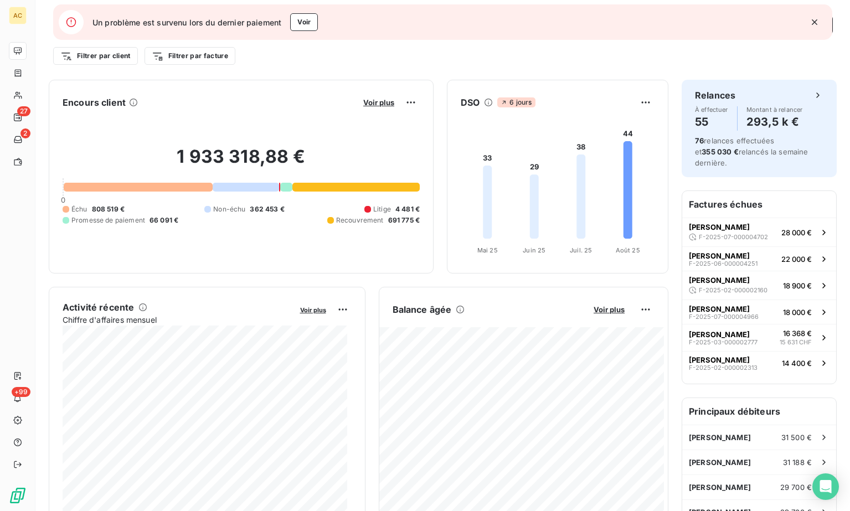
click at [815, 25] on icon "button" at bounding box center [814, 22] width 11 height 11
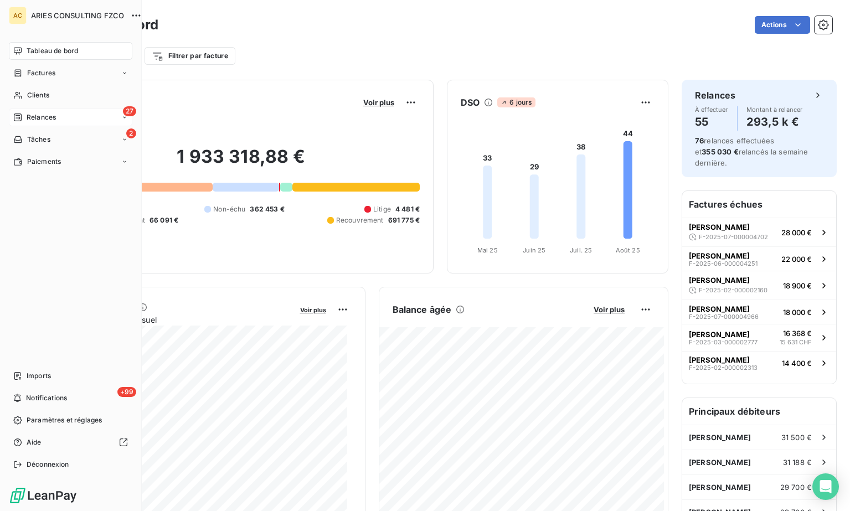
click at [22, 116] on div "Relances" at bounding box center [34, 117] width 43 height 10
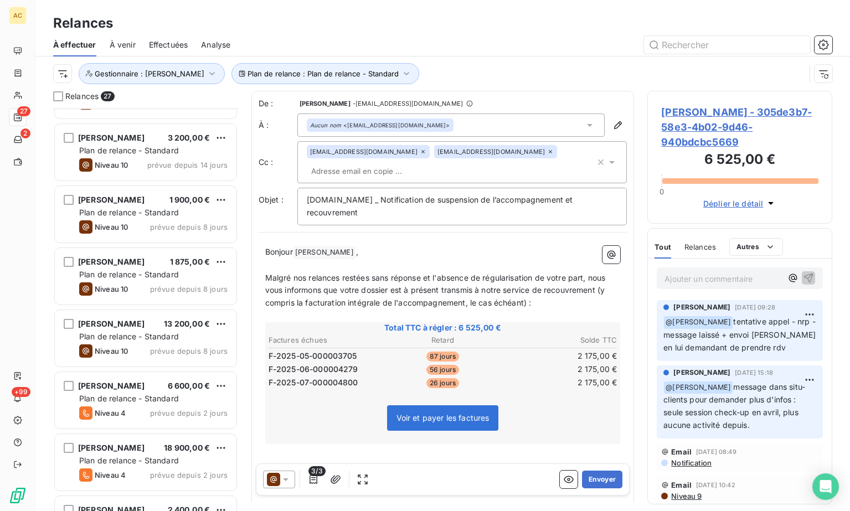
scroll to position [292, 0]
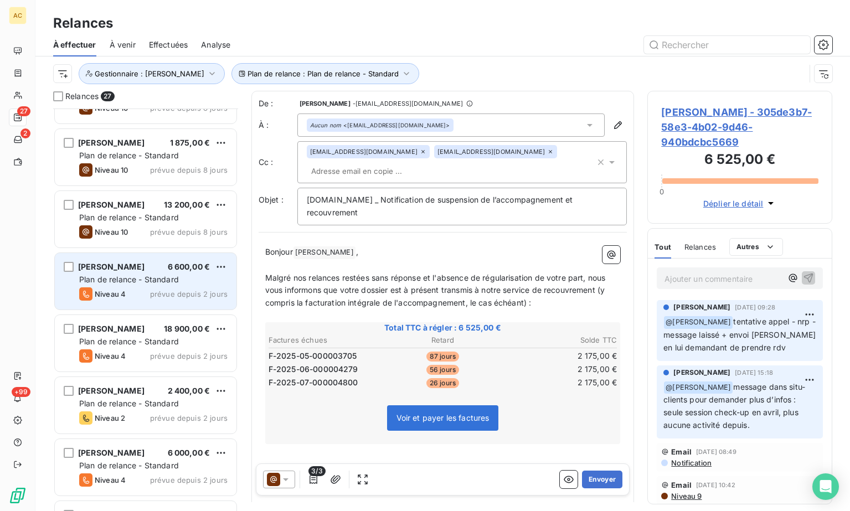
click at [137, 287] on div "Niveau 4 prévue depuis 2 jours" at bounding box center [153, 293] width 148 height 13
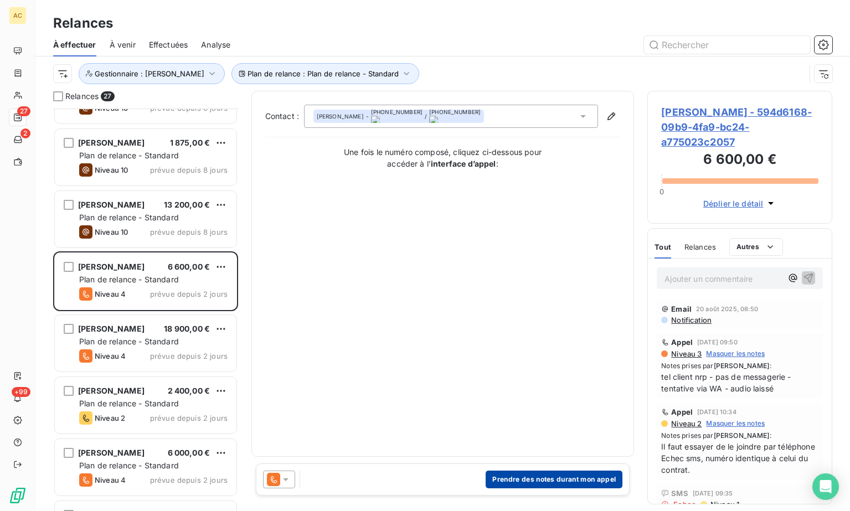
click at [536, 480] on button "Prendre des notes durant mon appel" at bounding box center [554, 480] width 137 height 18
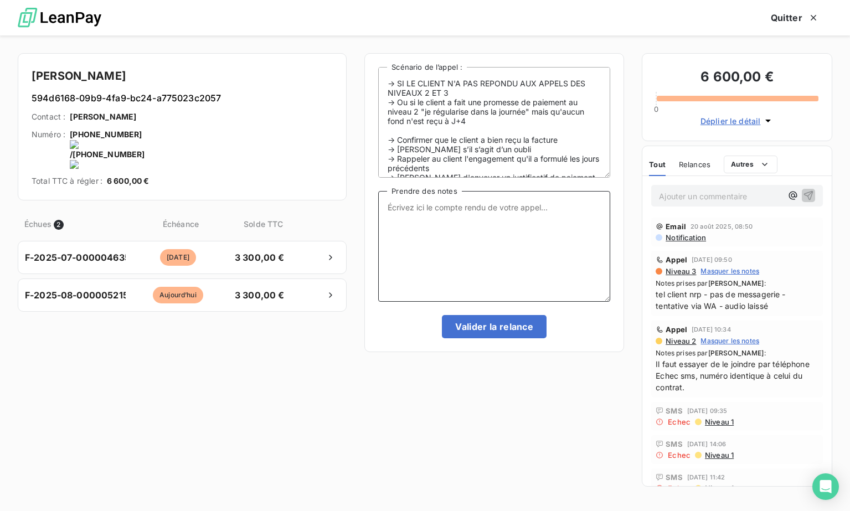
click at [395, 206] on textarea "Prendre des notes" at bounding box center [494, 246] width 232 height 111
type textarea "relance [GEOGRAPHIC_DATA] -"
click at [481, 335] on button "Valider la relance" at bounding box center [494, 326] width 105 height 23
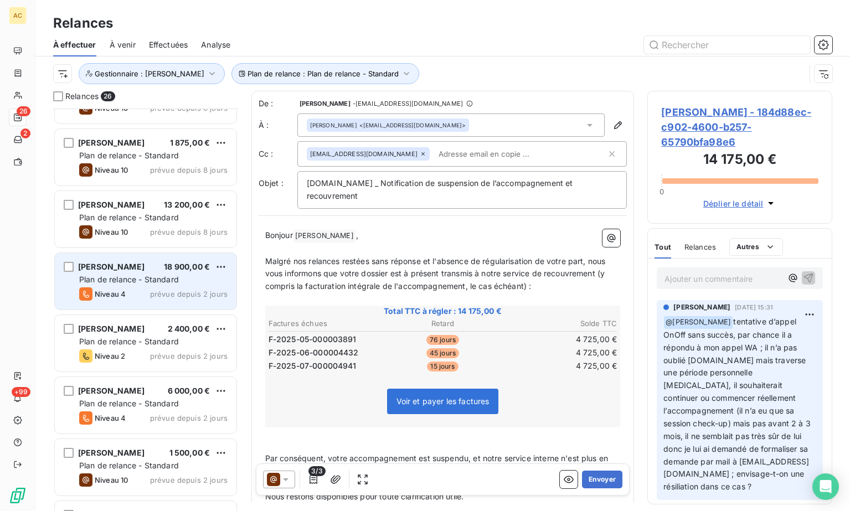
click at [162, 281] on span "Plan de relance - Standard" at bounding box center [129, 279] width 100 height 9
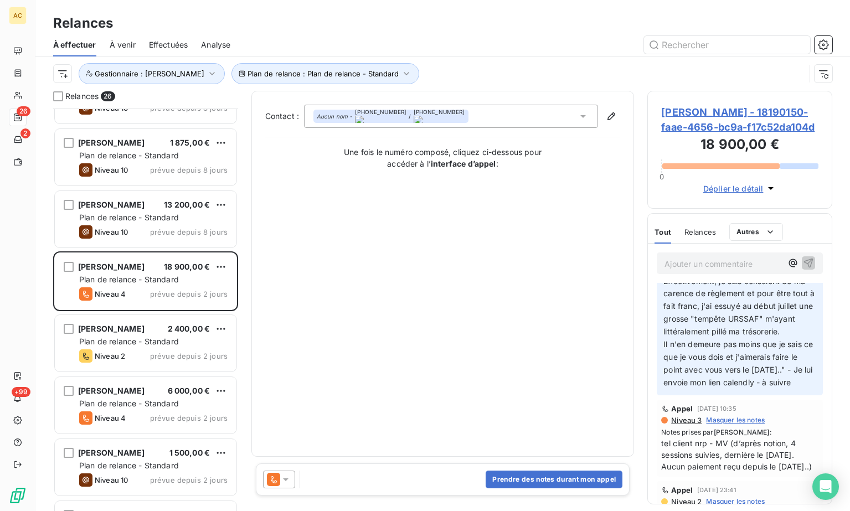
scroll to position [109, 0]
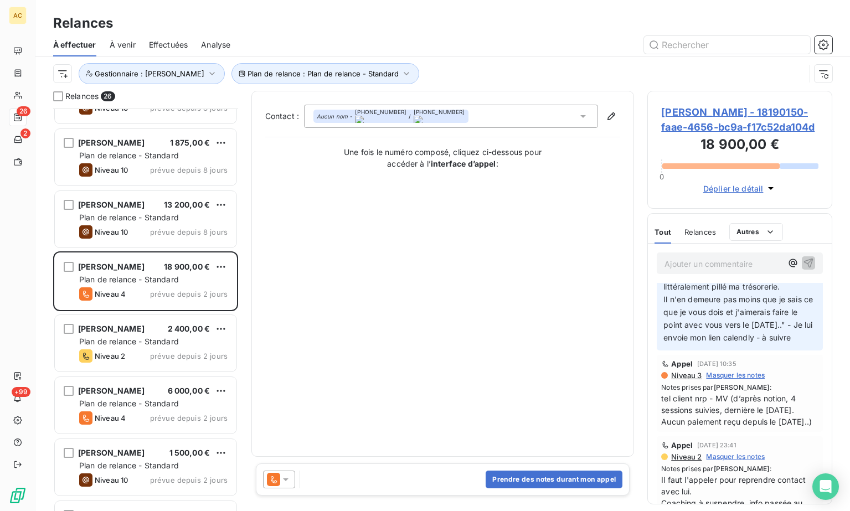
click at [718, 342] on span "Il n'en demeure pas moins que je sais ce que je vous dois et j'aimerais faire l…" at bounding box center [740, 319] width 152 height 48
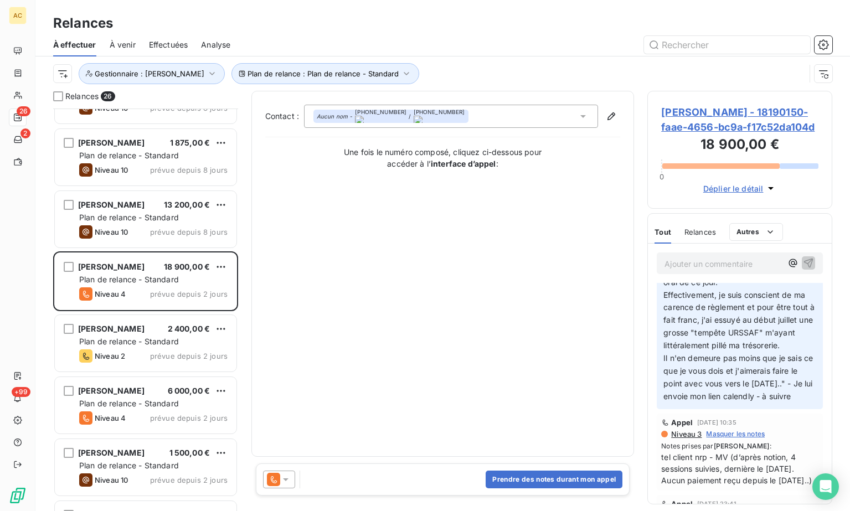
scroll to position [0, 0]
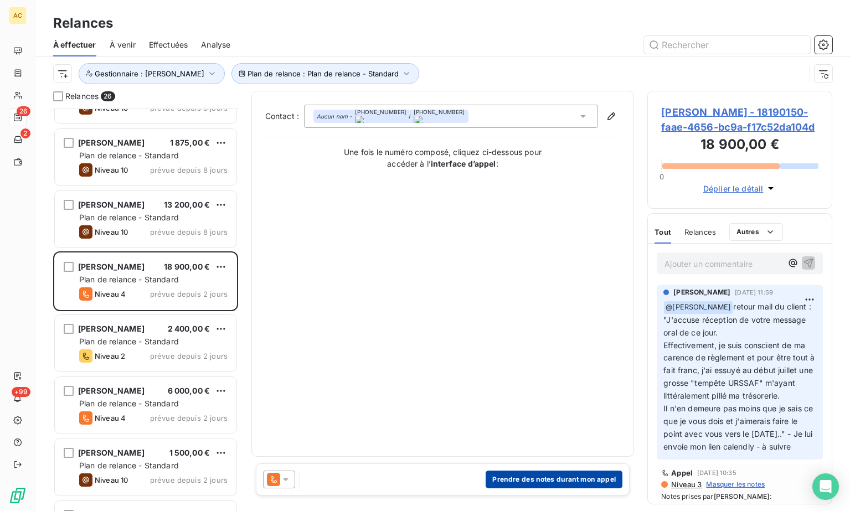
click at [536, 483] on button "Prendre des notes durant mon appel" at bounding box center [554, 480] width 137 height 18
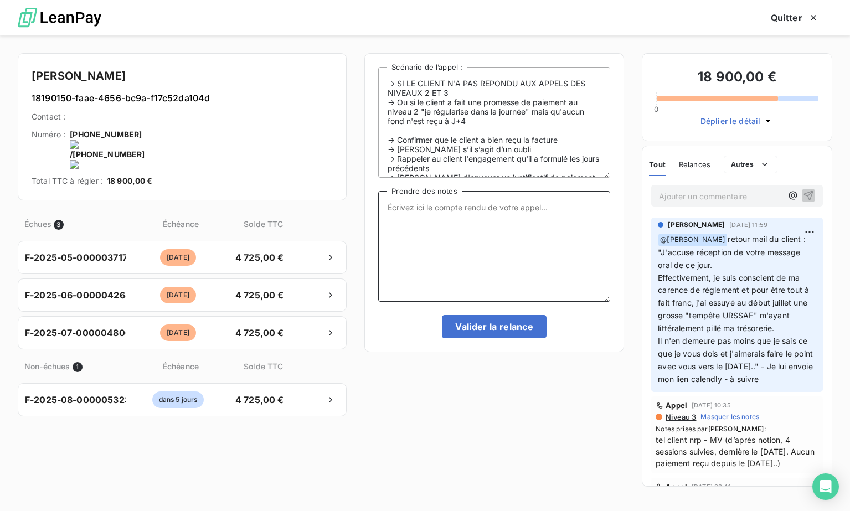
click at [429, 240] on textarea "Prendre des notes" at bounding box center [494, 246] width 232 height 111
type textarea "tel client nrp MV"
click at [477, 326] on button "Valider la relance" at bounding box center [494, 326] width 105 height 23
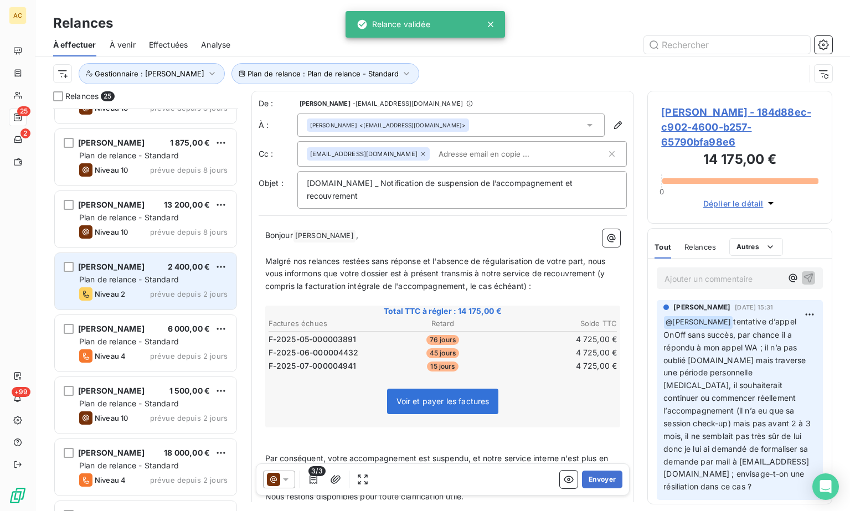
click at [161, 285] on div "[PERSON_NAME] 2 400,00 € Plan de relance - Standard Niveau 2 prévue depuis 2 jo…" at bounding box center [146, 281] width 182 height 56
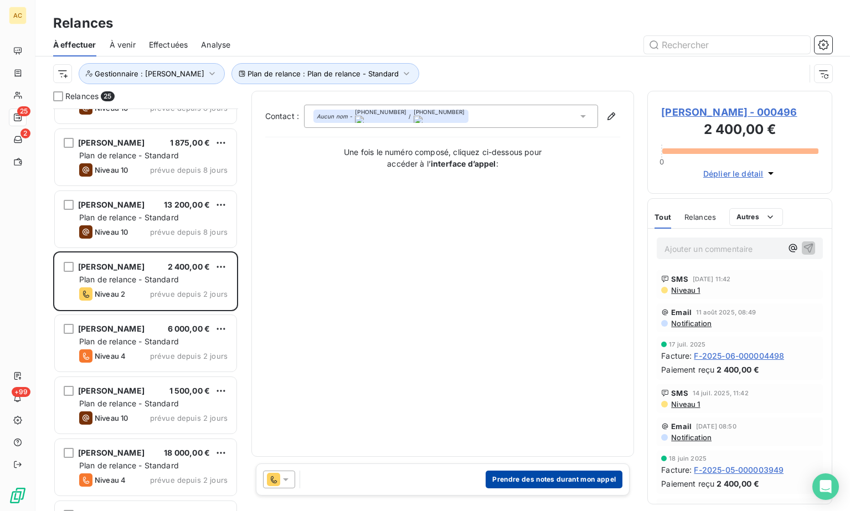
click at [544, 480] on button "Prendre des notes durant mon appel" at bounding box center [554, 480] width 137 height 18
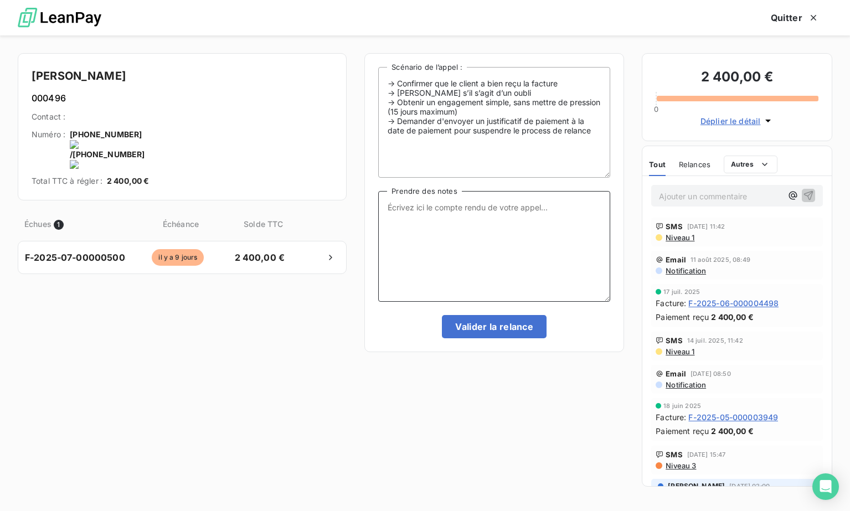
click at [432, 250] on textarea "Prendre des notes" at bounding box center [494, 246] width 232 height 111
type textarea "p"
type textarea "paiement reçu le 20/08 sur PL"
click at [469, 327] on button "Valider la relance" at bounding box center [494, 326] width 105 height 23
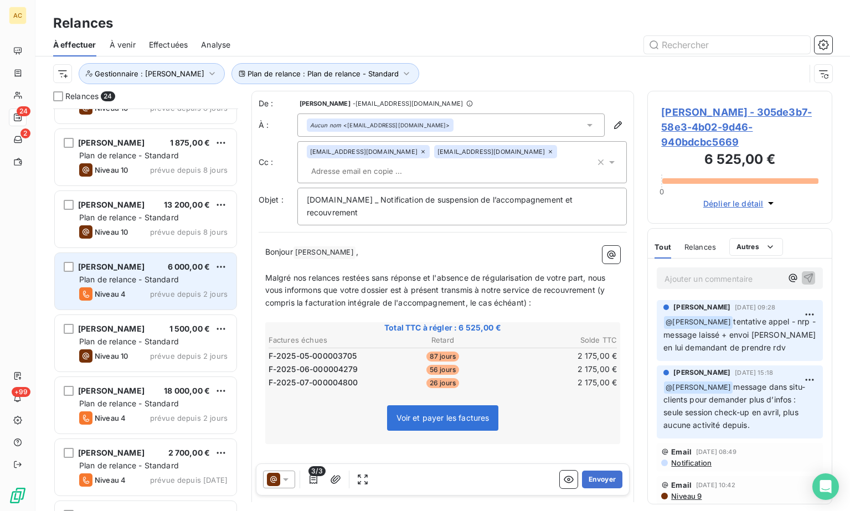
click at [145, 289] on div "Niveau 4 prévue depuis 2 jours" at bounding box center [153, 293] width 148 height 13
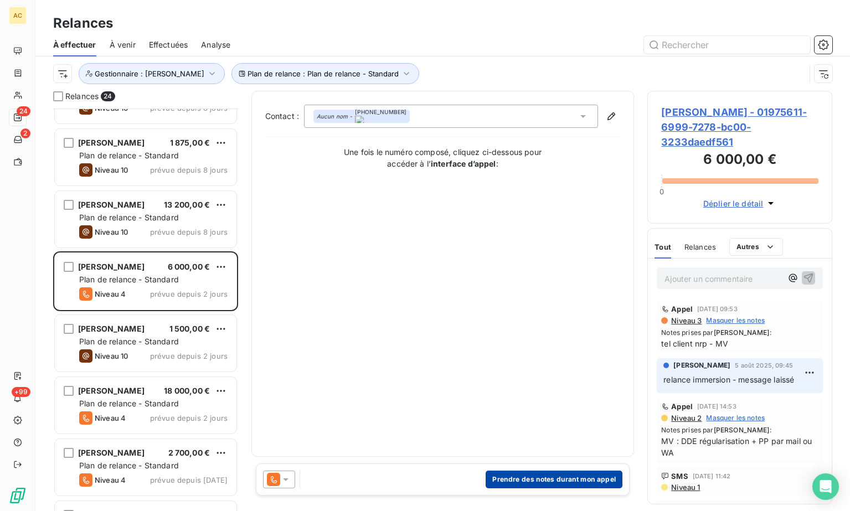
click at [520, 475] on button "Prendre des notes durant mon appel" at bounding box center [554, 480] width 137 height 18
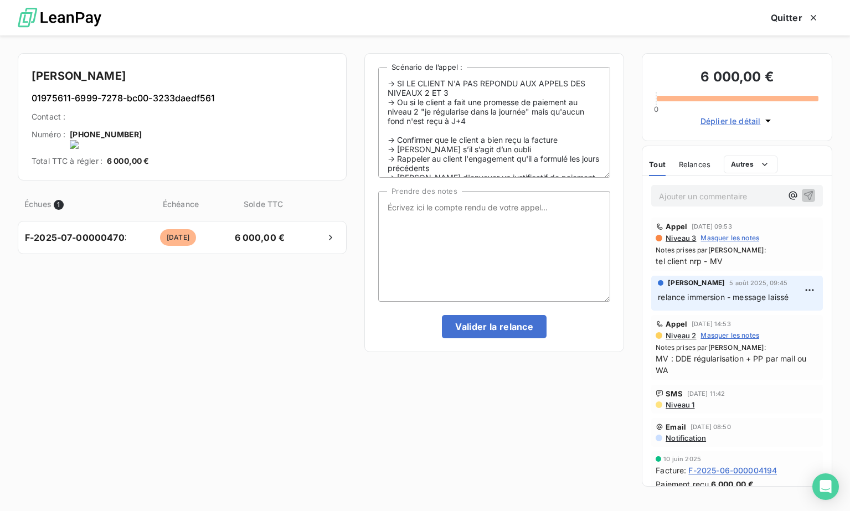
scroll to position [25, 0]
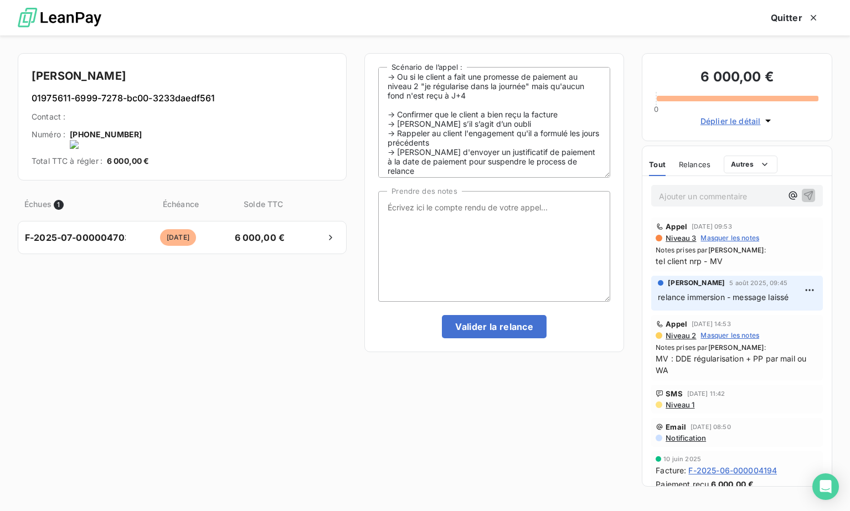
click at [146, 120] on onoff-telecom-ce-actions-button at bounding box center [146, 120] width 0 height 0
click at [440, 229] on textarea "Prendre des notes" at bounding box center [494, 246] width 232 height 111
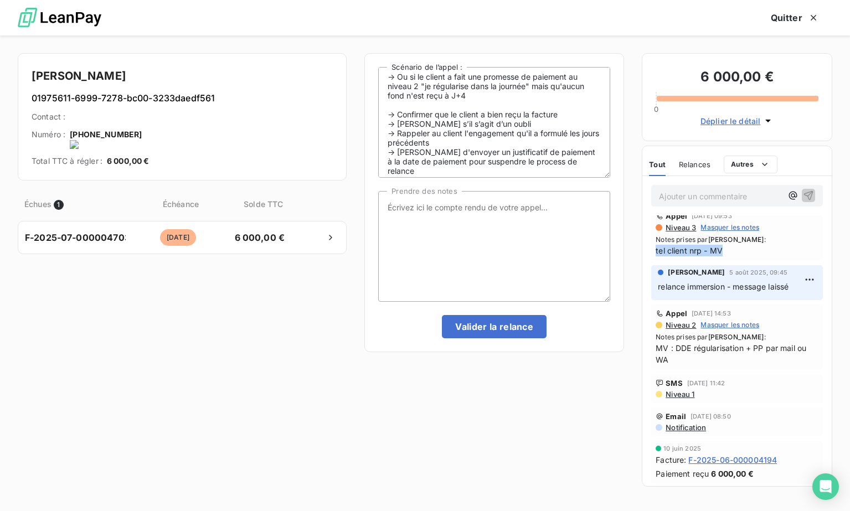
drag, startPoint x: 656, startPoint y: 250, endPoint x: 739, endPoint y: 258, distance: 83.4
click at [739, 258] on div "Appel [DATE] 09:53 Niveau 3 Masquer les notes Notes prises par [PERSON_NAME] : …" at bounding box center [737, 234] width 172 height 54
copy span "tel client nrp - MV"
click at [458, 224] on textarea "Prendre des notes" at bounding box center [494, 246] width 232 height 111
click at [142, 140] on onoff-telecom-ce-icon at bounding box center [106, 144] width 72 height 9
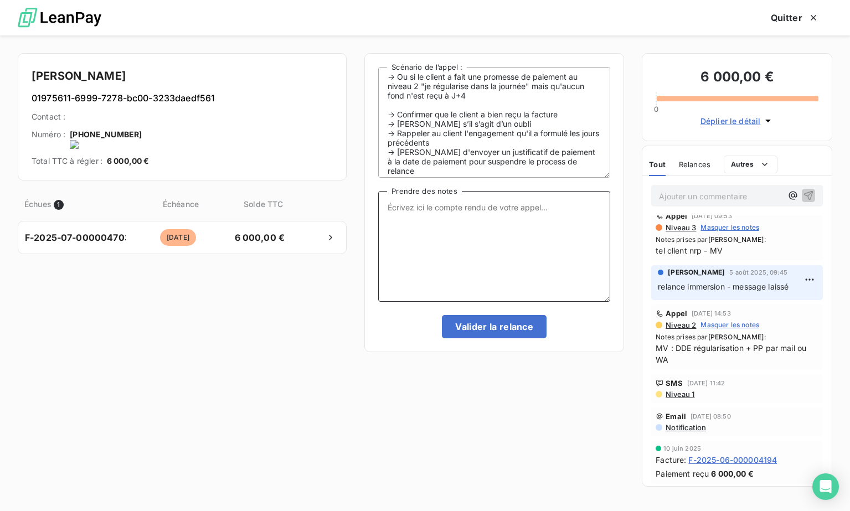
click at [459, 208] on textarea "Prendre des notes" at bounding box center [494, 246] width 232 height 111
paste textarea "tel client nrp - MV"
type textarea "tel client nrp - MV"
click at [505, 327] on button "Valider la relance" at bounding box center [494, 326] width 105 height 23
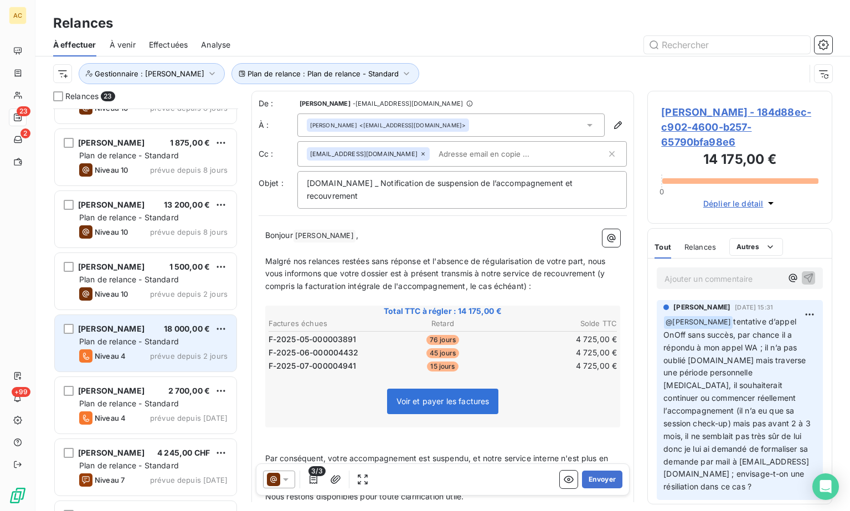
click at [140, 348] on div "[PERSON_NAME] 18 000,00 € Plan de relance - Standard Niveau 4 prévue depuis 2 j…" at bounding box center [146, 343] width 182 height 56
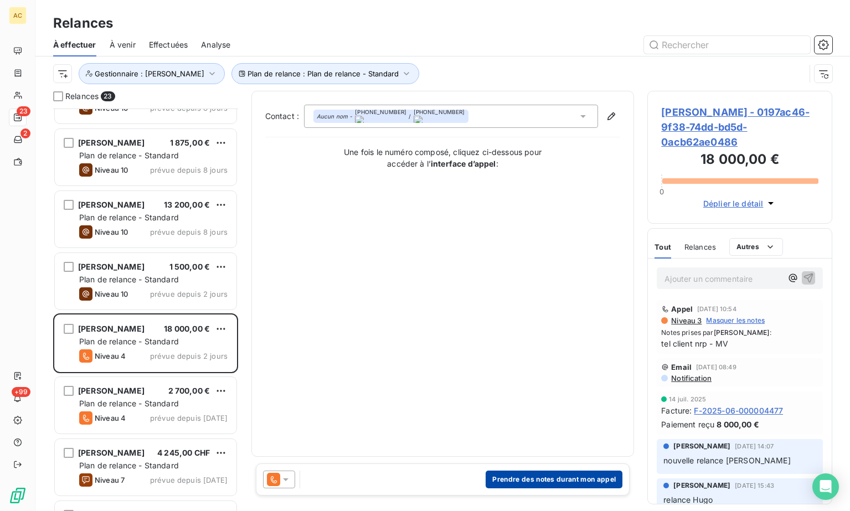
click at [549, 480] on button "Prendre des notes durant mon appel" at bounding box center [554, 480] width 137 height 18
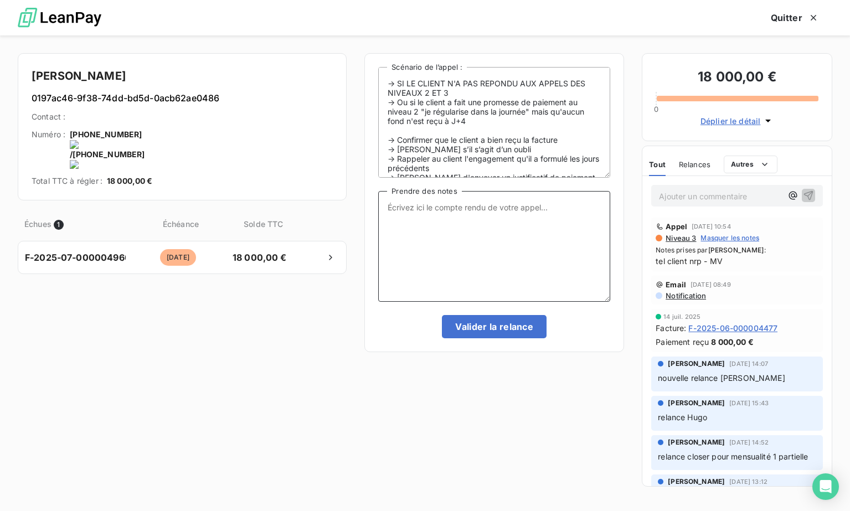
click at [505, 219] on textarea "Prendre des notes" at bounding box center [494, 246] width 232 height 111
type textarea "tel client - nrp MV + mail"
click at [501, 329] on button "Valider la relance" at bounding box center [494, 326] width 105 height 23
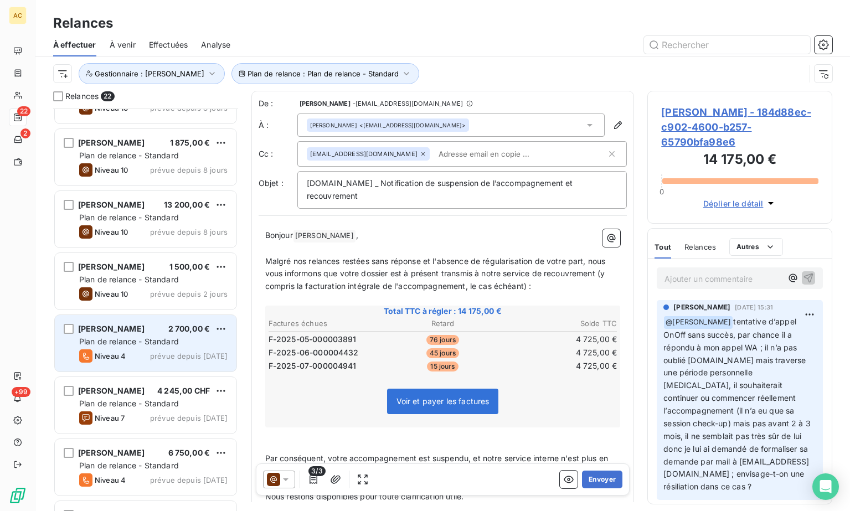
click at [141, 350] on div "Niveau 4 prévue depuis hier" at bounding box center [153, 356] width 148 height 13
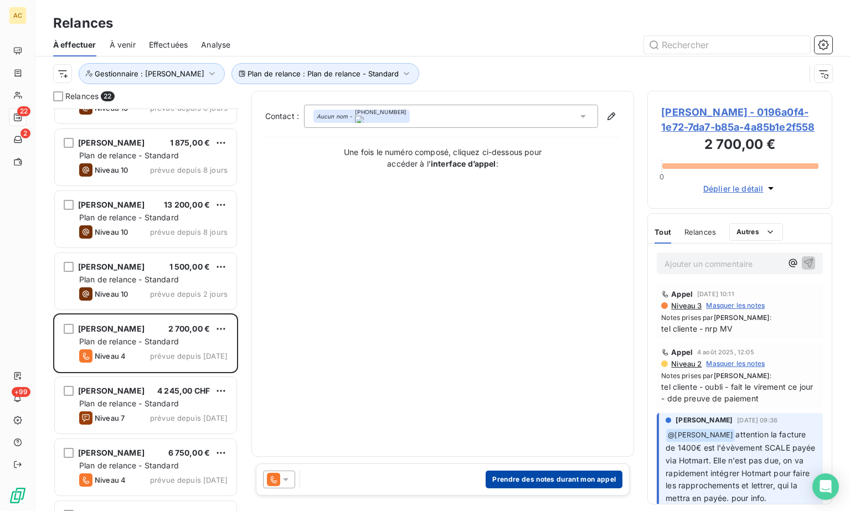
click at [563, 479] on button "Prendre des notes durant mon appel" at bounding box center [554, 480] width 137 height 18
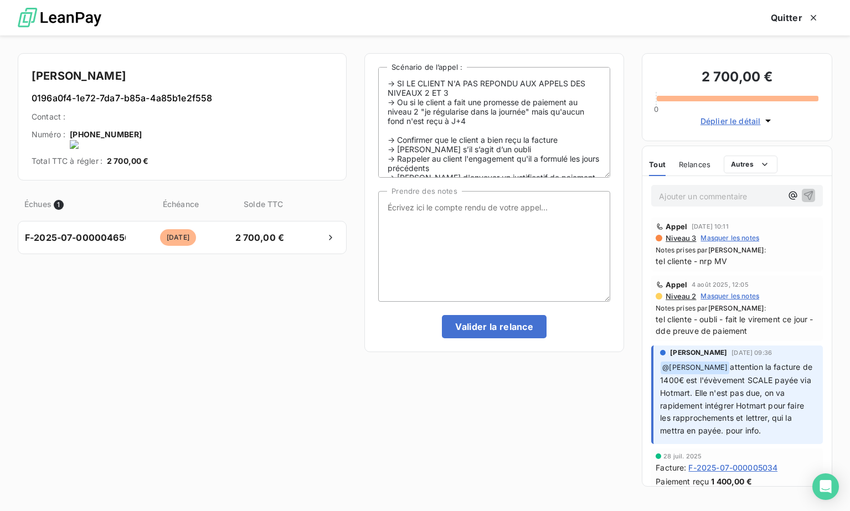
click at [144, 120] on onoff-telecom-ce-actions-button at bounding box center [144, 120] width 0 height 0
click at [486, 241] on textarea "Prendre des notes" at bounding box center [494, 246] width 232 height 111
drag, startPoint x: 654, startPoint y: 261, endPoint x: 739, endPoint y: 264, distance: 84.8
click at [752, 262] on div "Appel [DATE] 10:11 Niveau 3 Masquer les notes Notes prises par [PERSON_NAME] : …" at bounding box center [737, 245] width 172 height 54
copy span "tel cliente - nrp MV"
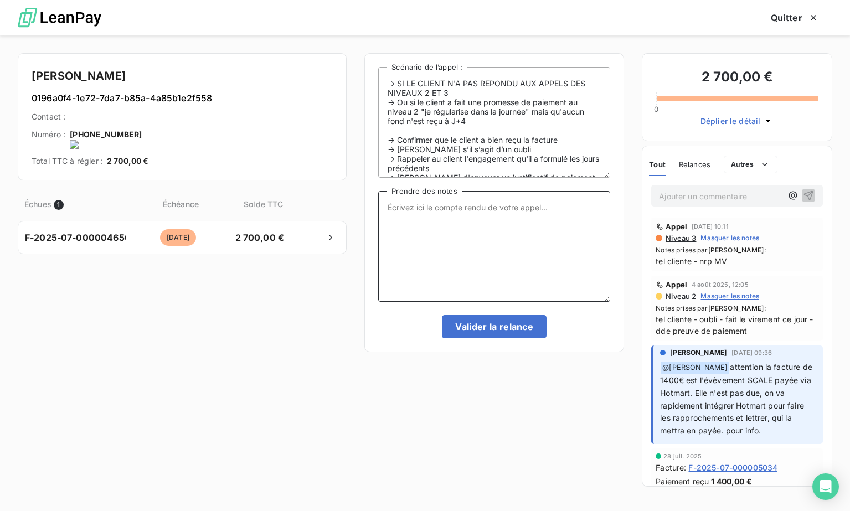
click at [471, 221] on textarea "Prendre des notes" at bounding box center [494, 246] width 232 height 111
paste textarea "tel cliente - nrp MV"
type textarea "tel cliente - nrp MV"
click at [482, 224] on textarea "tel cliente - nrp MV" at bounding box center [494, 246] width 232 height 111
click at [486, 327] on button "Valider la relance" at bounding box center [494, 326] width 105 height 23
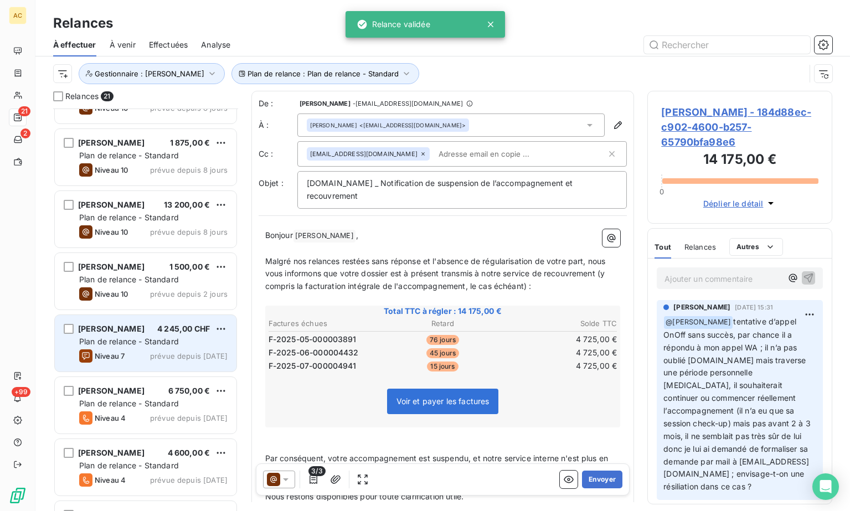
click at [161, 343] on span "Plan de relance - Standard" at bounding box center [129, 341] width 100 height 9
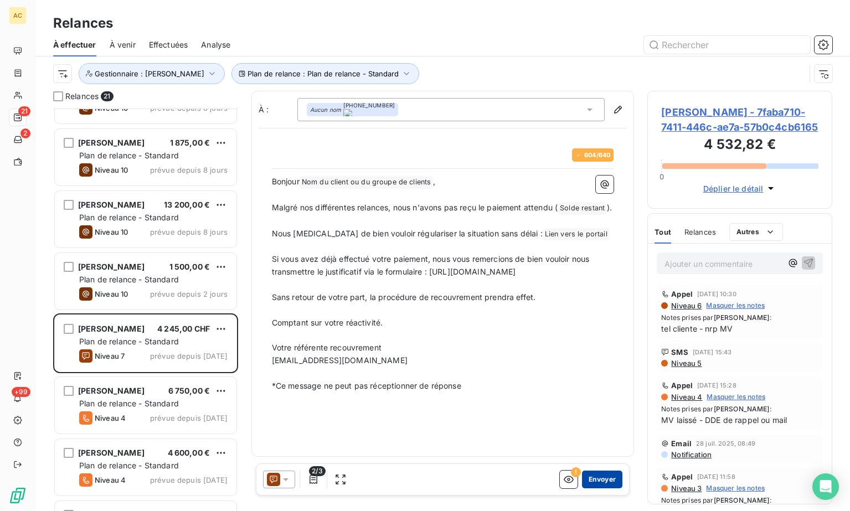
click at [604, 480] on button "Envoyer" at bounding box center [602, 480] width 40 height 18
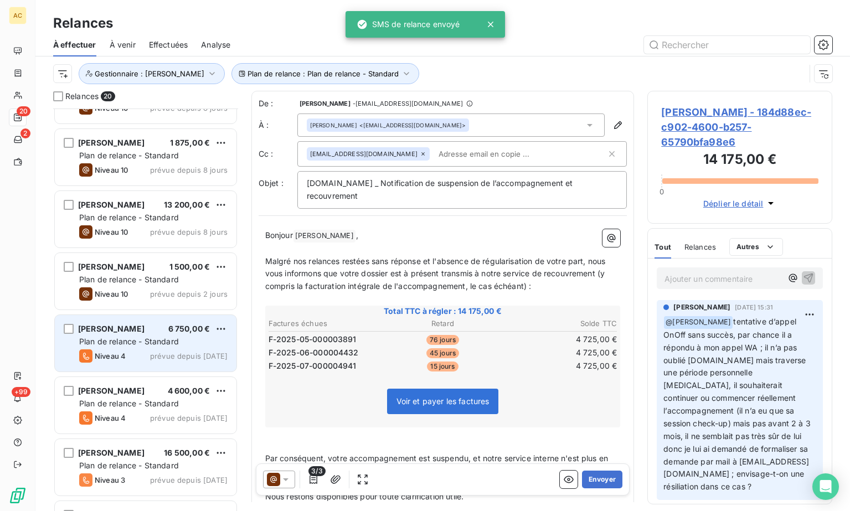
click at [152, 345] on span "Plan de relance - Standard" at bounding box center [129, 341] width 100 height 9
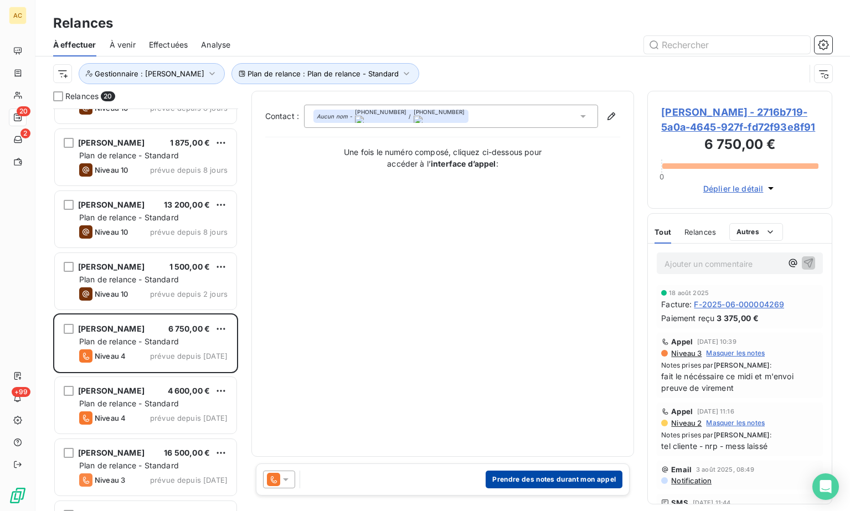
click at [516, 479] on button "Prendre des notes durant mon appel" at bounding box center [554, 480] width 137 height 18
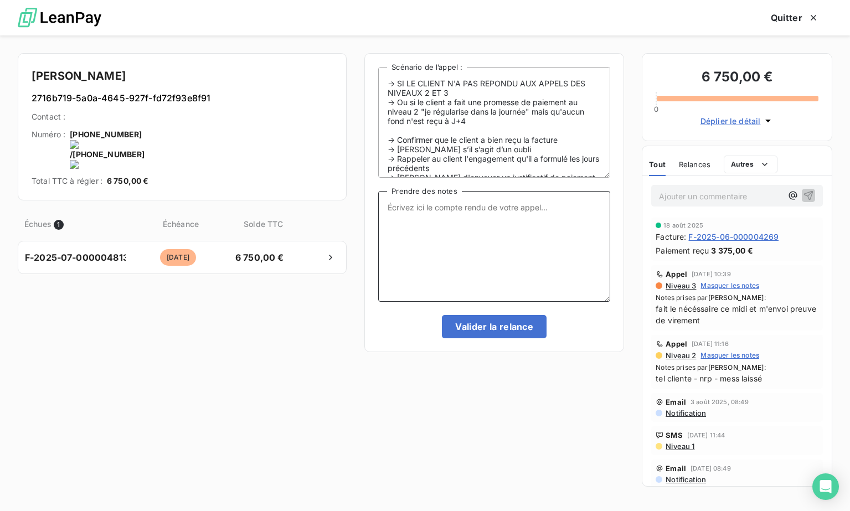
click at [474, 223] on textarea "Prendre des notes" at bounding box center [494, 246] width 232 height 111
type textarea "relance par mail suite derniers échanges"
click at [496, 322] on button "Valider la relance" at bounding box center [494, 326] width 105 height 23
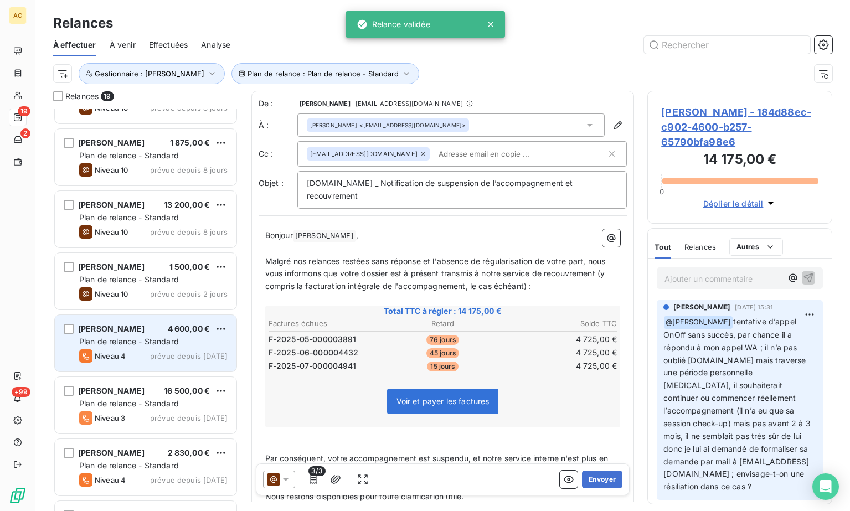
click at [130, 346] on div "Plan de relance - Standard" at bounding box center [153, 341] width 148 height 11
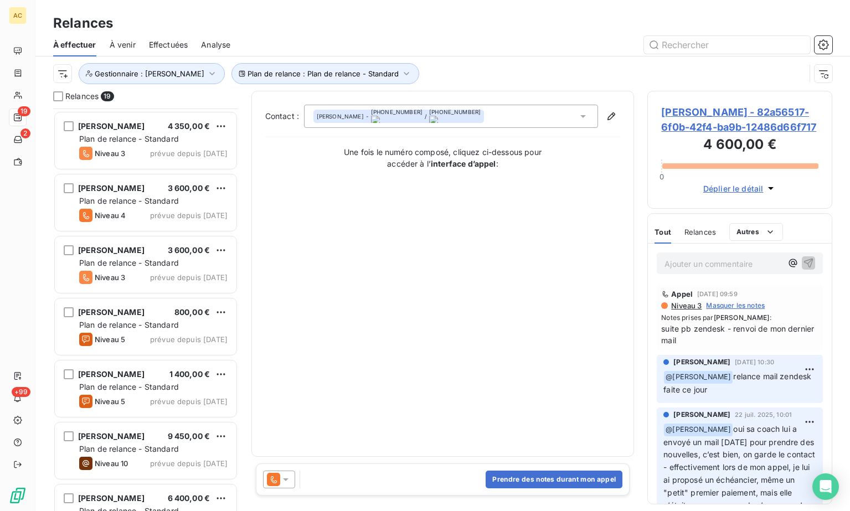
scroll to position [700, 0]
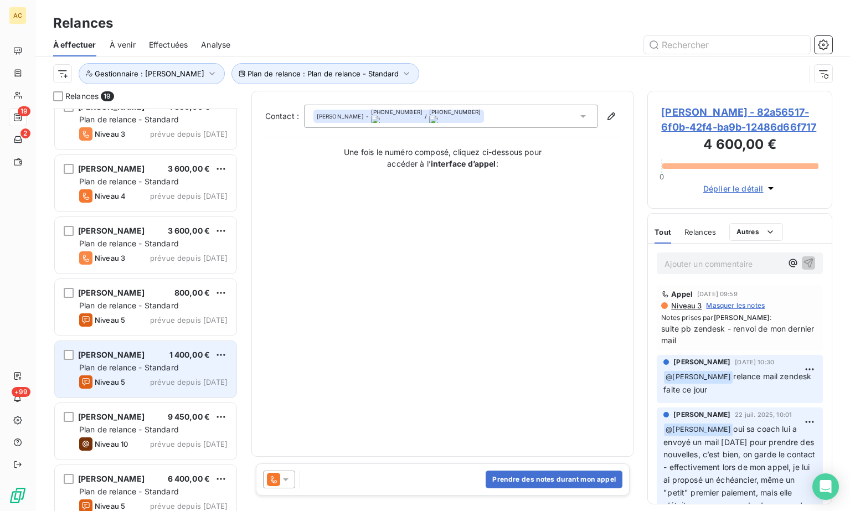
click at [155, 368] on span "Plan de relance - Standard" at bounding box center [129, 367] width 100 height 9
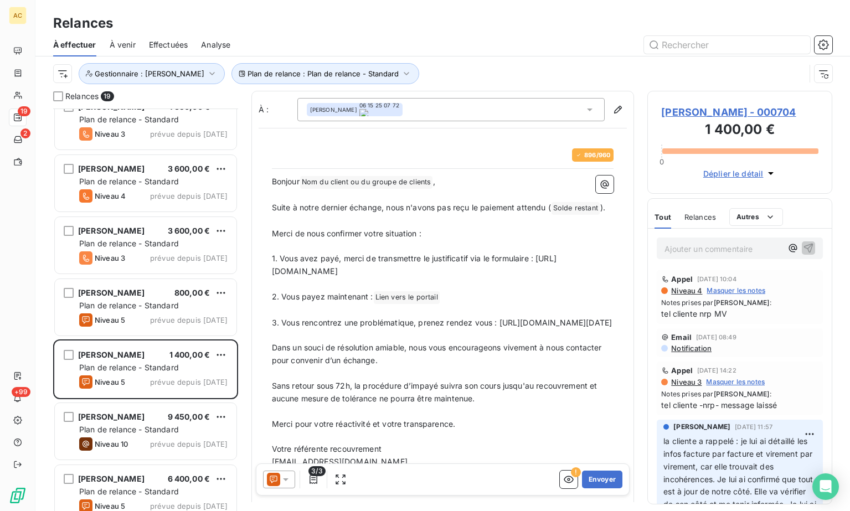
drag, startPoint x: 273, startPoint y: 349, endPoint x: 343, endPoint y: 363, distance: 71.8
click at [343, 330] on p "3. Vous rencontrez une problématique, prenez rendez vous : [URL][DOMAIN_NAME][D…" at bounding box center [443, 323] width 342 height 13
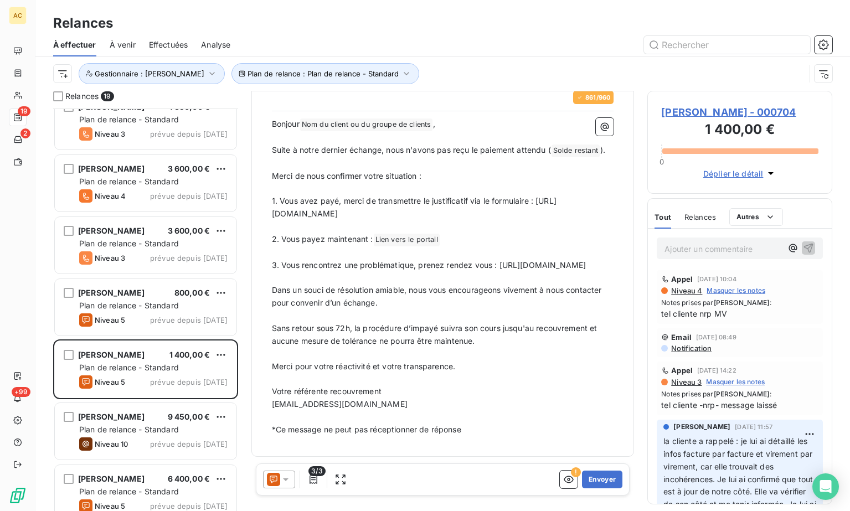
scroll to position [84, 0]
click at [592, 479] on button "Envoyer" at bounding box center [602, 480] width 40 height 18
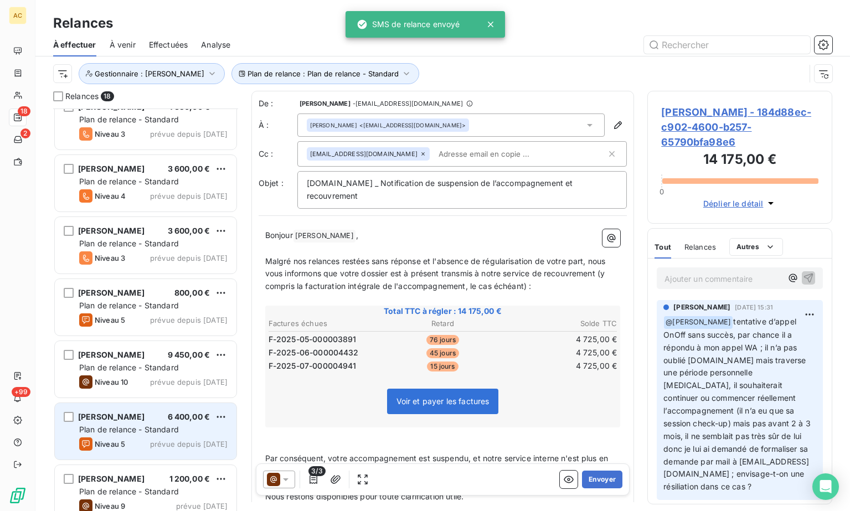
click at [143, 435] on div "Plan de relance - Standard" at bounding box center [153, 429] width 148 height 11
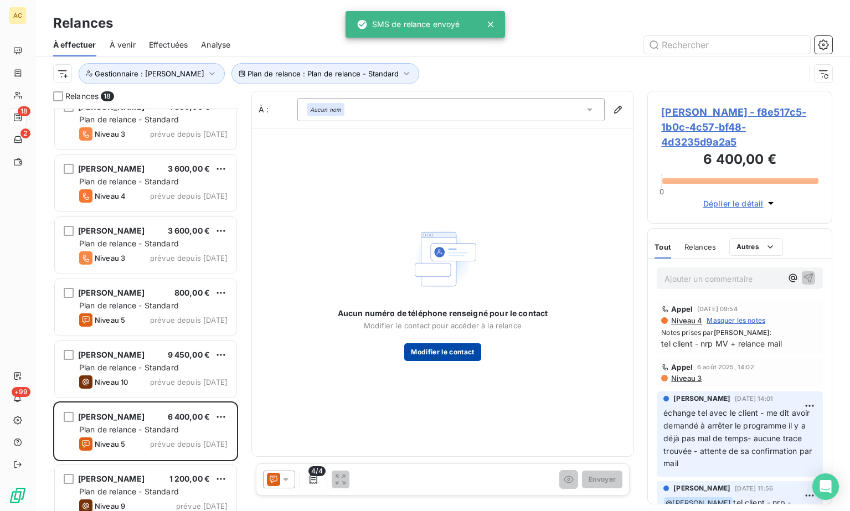
click at [450, 353] on button "Modifier le contact" at bounding box center [442, 352] width 76 height 18
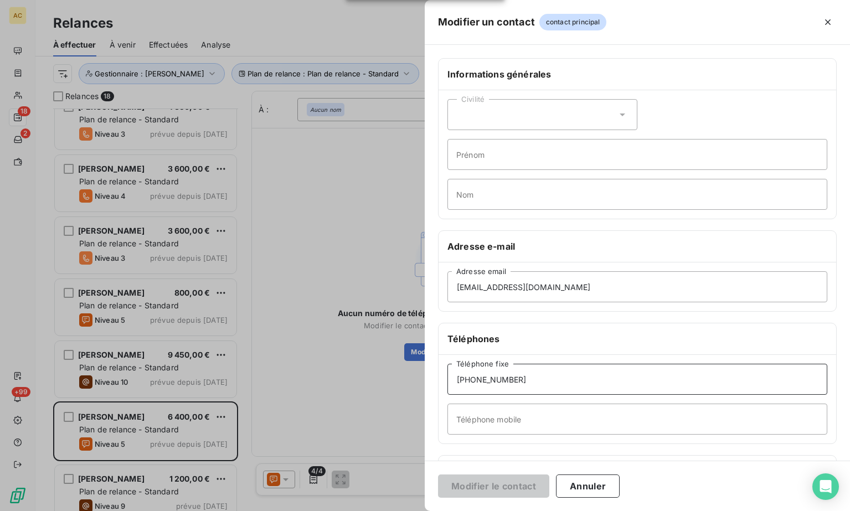
drag, startPoint x: 574, startPoint y: 384, endPoint x: 420, endPoint y: 373, distance: 154.4
click at [420, 511] on div "Modifier un contact contact principal Informations générales Civilité Prénom No…" at bounding box center [425, 511] width 850 height 0
click at [477, 429] on input "Téléphone mobile" at bounding box center [638, 428] width 380 height 31
paste input "[PHONE_NUMBER]"
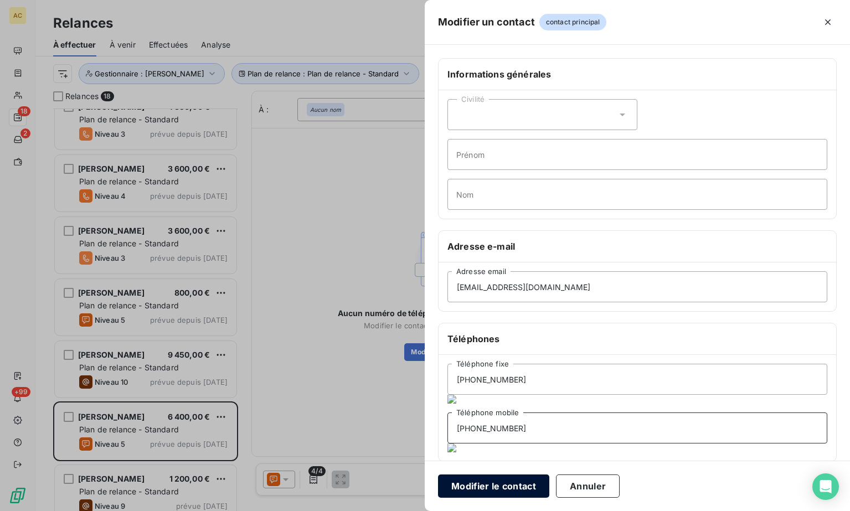
type input "[PHONE_NUMBER]"
click at [487, 486] on button "Modifier le contact" at bounding box center [493, 486] width 111 height 23
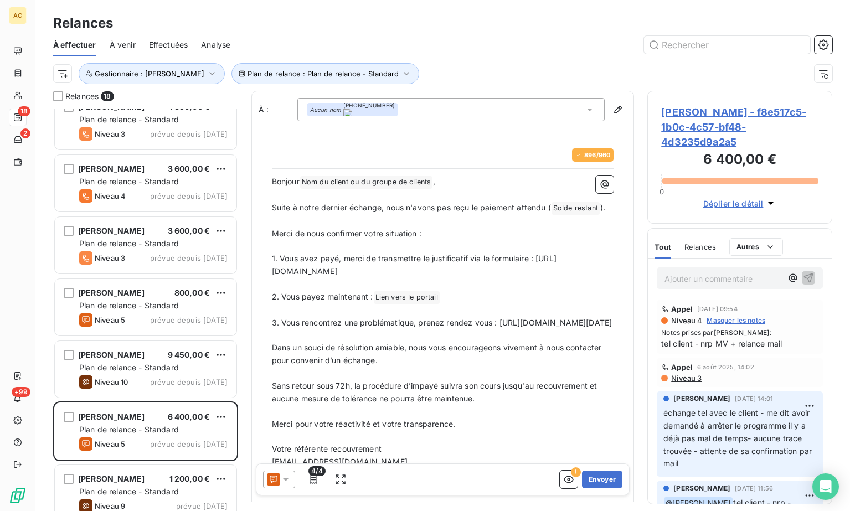
drag, startPoint x: 314, startPoint y: 368, endPoint x: 309, endPoint y: 363, distance: 6.7
click at [315, 342] on p "﻿" at bounding box center [443, 336] width 342 height 13
drag, startPoint x: 273, startPoint y: 349, endPoint x: 304, endPoint y: 367, distance: 35.7
click at [304, 330] on p "3. Vous rencontrez une problématique, prenez rendez vous : [URL][DOMAIN_NAME][D…" at bounding box center [443, 323] width 342 height 13
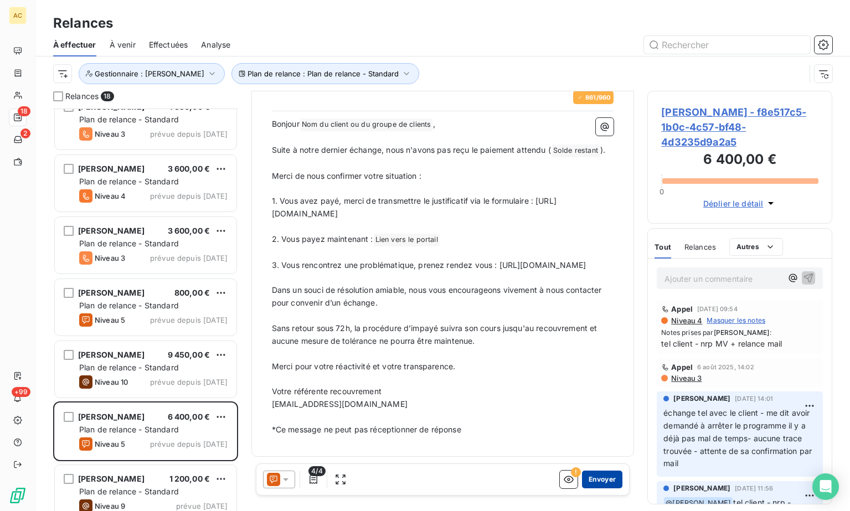
click at [591, 479] on button "Envoyer" at bounding box center [602, 480] width 40 height 18
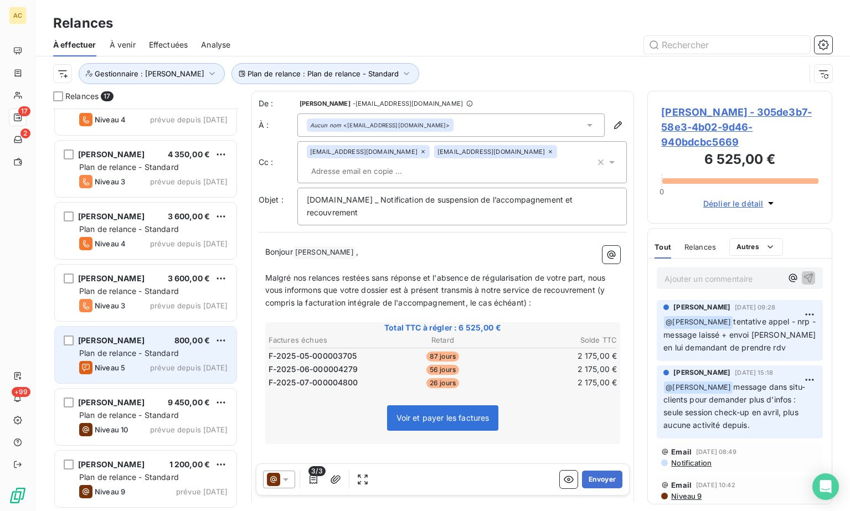
scroll to position [652, 0]
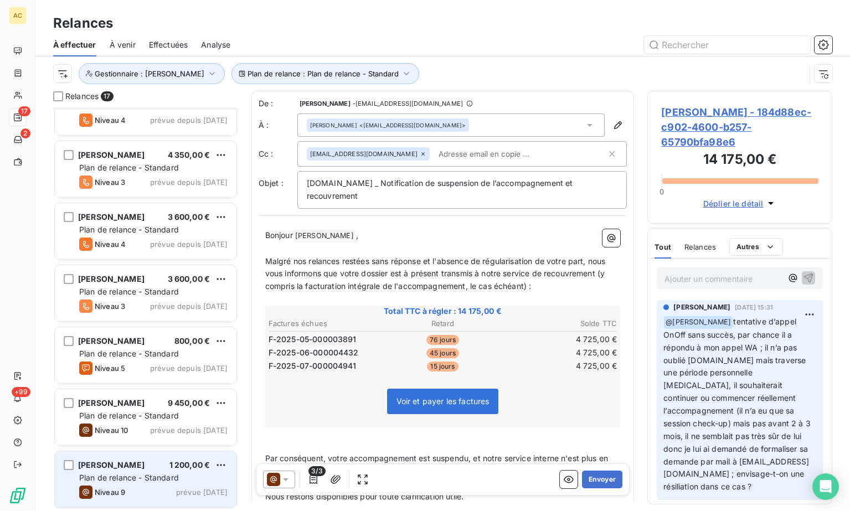
scroll to position [652, 0]
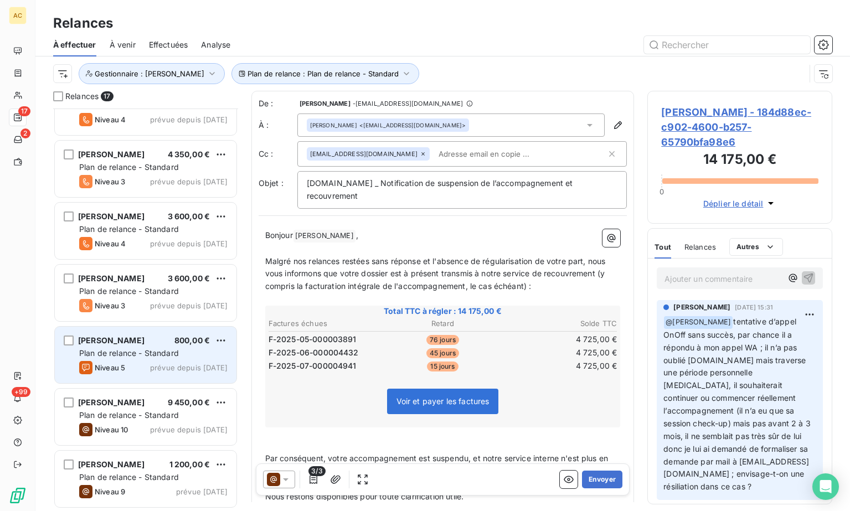
click at [147, 360] on div "[PERSON_NAME] 800,00 € Plan de relance - Standard Niveau 5 prévue depuis [DATE]" at bounding box center [146, 355] width 182 height 56
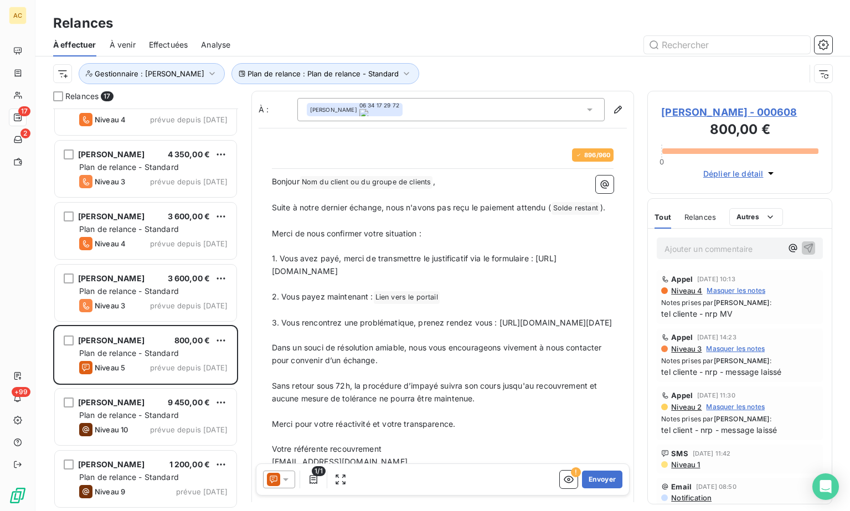
drag, startPoint x: 301, startPoint y: 362, endPoint x: 270, endPoint y: 347, distance: 34.4
click at [270, 347] on div "896 / 960 Bonjour Nom du client ou du groupe de clients ﻿ , ﻿ Suite à notre der…" at bounding box center [443, 321] width 356 height 359
click at [592, 479] on button "Envoyer" at bounding box center [602, 480] width 40 height 18
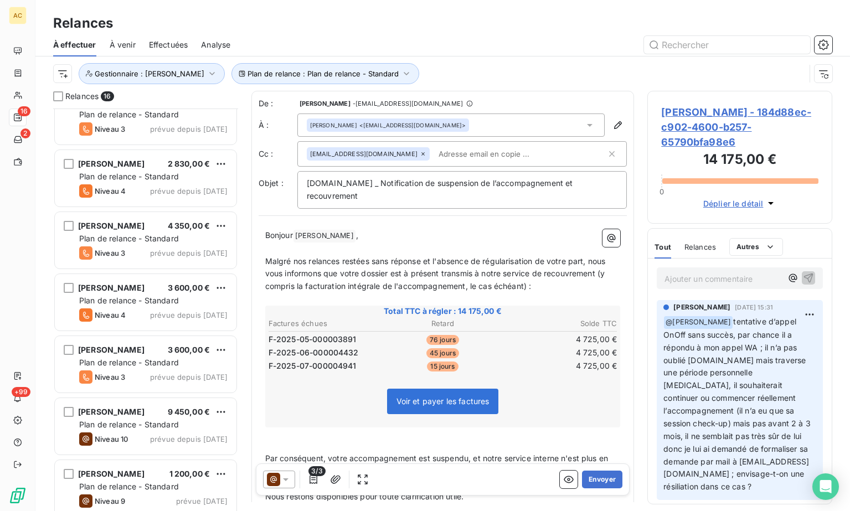
scroll to position [590, 0]
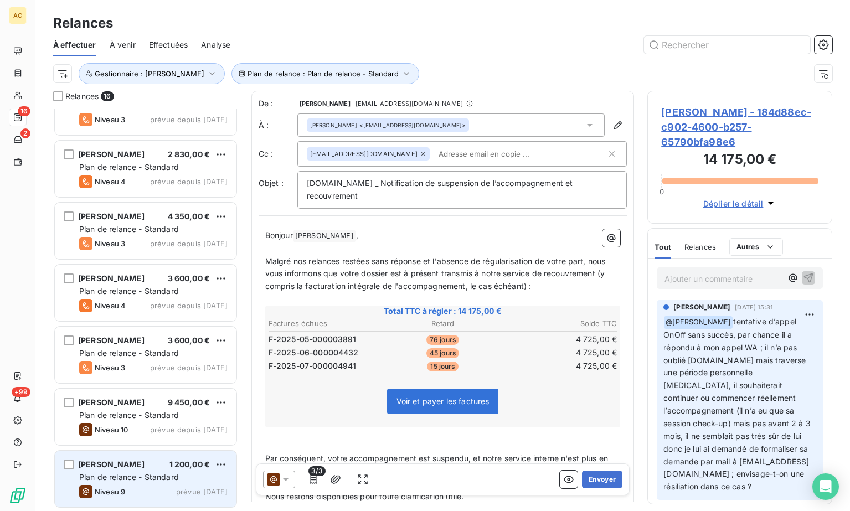
click at [145, 467] on span "[PERSON_NAME]" at bounding box center [111, 464] width 66 height 9
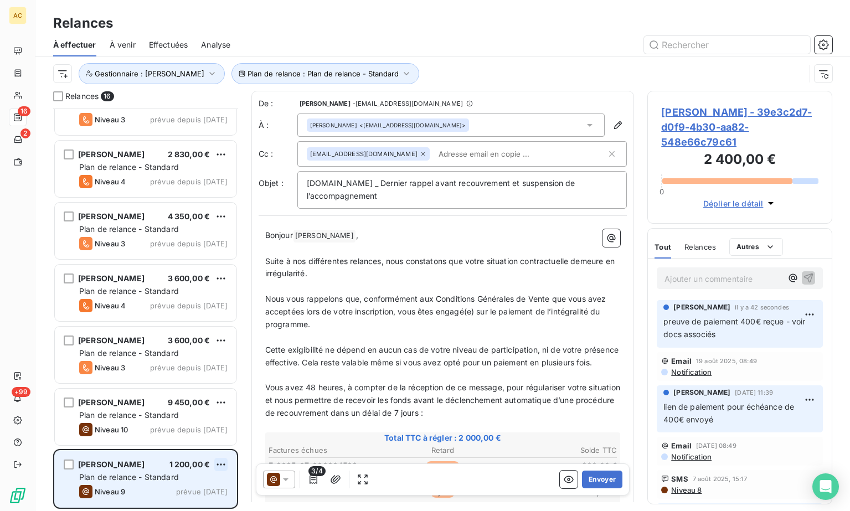
click at [221, 464] on html "AC 16 2 +99 Relances À effectuer À venir Effectuées Analyse Plan de relance : P…" at bounding box center [425, 255] width 850 height 511
click at [186, 443] on div "Passer cette action" at bounding box center [173, 443] width 99 height 18
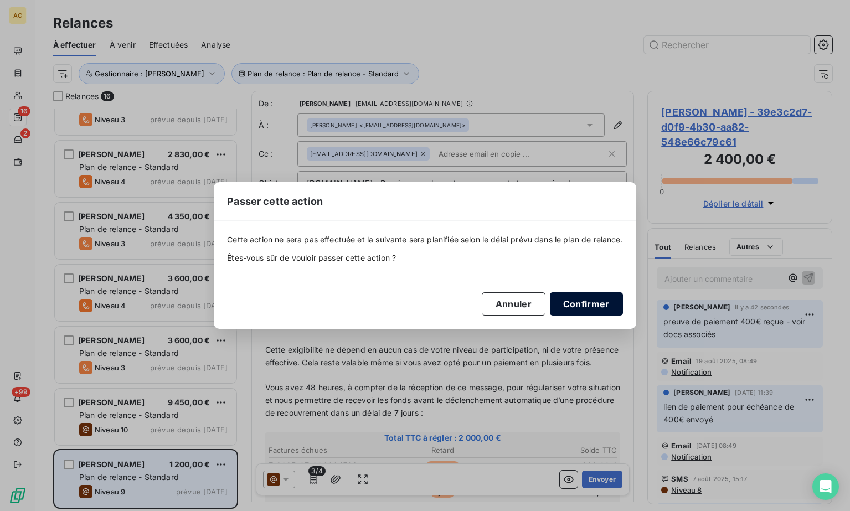
click at [595, 308] on button "Confirmer" at bounding box center [586, 303] width 73 height 23
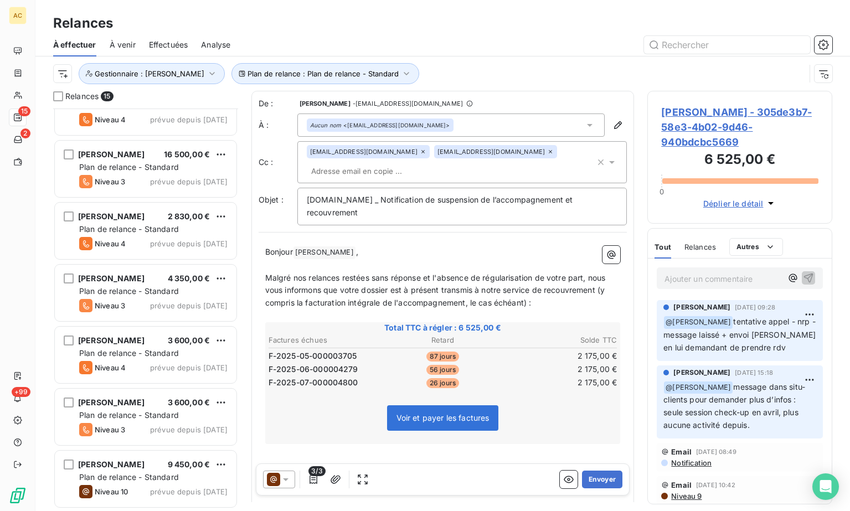
scroll to position [528, 0]
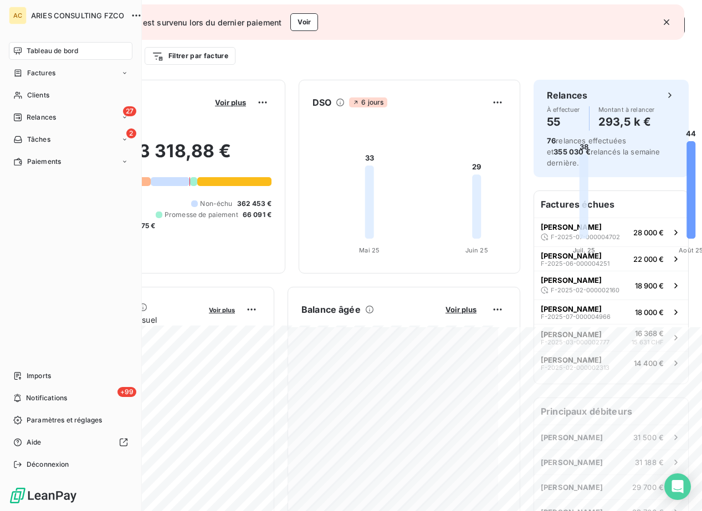
click at [37, 85] on nav "Tableau de bord Factures Clients 27 Relances 2 Tâches Paiements" at bounding box center [71, 106] width 124 height 129
click at [37, 90] on span "Clients" at bounding box center [38, 95] width 22 height 10
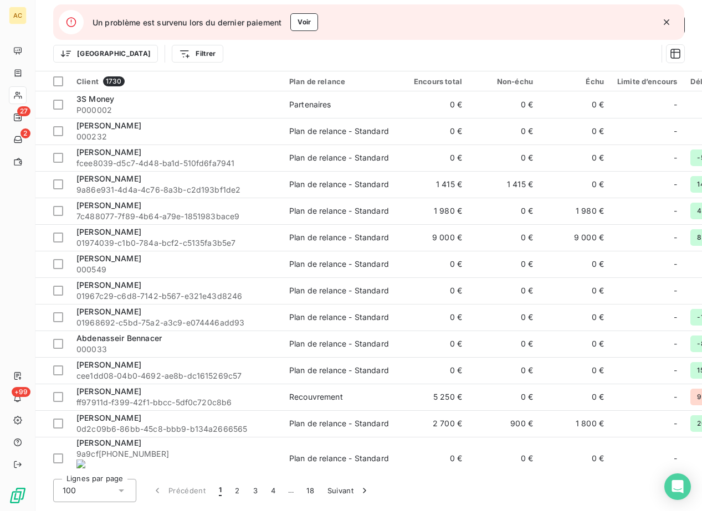
click at [666, 23] on icon "button" at bounding box center [666, 22] width 11 height 11
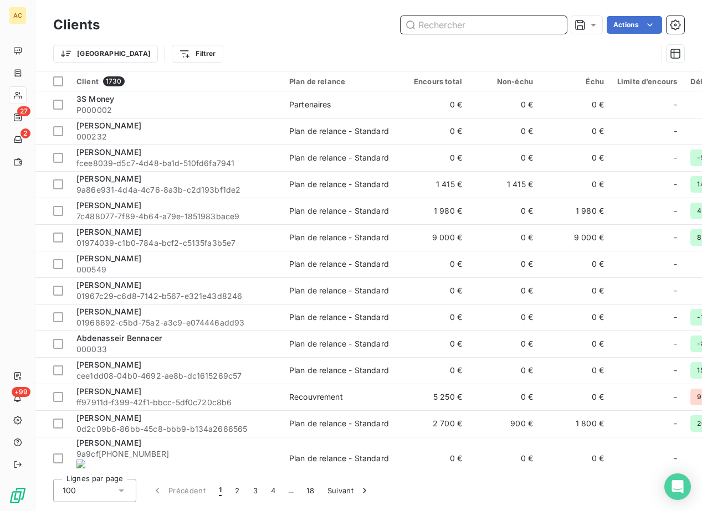
click at [450, 24] on input "text" at bounding box center [483, 25] width 166 height 18
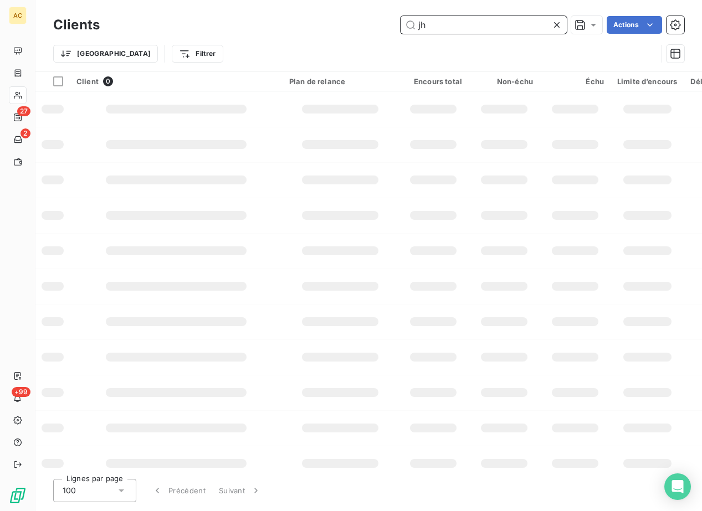
type input "j"
type input "franci"
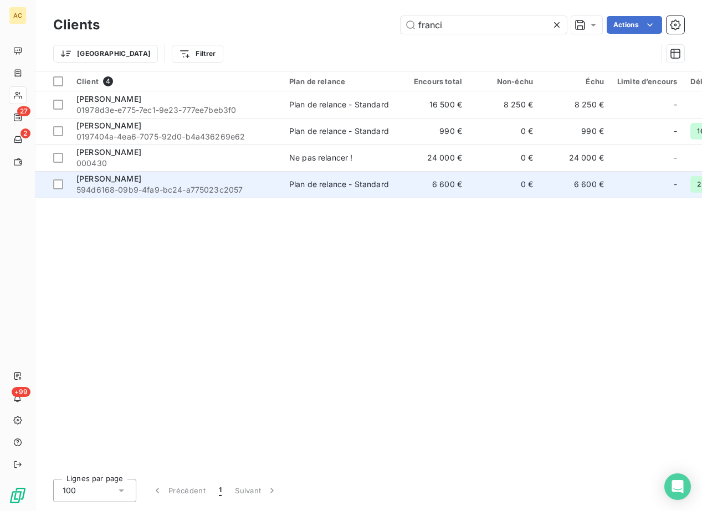
click at [145, 181] on div "[PERSON_NAME]" at bounding box center [175, 178] width 199 height 11
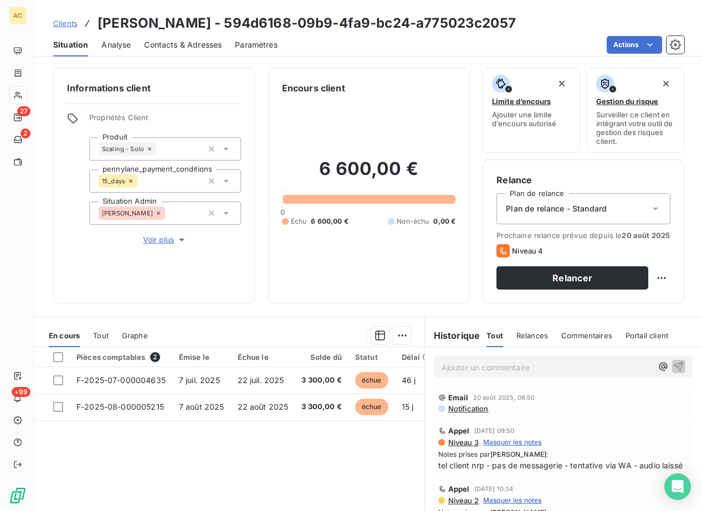
click at [107, 347] on div "Tout" at bounding box center [101, 335] width 16 height 23
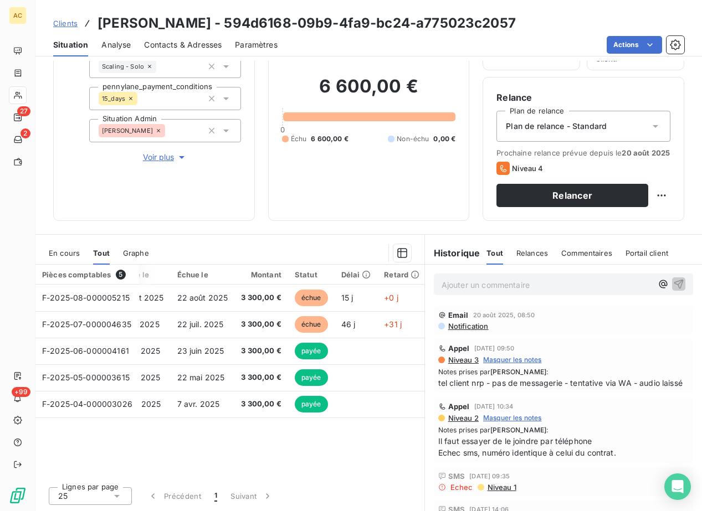
scroll to position [0, 30]
click at [175, 47] on span "Contacts & Adresses" at bounding box center [183, 44] width 78 height 11
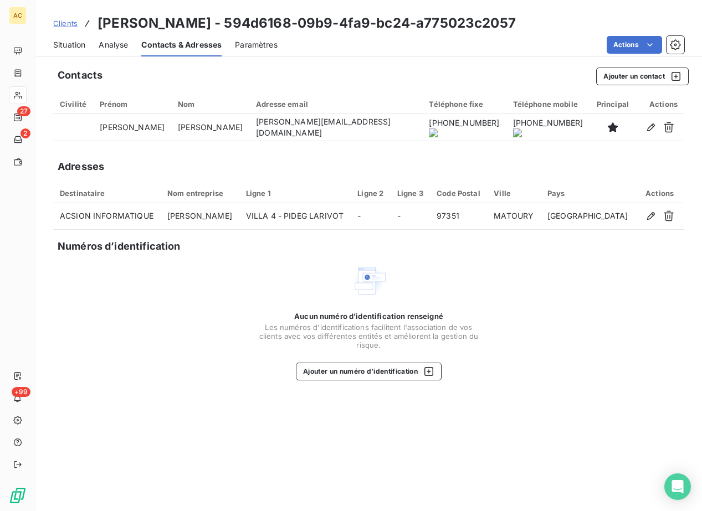
click at [60, 43] on span "Situation" at bounding box center [69, 44] width 32 height 11
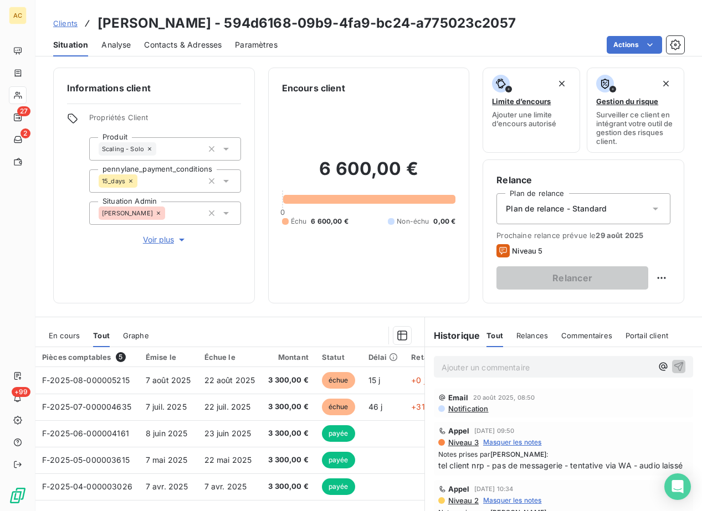
click at [64, 24] on span "Clients" at bounding box center [65, 23] width 24 height 9
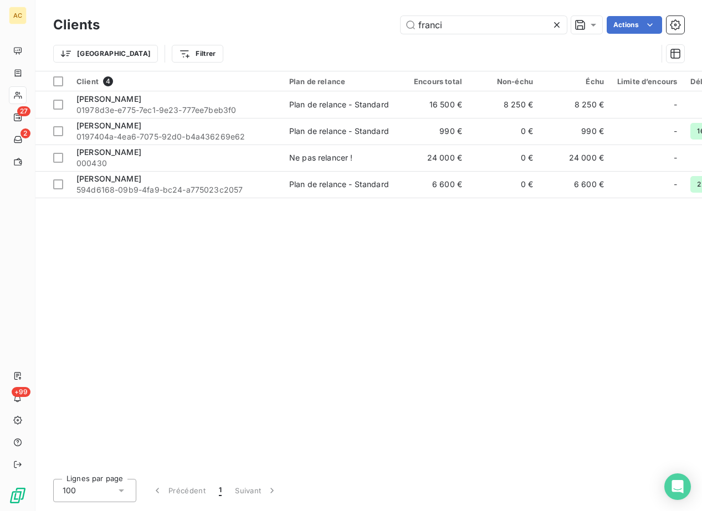
drag, startPoint x: 422, startPoint y: 18, endPoint x: 333, endPoint y: 8, distance: 89.1
click at [333, 6] on div "Clients franci Actions Trier Filtrer" at bounding box center [368, 35] width 666 height 71
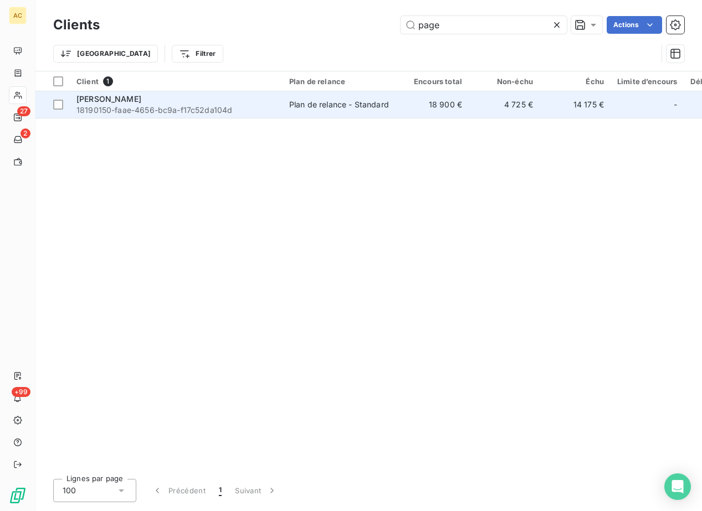
type input "page"
click at [157, 102] on div "[PERSON_NAME]" at bounding box center [175, 99] width 199 height 11
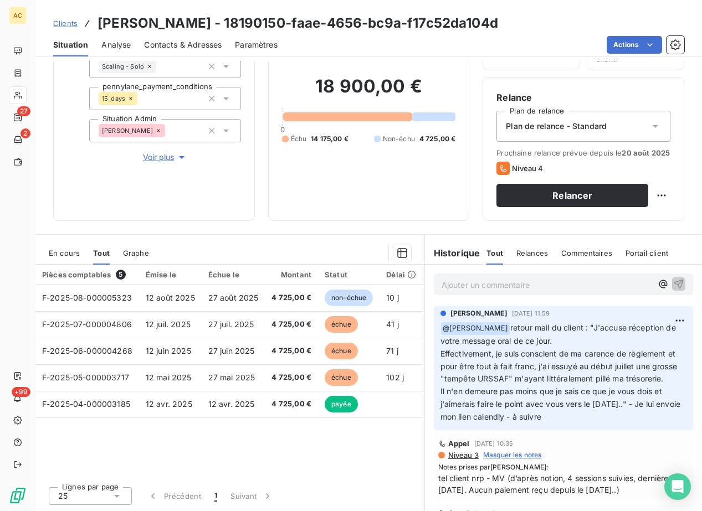
scroll to position [91, 0]
click at [201, 53] on div "Contacts & Adresses" at bounding box center [183, 44] width 78 height 23
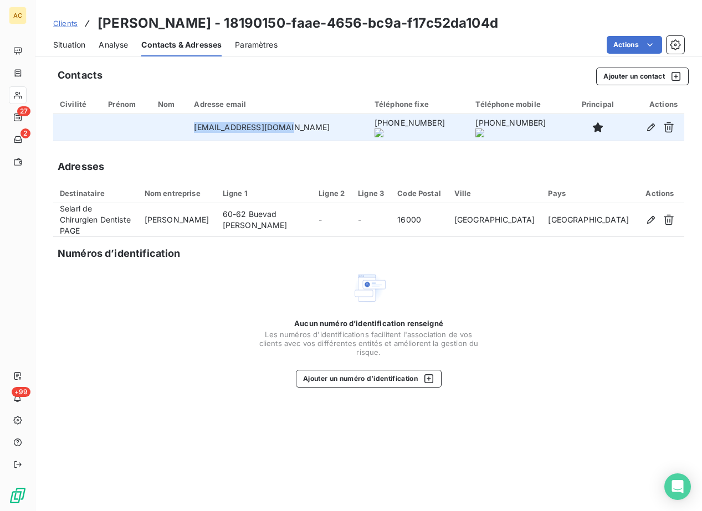
drag, startPoint x: 207, startPoint y: 126, endPoint x: 302, endPoint y: 132, distance: 95.5
click at [311, 132] on td "pagethierry16@free.fr" at bounding box center [277, 127] width 180 height 27
copy td "pagethierry16@free.fr"
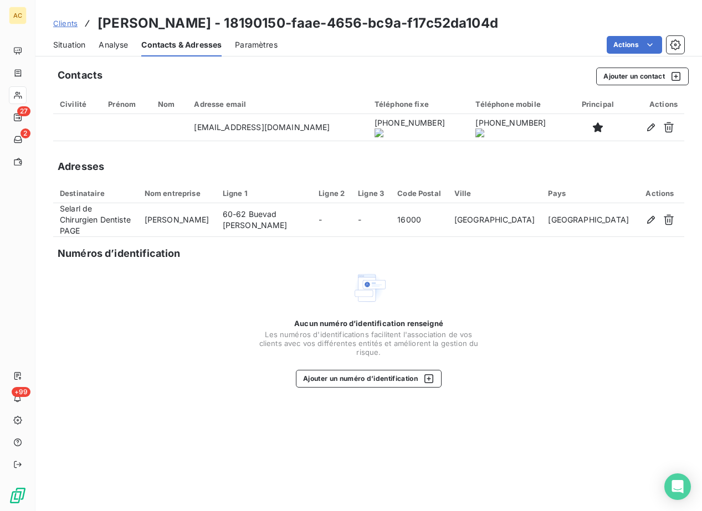
click at [396, 112] on onoff-telecom-ce-actions-button at bounding box center [396, 112] width 0 height 0
click at [69, 25] on span "Clients" at bounding box center [65, 23] width 24 height 9
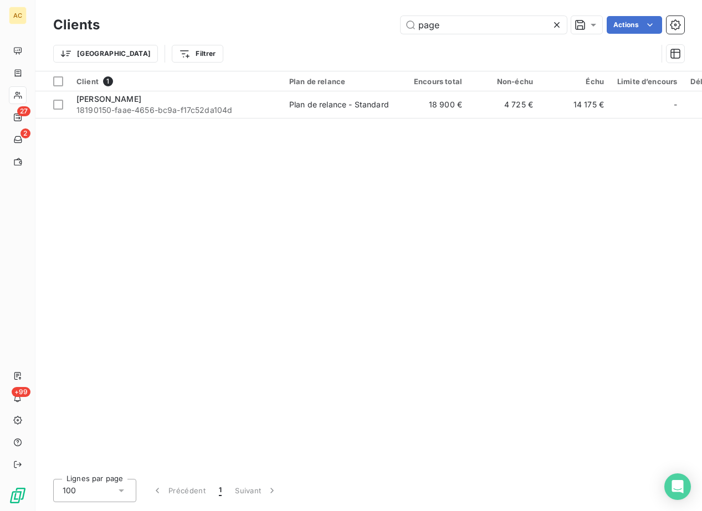
drag, startPoint x: 445, startPoint y: 24, endPoint x: 393, endPoint y: 21, distance: 51.6
click at [400, 20] on input "page" at bounding box center [483, 25] width 166 height 18
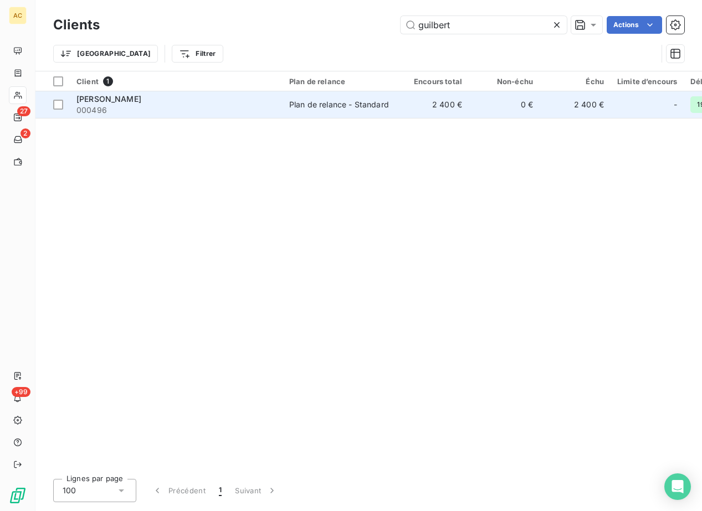
type input "guilbert"
click at [181, 96] on div "[PERSON_NAME]" at bounding box center [175, 99] width 199 height 11
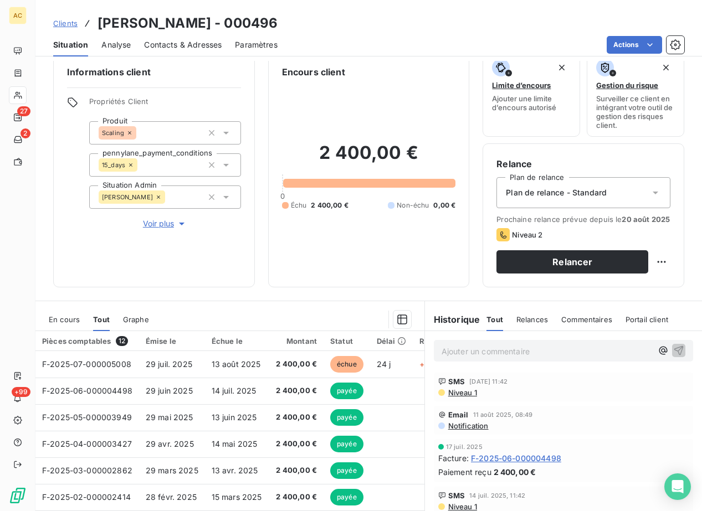
scroll to position [91, 0]
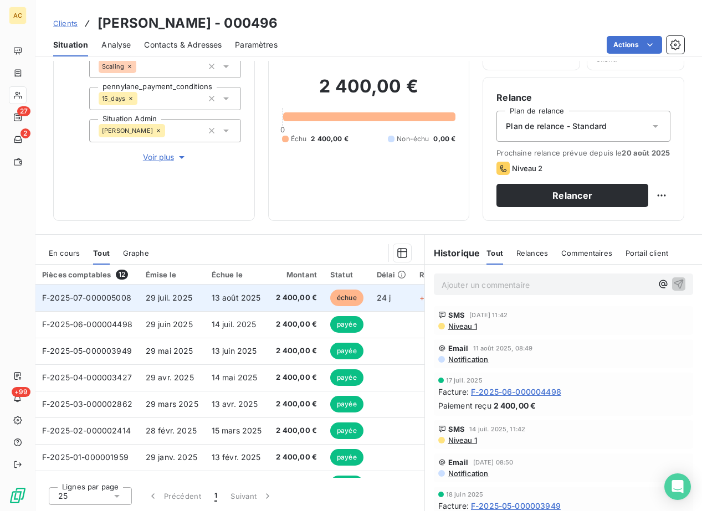
click at [244, 301] on span "13 août 2025" at bounding box center [234, 297] width 49 height 9
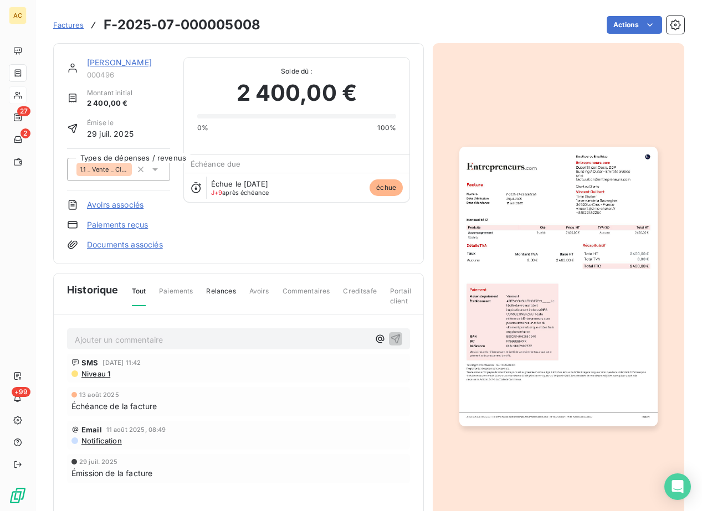
click at [110, 65] on link "[PERSON_NAME]" at bounding box center [119, 62] width 65 height 9
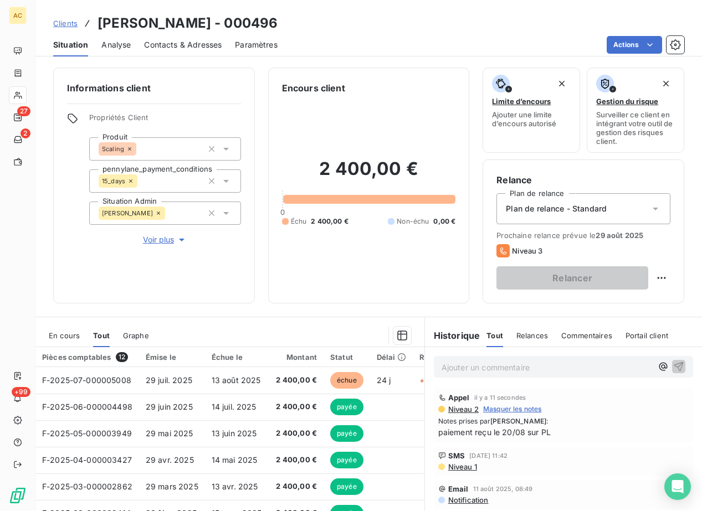
click at [60, 21] on span "Clients" at bounding box center [65, 23] width 24 height 9
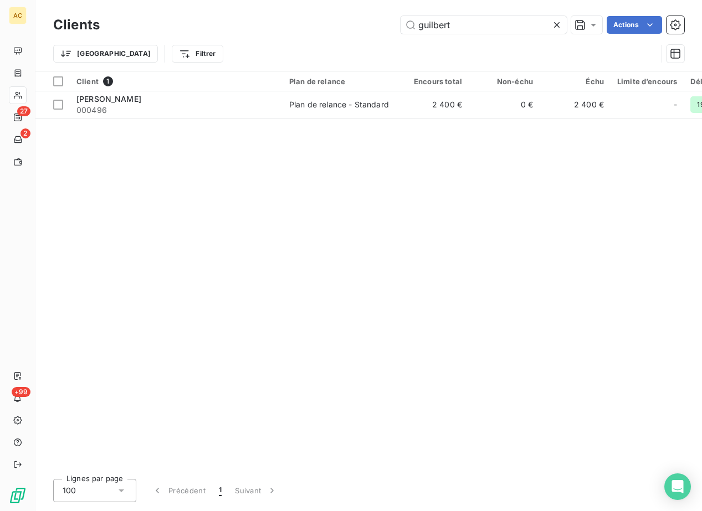
drag, startPoint x: 455, startPoint y: 28, endPoint x: 398, endPoint y: 25, distance: 57.1
click at [398, 25] on div "guilbert Actions" at bounding box center [398, 25] width 571 height 18
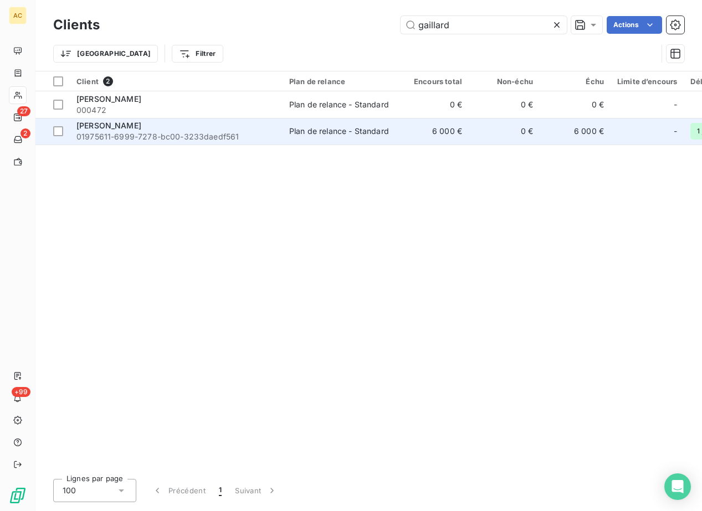
type input "gaillard"
click at [140, 131] on span "01975611-6999-7278-bc00-3233daedf561" at bounding box center [175, 136] width 199 height 11
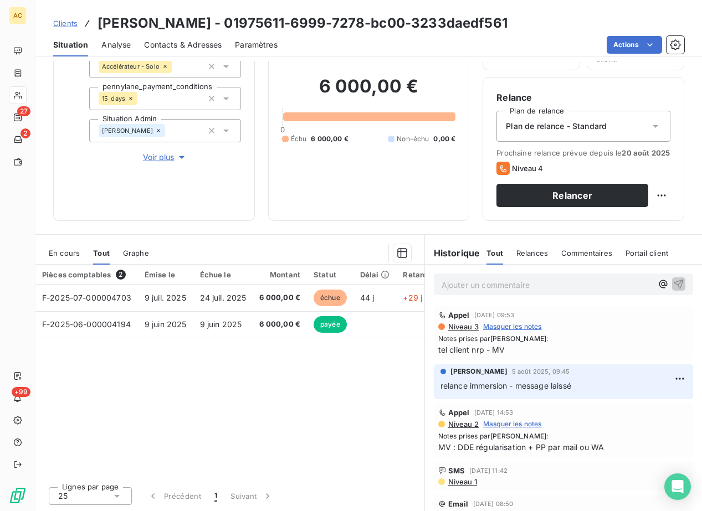
scroll to position [83, 0]
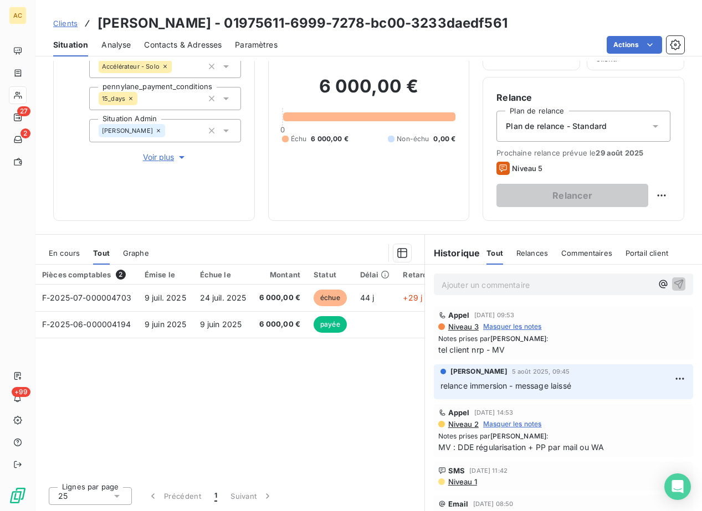
click at [217, 390] on div "Pièces comptables 2 Émise le Échue le Montant Statut Délai Retard F-2025-07-000…" at bounding box center [229, 371] width 389 height 213
click at [209, 384] on div "Pièces comptables 2 Émise le Échue le Montant Statut Délai Retard F-2025-07-000…" at bounding box center [229, 371] width 389 height 213
click at [218, 231] on div "Informations client Propriétés Client Produit Accélérateur - Solo pennylane_pay…" at bounding box center [368, 286] width 666 height 450
drag, startPoint x: 183, startPoint y: 43, endPoint x: 204, endPoint y: 47, distance: 20.9
click at [183, 43] on span "Contacts & Adresses" at bounding box center [183, 44] width 78 height 11
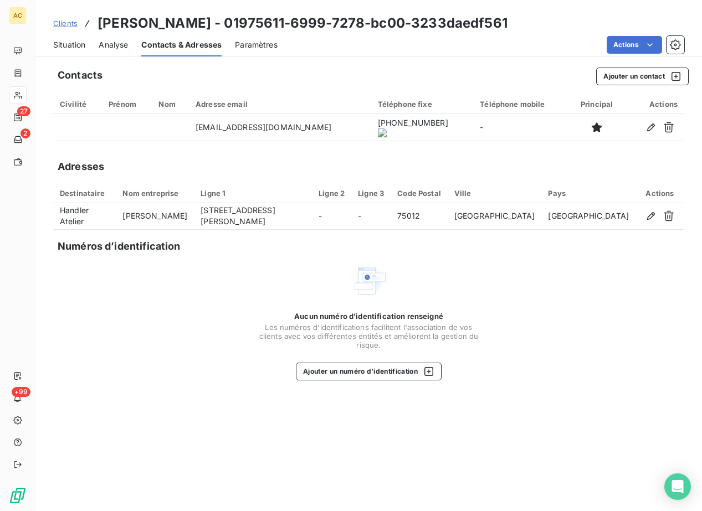
click at [90, 383] on div "Contacts Ajouter un contact Civilité Prénom Nom Adresse email Téléphone fixe Té…" at bounding box center [368, 286] width 666 height 450
click at [74, 44] on span "Situation" at bounding box center [69, 44] width 32 height 11
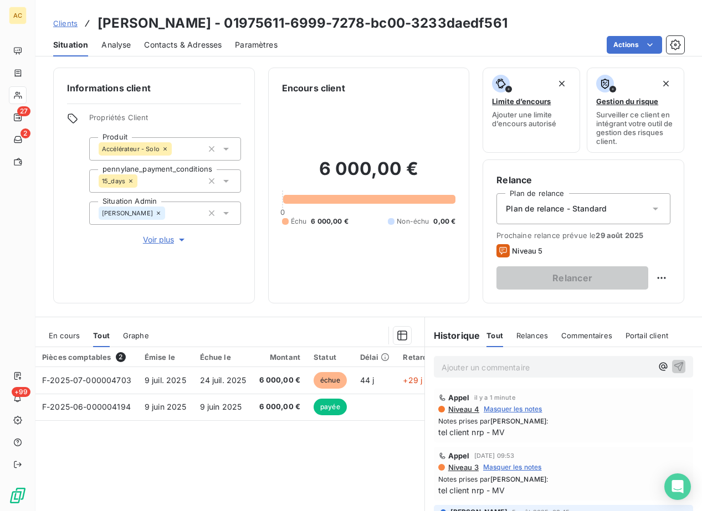
click at [501, 371] on p "Ajouter un commentaire ﻿" at bounding box center [546, 368] width 210 height 14
click at [484, 369] on span "eu le client - régularise très vite" at bounding box center [499, 366] width 116 height 9
click at [616, 368] on p "eu le client - oubli - régularise très vite" at bounding box center [546, 367] width 210 height 13
click at [157, 240] on span "Voir plus" at bounding box center [165, 239] width 44 height 11
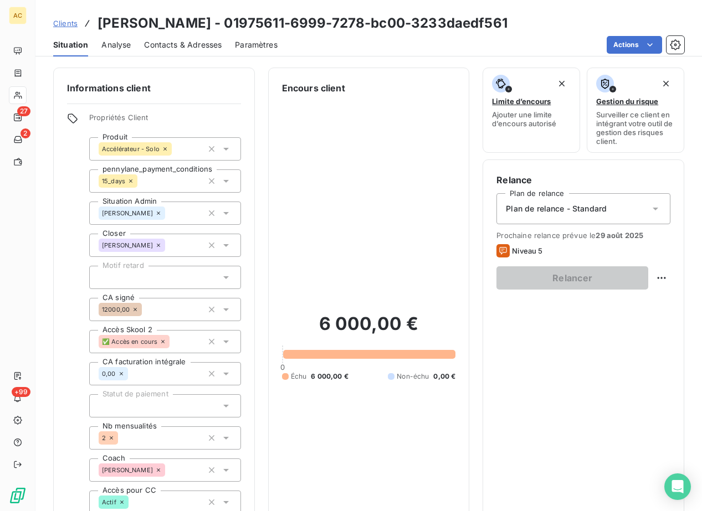
click at [148, 280] on div at bounding box center [165, 277] width 152 height 23
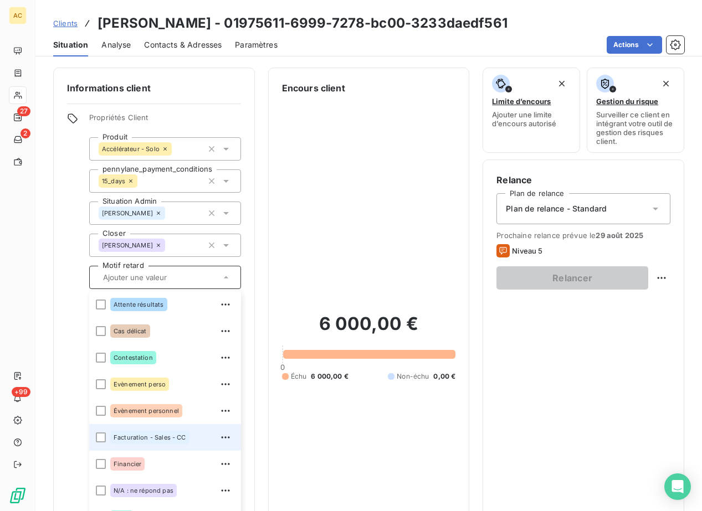
scroll to position [144, 0]
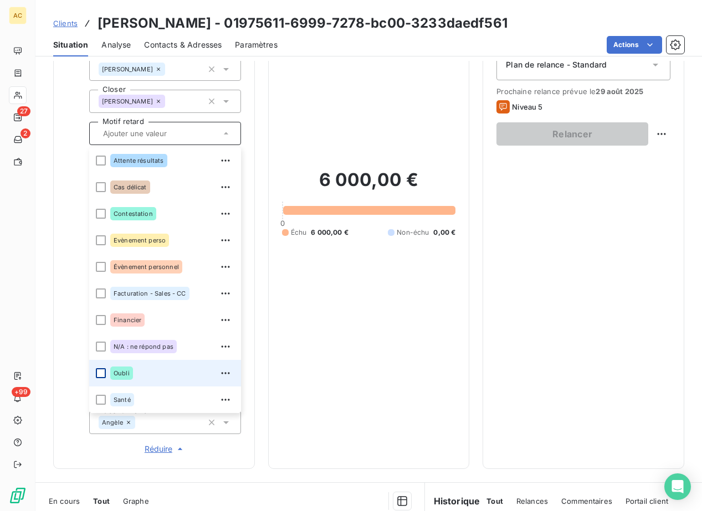
click at [100, 372] on div at bounding box center [101, 373] width 10 height 10
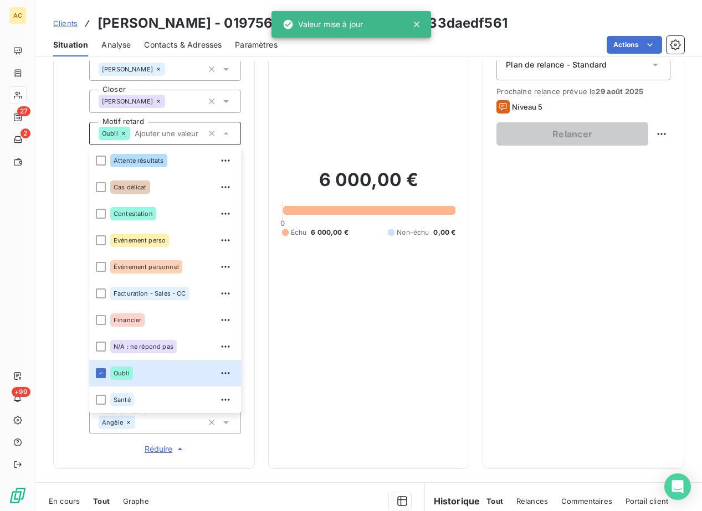
click at [248, 469] on div "Informations client Propriétés Client Produit Accélérateur - Solo pennylane_pay…" at bounding box center [368, 286] width 666 height 450
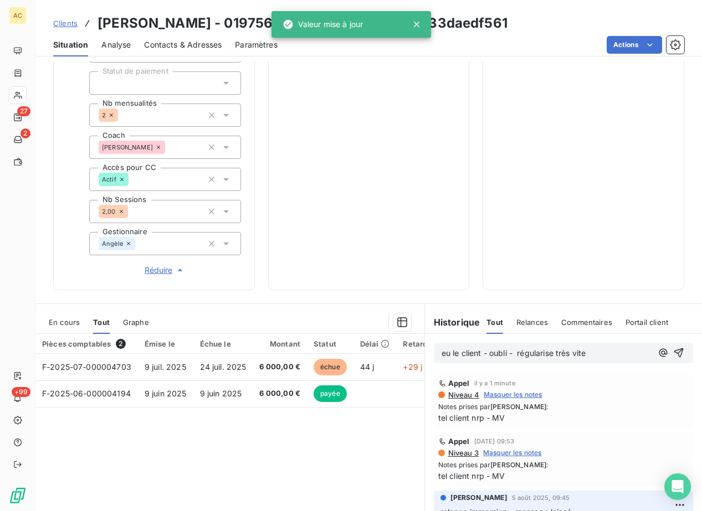
scroll to position [392, 0]
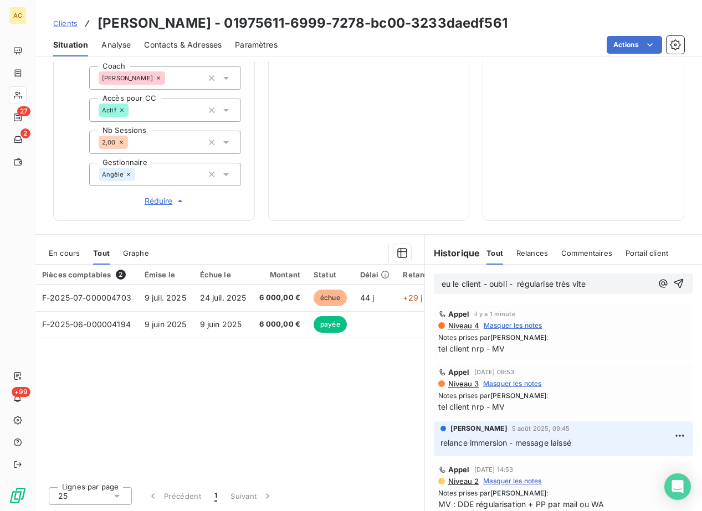
click at [610, 286] on p "eu le client - oubli - régularise très vite" at bounding box center [546, 284] width 210 height 13
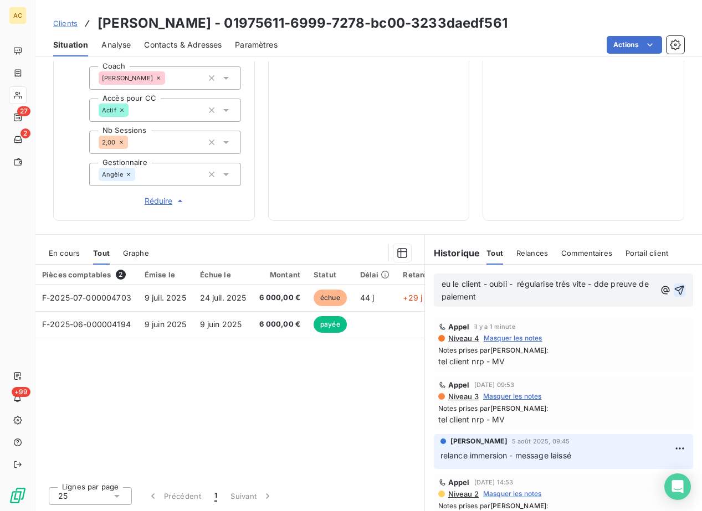
click at [674, 291] on icon "button" at bounding box center [679, 290] width 11 height 11
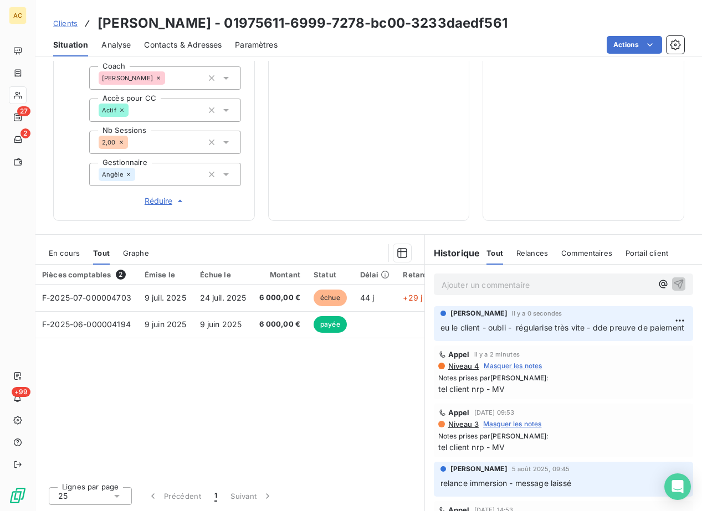
click at [68, 29] on div "Clients Tom Gaillard - 01975611-6999-7278-bc00-3233daedf561" at bounding box center [280, 23] width 454 height 20
click at [68, 26] on span "Clients" at bounding box center [65, 23] width 24 height 9
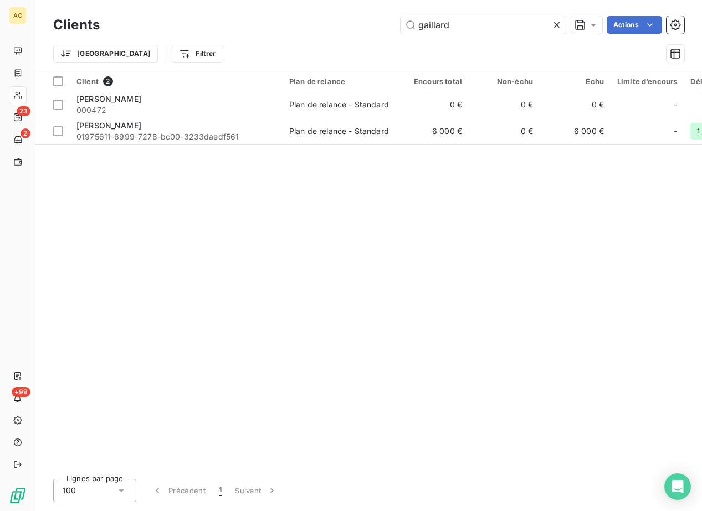
drag, startPoint x: 458, startPoint y: 27, endPoint x: 368, endPoint y: 19, distance: 89.5
click at [368, 18] on div "gaillard Actions" at bounding box center [398, 25] width 571 height 18
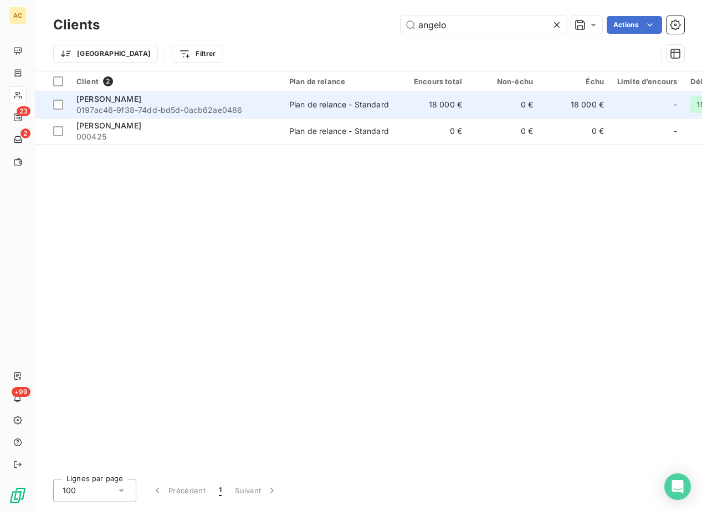
type input "angelo"
click at [141, 107] on span "0197ac46-9f38-74dd-bd5d-0acb62ae0486" at bounding box center [175, 110] width 199 height 11
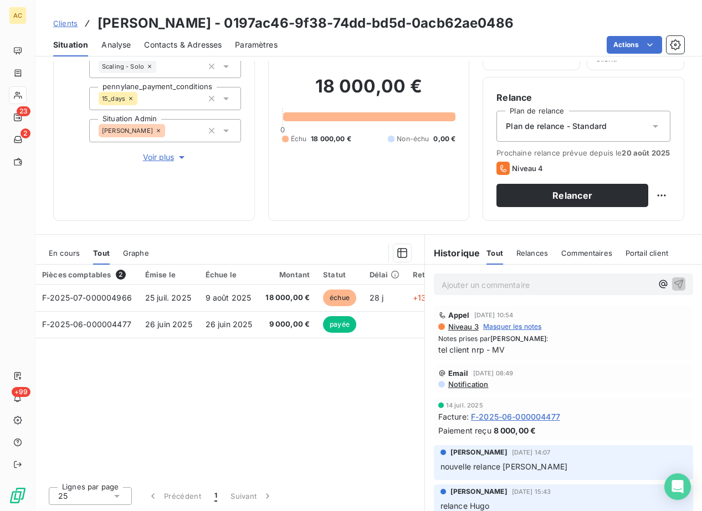
scroll to position [91, 0]
click at [203, 478] on div "Lignes par page 25 Précédent 1 Suivant" at bounding box center [229, 494] width 389 height 33
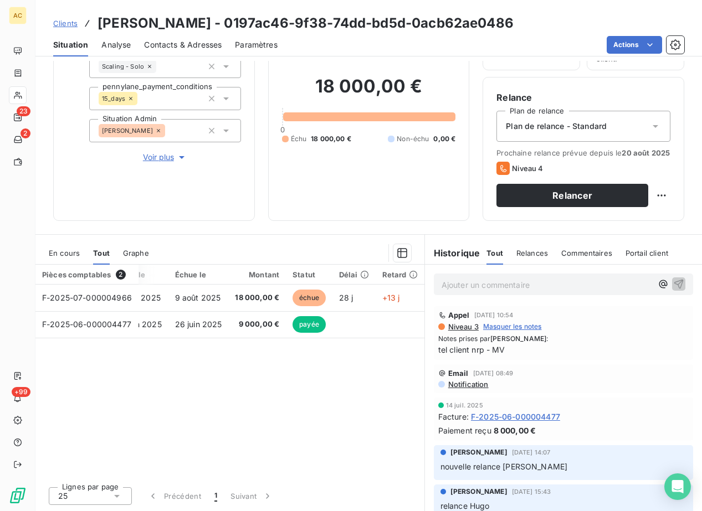
scroll to position [0, 0]
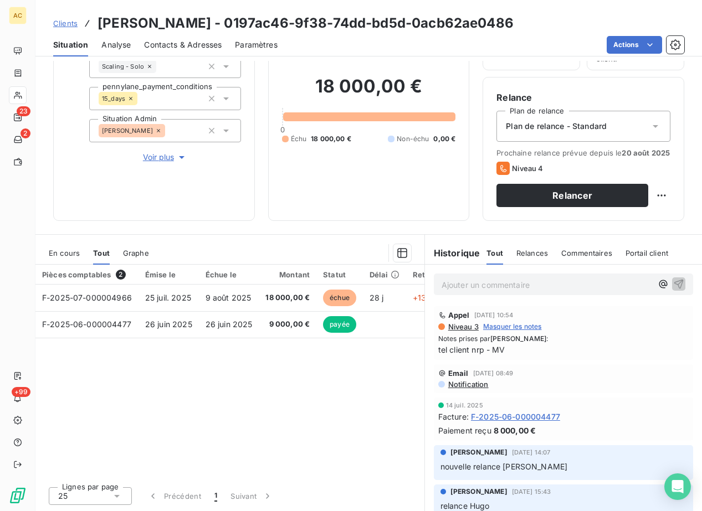
click at [184, 47] on span "Contacts & Adresses" at bounding box center [183, 44] width 78 height 11
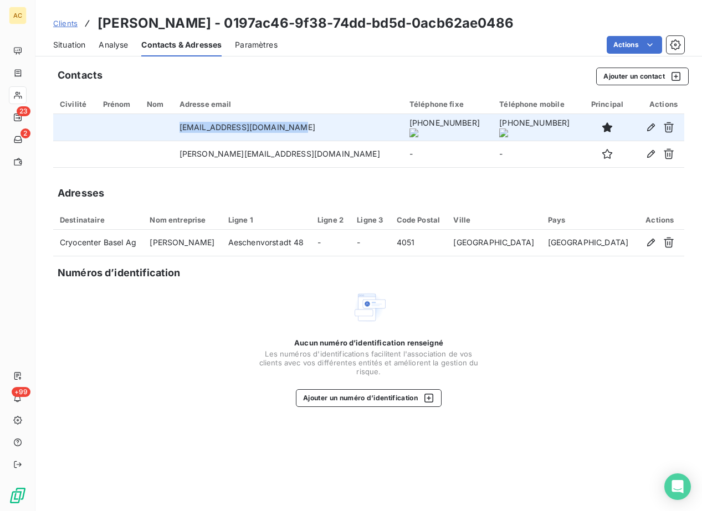
drag, startPoint x: 193, startPoint y: 130, endPoint x: 309, endPoint y: 130, distance: 115.8
click at [309, 130] on td "angelo@cryocenterbasel.com" at bounding box center [288, 127] width 230 height 27
copy td "angelo@cryocenterbasel.com"
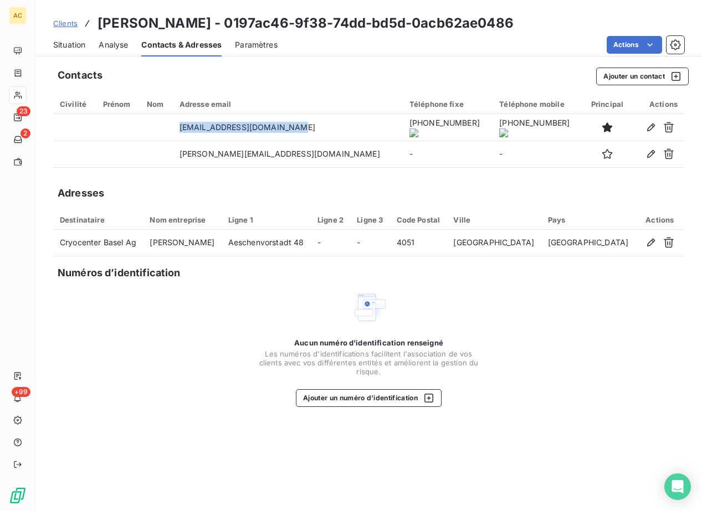
click at [75, 46] on span "Situation" at bounding box center [69, 44] width 32 height 11
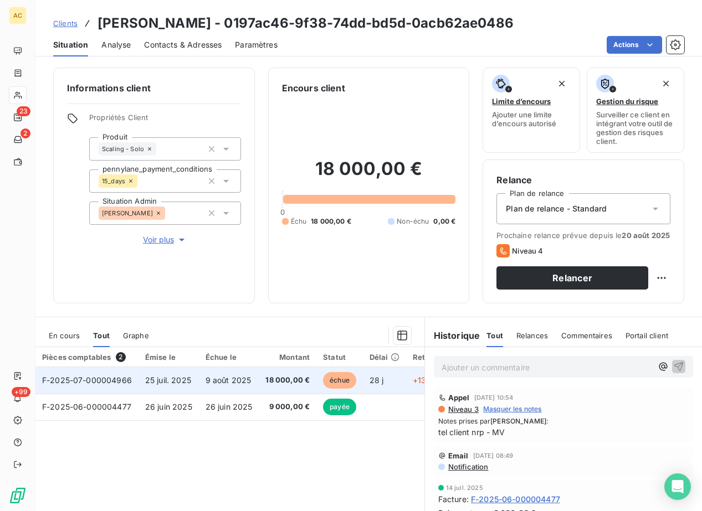
click at [163, 385] on span "25 juil. 2025" at bounding box center [168, 380] width 46 height 9
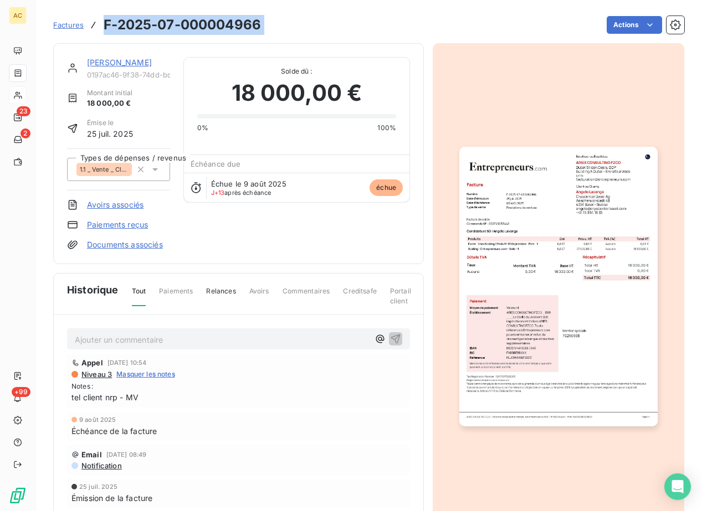
drag, startPoint x: 104, startPoint y: 30, endPoint x: 277, endPoint y: 29, distance: 173.9
click at [277, 29] on div "Factures F-2025-07-000004966 Actions" at bounding box center [368, 24] width 631 height 23
copy section "F-2025-07-000004966 Actions"
click at [114, 26] on h3 "F-2025-07-000004966" at bounding box center [182, 25] width 157 height 20
drag, startPoint x: 104, startPoint y: 28, endPoint x: 265, endPoint y: 28, distance: 160.6
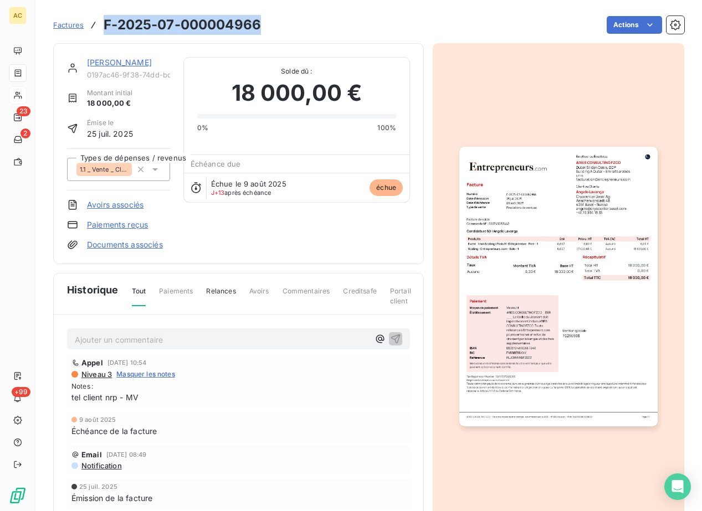
click at [265, 28] on div "Factures F-2025-07-000004966 Actions" at bounding box center [368, 24] width 631 height 23
copy h3 "F-2025-07-000004966"
click at [114, 63] on link "[PERSON_NAME]" at bounding box center [119, 62] width 65 height 9
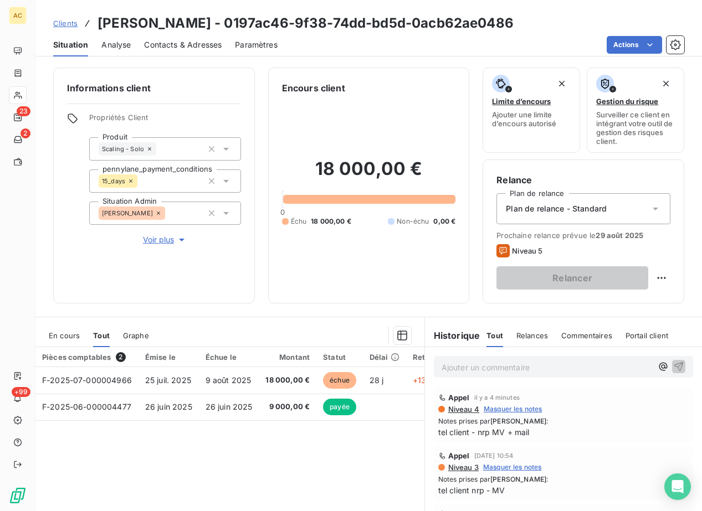
click at [59, 25] on span "Clients" at bounding box center [65, 23] width 24 height 9
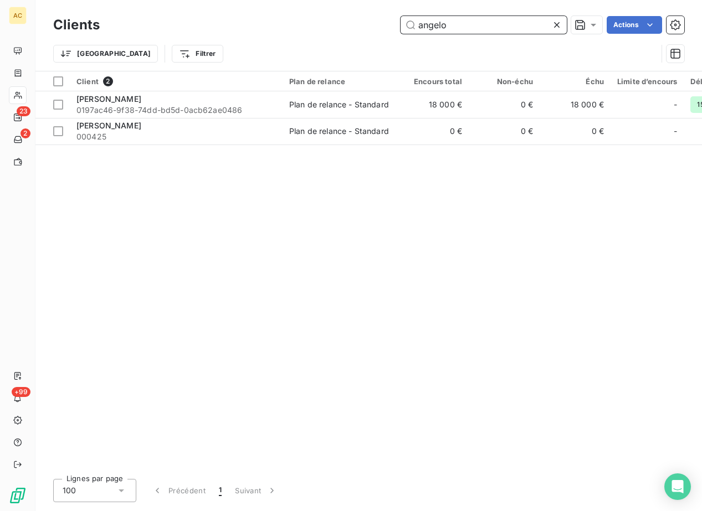
drag, startPoint x: 450, startPoint y: 25, endPoint x: 414, endPoint y: 25, distance: 36.6
click at [414, 25] on input "angelo" at bounding box center [483, 25] width 166 height 18
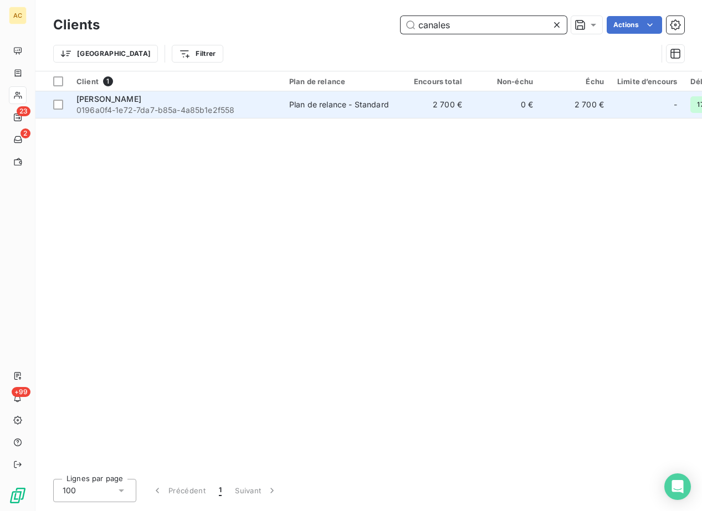
type input "canales"
click at [174, 112] on span "0196a0f4-1e72-7da7-b85a-4a85b1e2f558" at bounding box center [175, 110] width 199 height 11
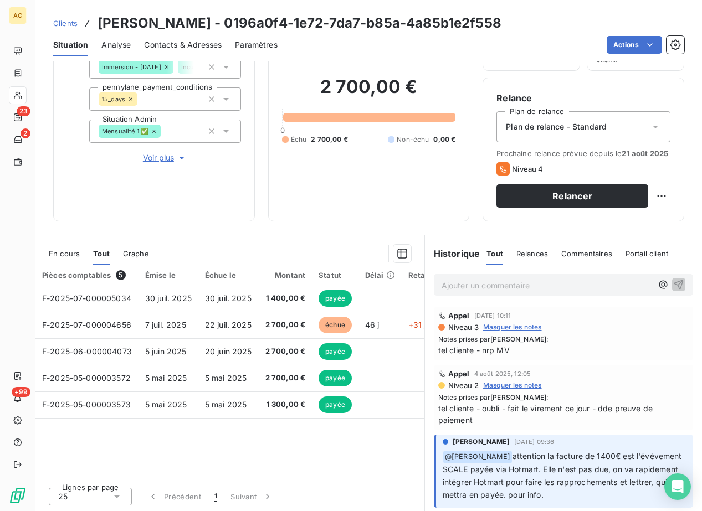
scroll to position [83, 0]
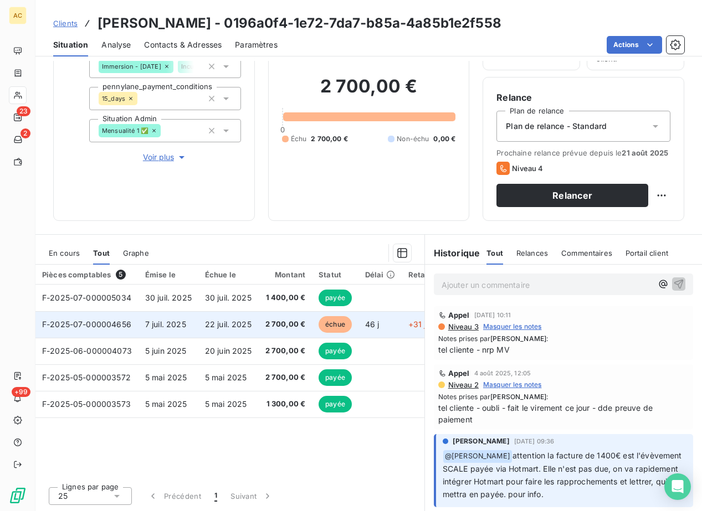
click at [251, 326] on td "22 juil. 2025" at bounding box center [228, 324] width 60 height 27
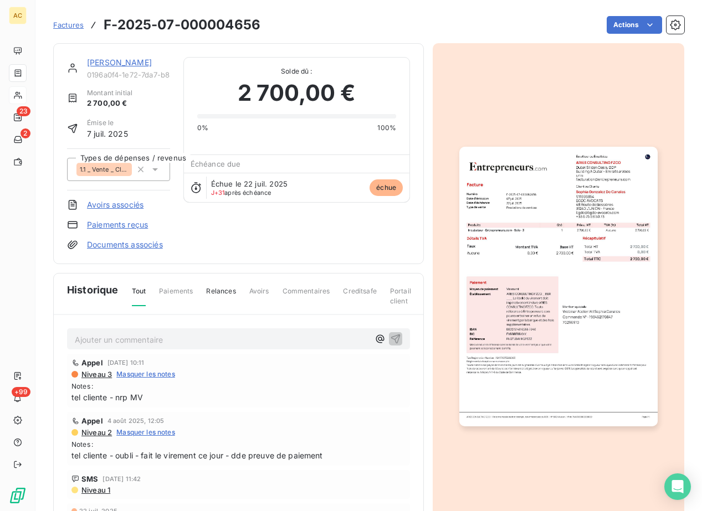
click at [120, 64] on link "[PERSON_NAME]" at bounding box center [119, 62] width 65 height 9
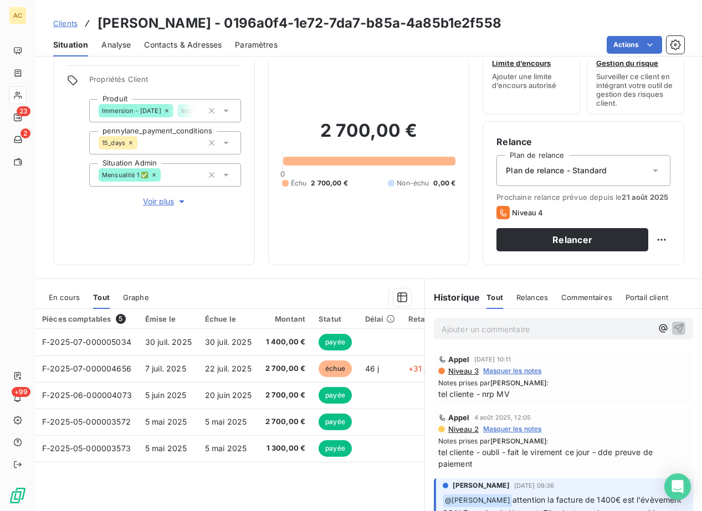
scroll to position [56, 0]
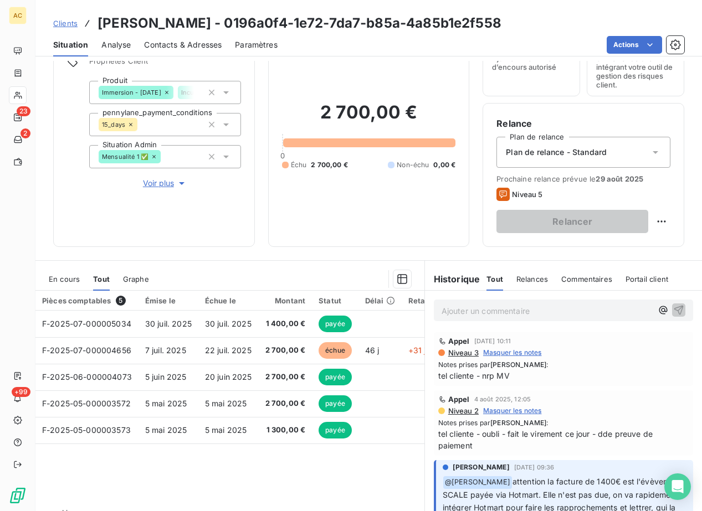
click at [69, 25] on span "Clients" at bounding box center [65, 23] width 24 height 9
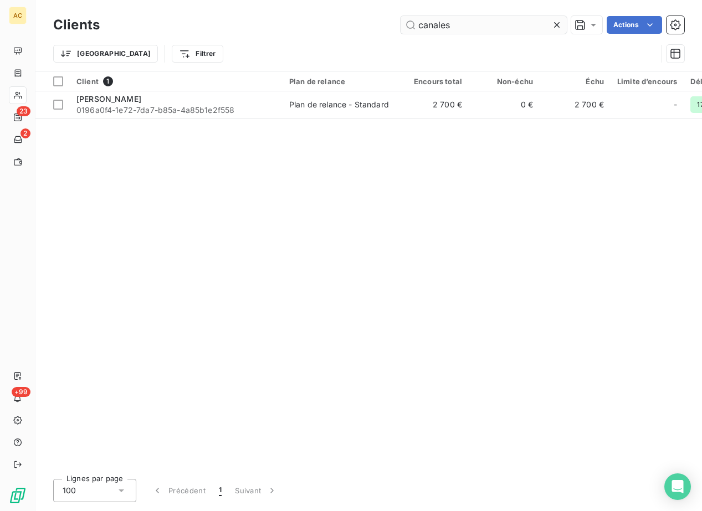
drag, startPoint x: 444, startPoint y: 25, endPoint x: 413, endPoint y: 26, distance: 31.0
click at [413, 26] on input "canales" at bounding box center [483, 25] width 166 height 18
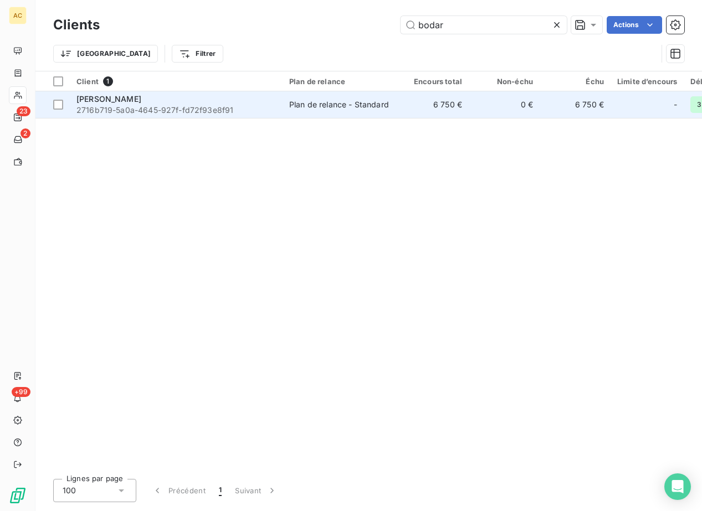
type input "bodar"
click at [160, 107] on span "2716b719-5a0a-4645-927f-fd72f93e8f91" at bounding box center [175, 110] width 199 height 11
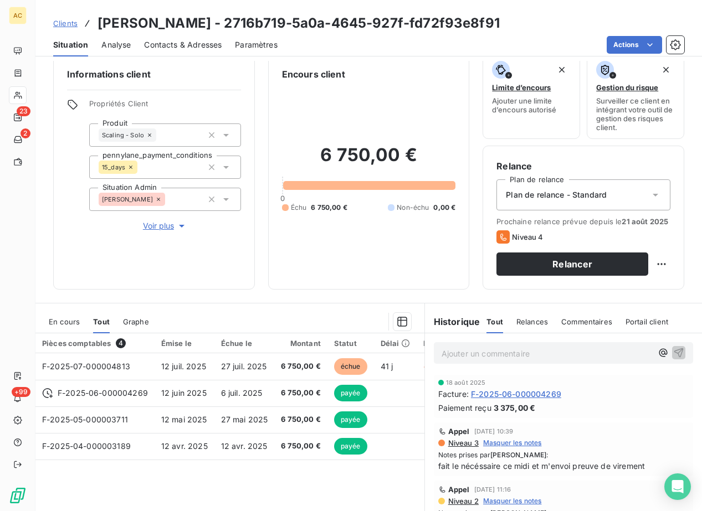
scroll to position [32, 0]
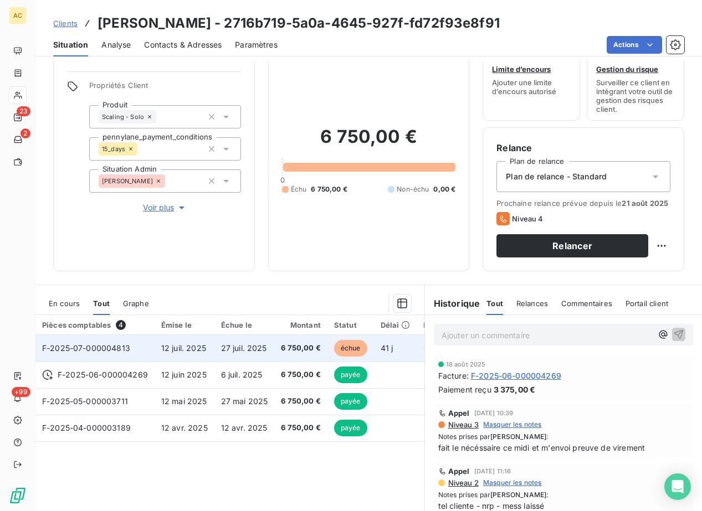
click at [215, 351] on td "27 juil. 2025" at bounding box center [244, 348] width 60 height 27
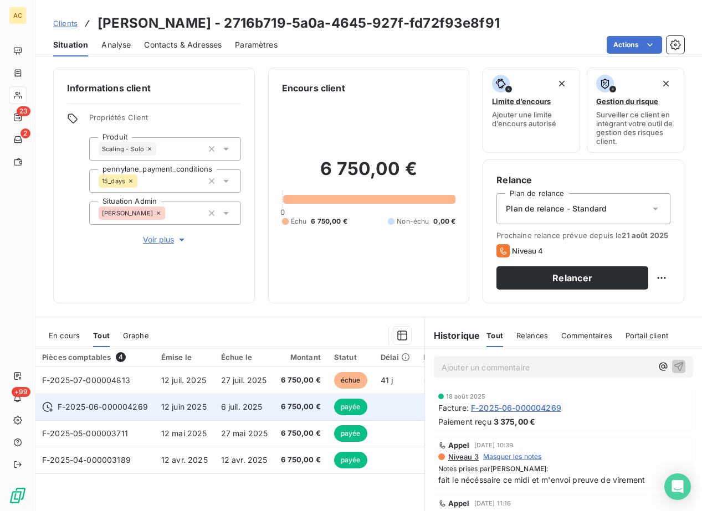
click at [217, 402] on td "6 juil. 2025" at bounding box center [244, 407] width 60 height 27
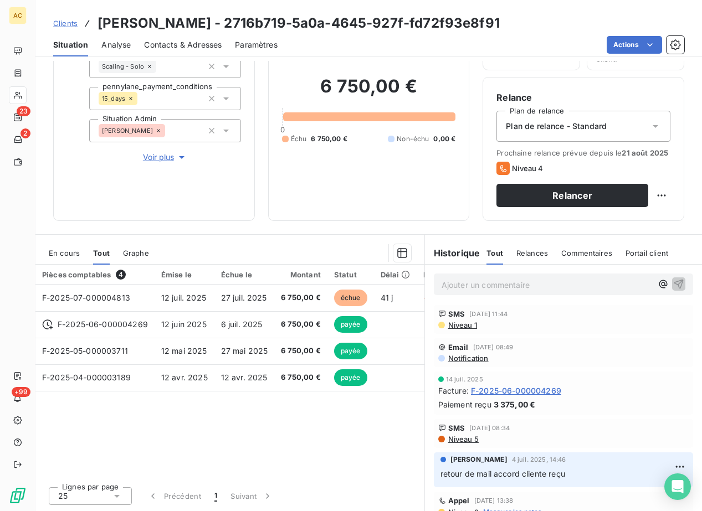
scroll to position [218, 0]
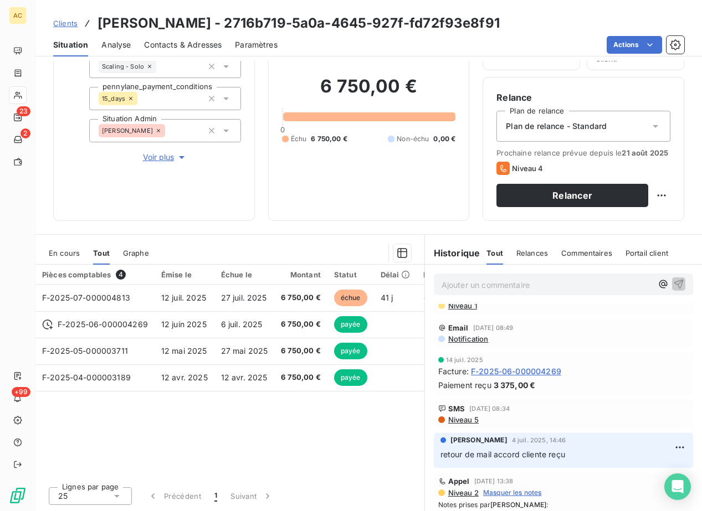
drag, startPoint x: 168, startPoint y: 42, endPoint x: 177, endPoint y: 48, distance: 11.2
click at [168, 42] on span "Contacts & Adresses" at bounding box center [183, 44] width 78 height 11
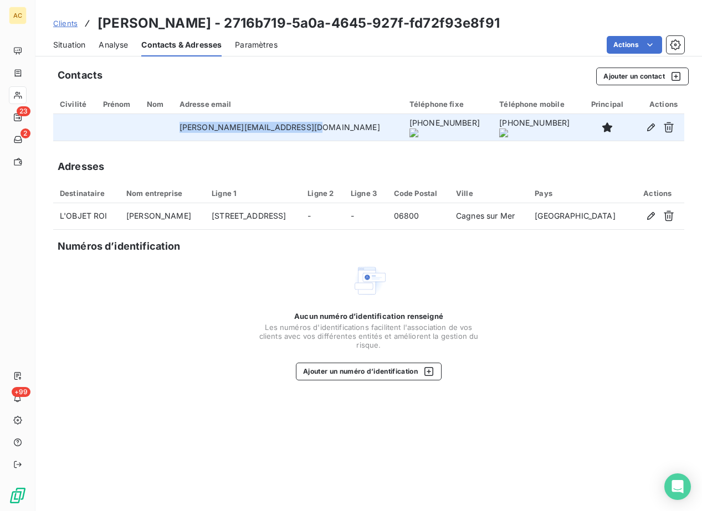
drag, startPoint x: 194, startPoint y: 129, endPoint x: 342, endPoint y: 126, distance: 147.9
click at [342, 126] on td "stephanie.bodart@lobjetroi.com" at bounding box center [288, 127] width 230 height 27
copy td "stephanie.bodart@lobjetroi.com"
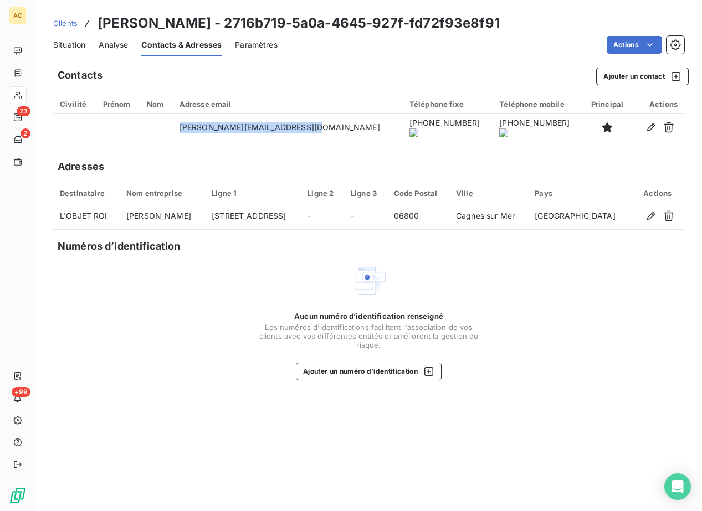
click at [69, 47] on span "Situation" at bounding box center [69, 44] width 32 height 11
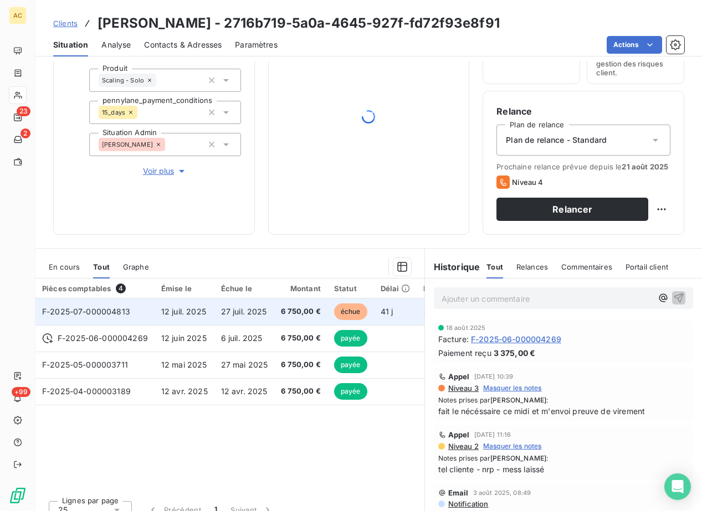
scroll to position [83, 0]
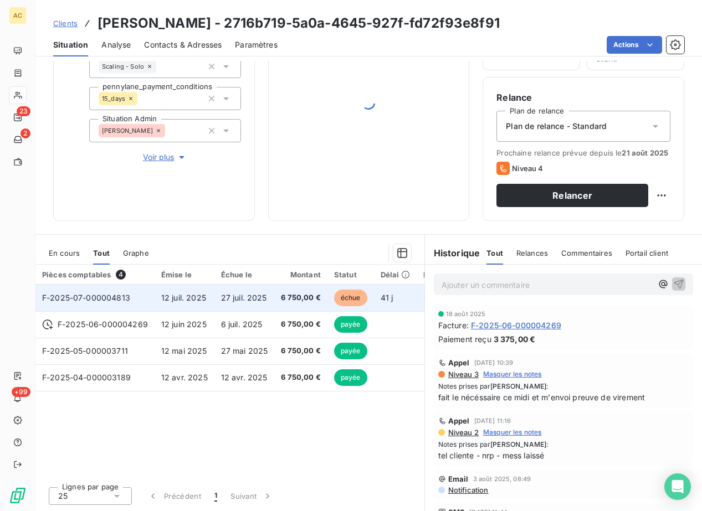
click at [141, 301] on td "F-2025-07-000004813" at bounding box center [94, 298] width 119 height 27
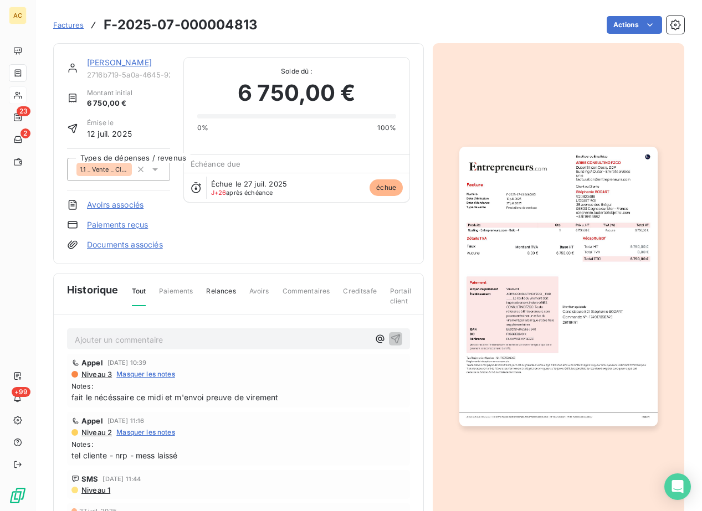
click at [105, 63] on link "[PERSON_NAME]" at bounding box center [119, 62] width 65 height 9
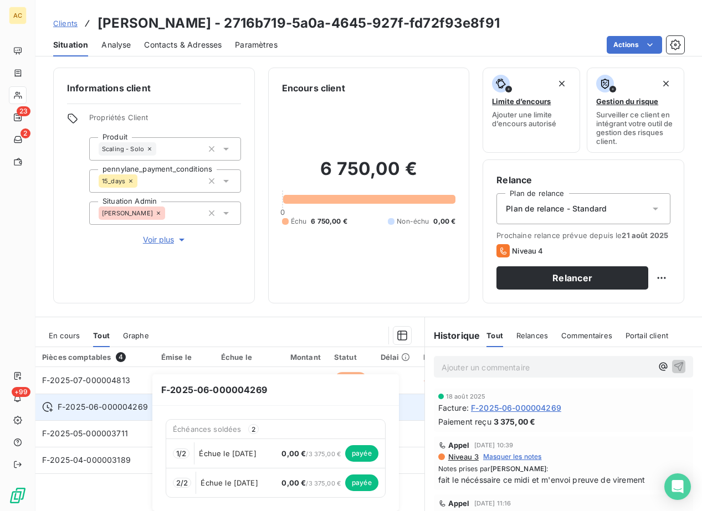
click at [131, 408] on span "F-2025-06-000004269" at bounding box center [103, 407] width 90 height 11
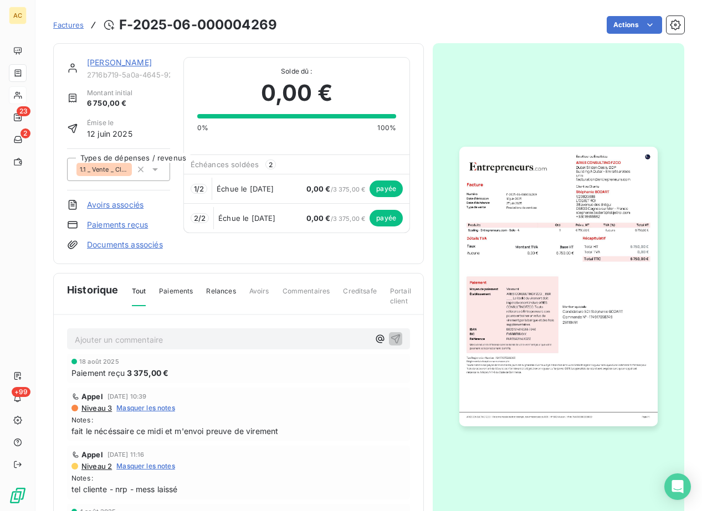
click at [125, 68] on div "Stéphanie BODART 2716b719-5a0a-4645-927f-fd72f93e8f91" at bounding box center [128, 68] width 83 height 22
click at [123, 64] on link "[PERSON_NAME]" at bounding box center [119, 62] width 65 height 9
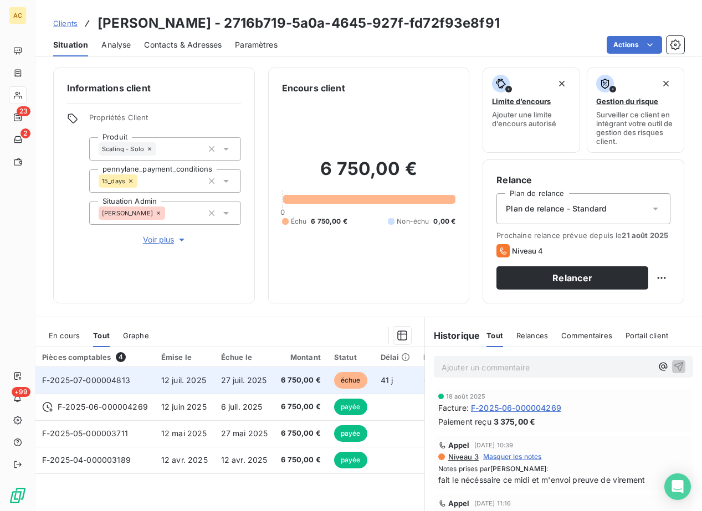
click at [202, 381] on span "12 juil. 2025" at bounding box center [183, 380] width 45 height 9
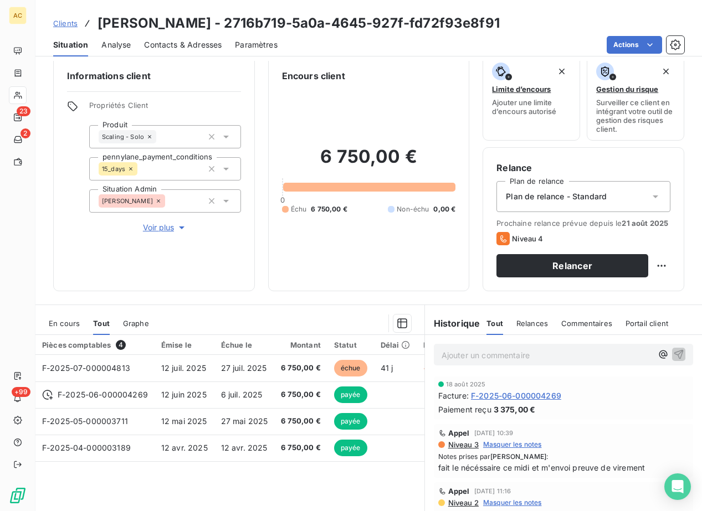
scroll to position [30, 0]
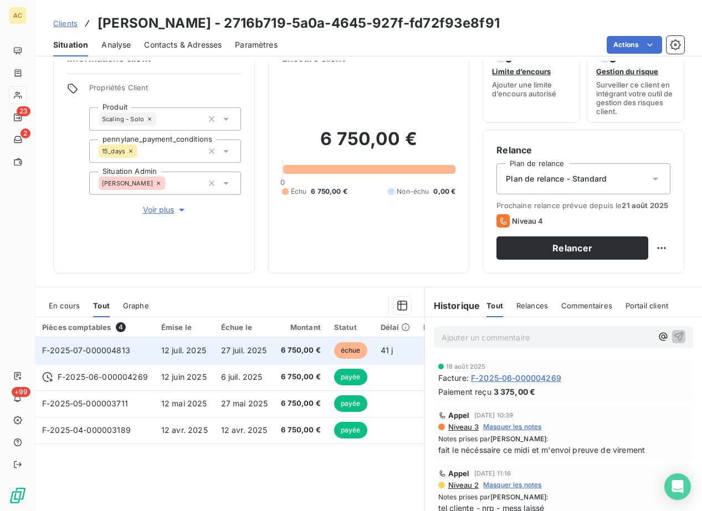
click at [120, 354] on span "F-2025-07-000004813" at bounding box center [86, 350] width 88 height 9
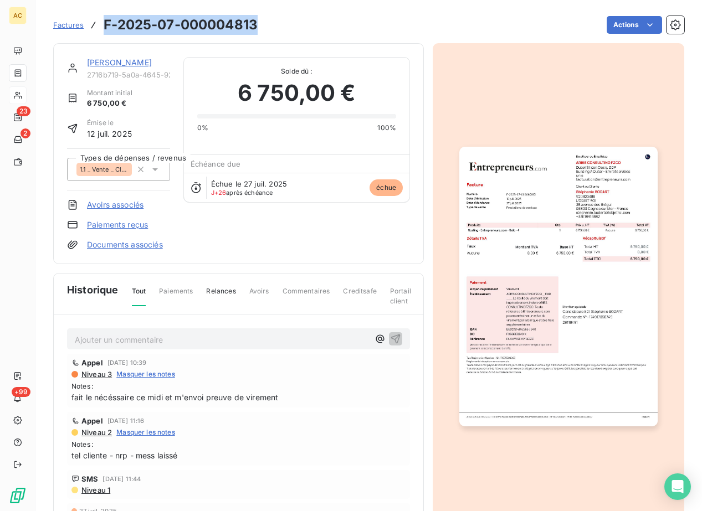
drag, startPoint x: 257, startPoint y: 22, endPoint x: 96, endPoint y: 18, distance: 161.2
click at [96, 18] on div "Factures F-2025-07-000004813 Actions" at bounding box center [368, 24] width 631 height 23
copy h3 "F-2025-07-000004813"
click at [115, 63] on link "[PERSON_NAME]" at bounding box center [119, 62] width 65 height 9
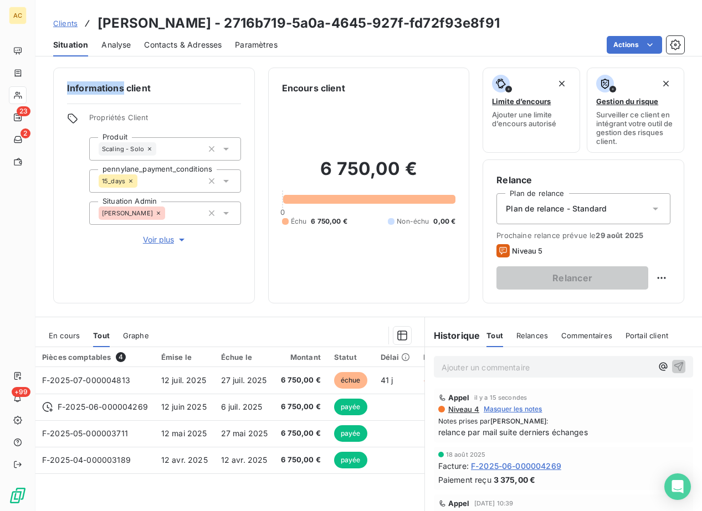
click at [65, 23] on span "Clients" at bounding box center [65, 23] width 24 height 9
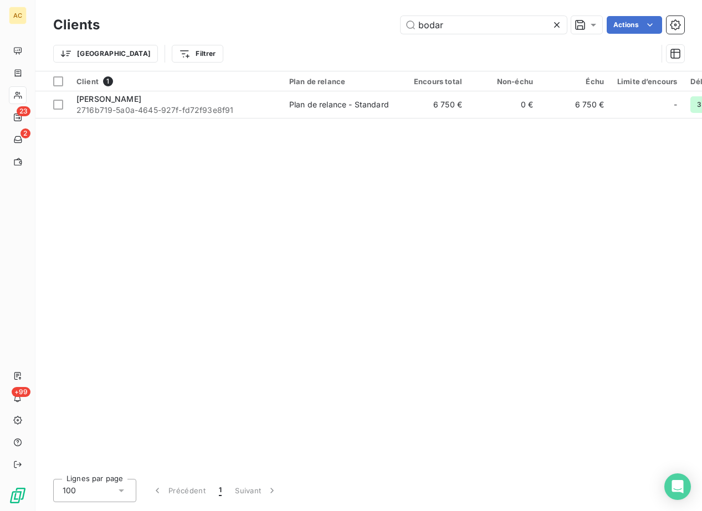
drag, startPoint x: 476, startPoint y: 28, endPoint x: 378, endPoint y: 27, distance: 98.6
click at [378, 27] on div "bodar Actions" at bounding box center [398, 25] width 571 height 18
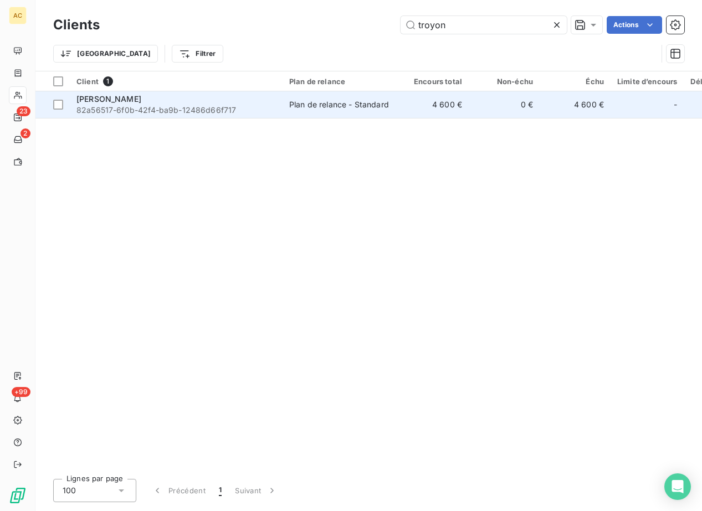
type input "troyon"
click at [158, 111] on span "82a56517-6f0b-42f4-ba9b-12486d66f717" at bounding box center [175, 110] width 199 height 11
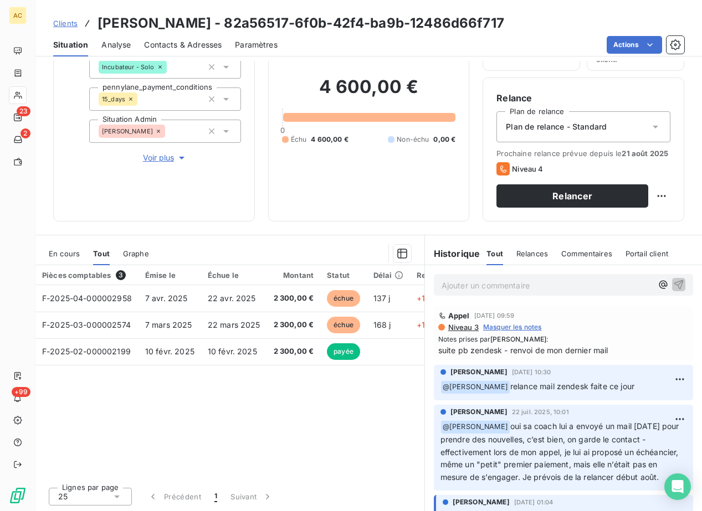
scroll to position [83, 0]
click at [186, 47] on span "Contacts & Adresses" at bounding box center [183, 44] width 78 height 11
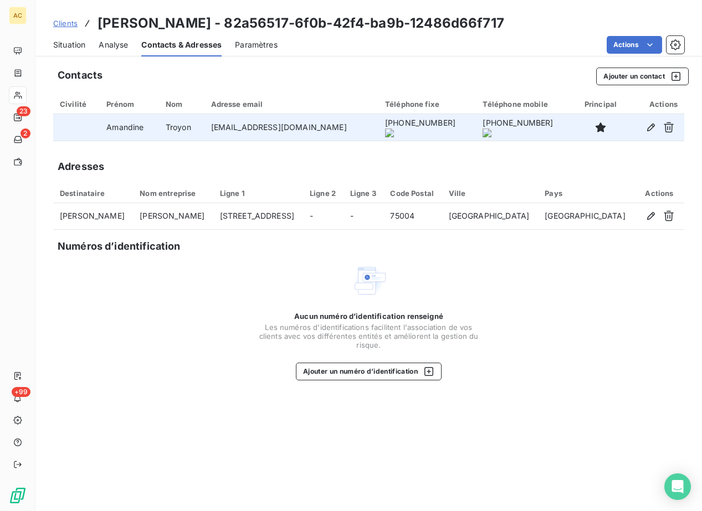
drag, startPoint x: 204, startPoint y: 128, endPoint x: 345, endPoint y: 129, distance: 140.7
click at [345, 129] on td "contactamandinetroyon@gmail.com" at bounding box center [291, 127] width 174 height 27
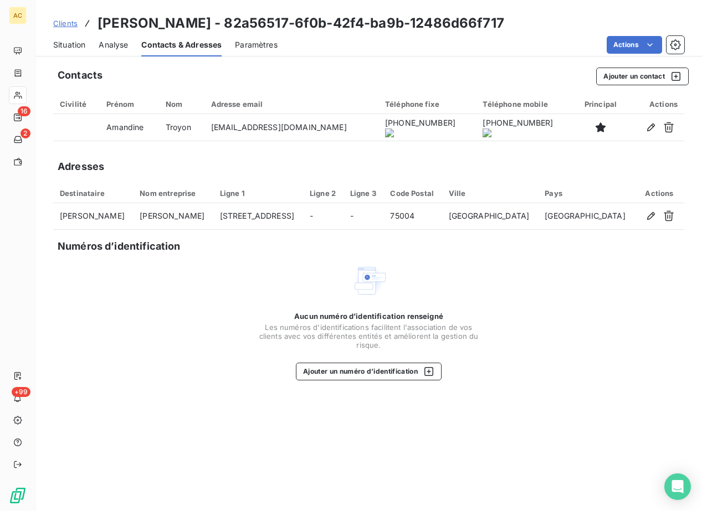
click at [65, 28] on link "Clients" at bounding box center [65, 23] width 24 height 11
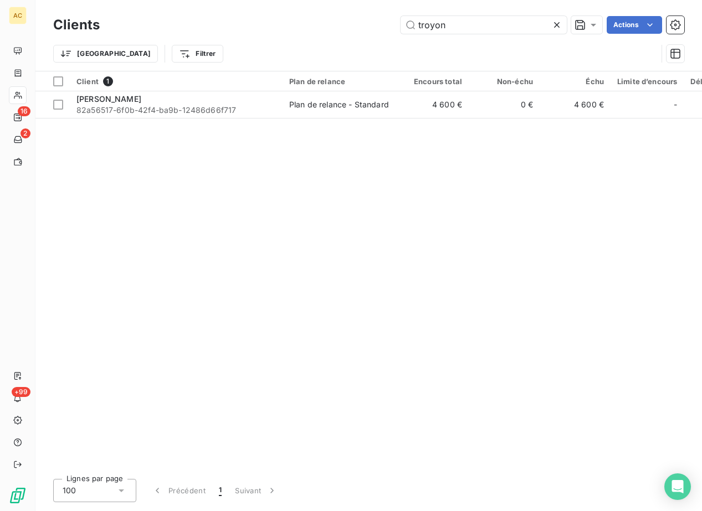
drag, startPoint x: 482, startPoint y: 29, endPoint x: 361, endPoint y: 29, distance: 120.7
click at [361, 29] on div "troyon Actions" at bounding box center [398, 25] width 571 height 18
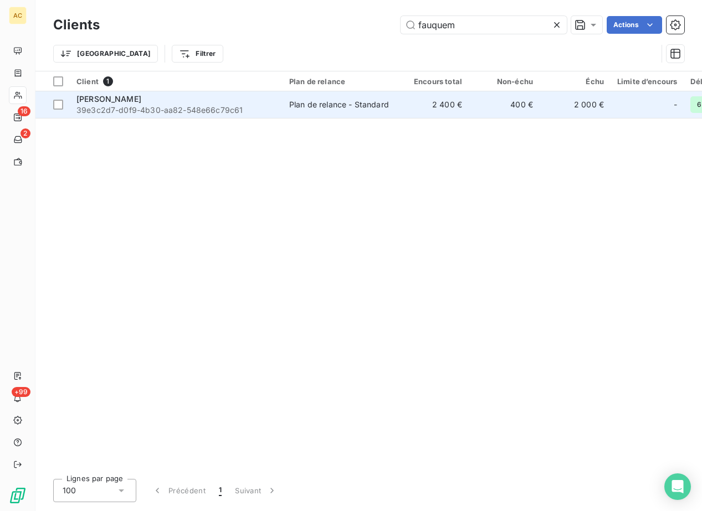
type input "fauquem"
click at [196, 106] on span "39e3c2d7-d0f9-4b30-aa82-548e66c79c61" at bounding box center [175, 110] width 199 height 11
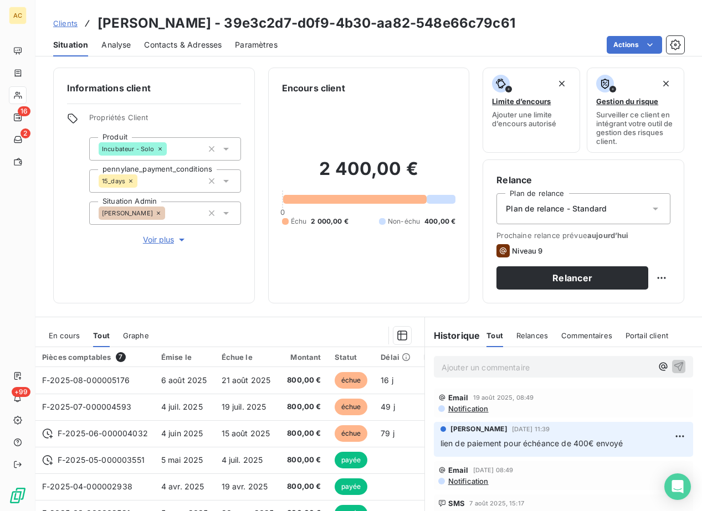
click at [467, 367] on p "Ajouter un commentaire ﻿" at bounding box center [546, 368] width 210 height 14
click at [512, 367] on span "preuve de paiement reçue - voir docs associés" at bounding box center [528, 366] width 174 height 9
click at [673, 367] on icon "button" at bounding box center [678, 366] width 11 height 11
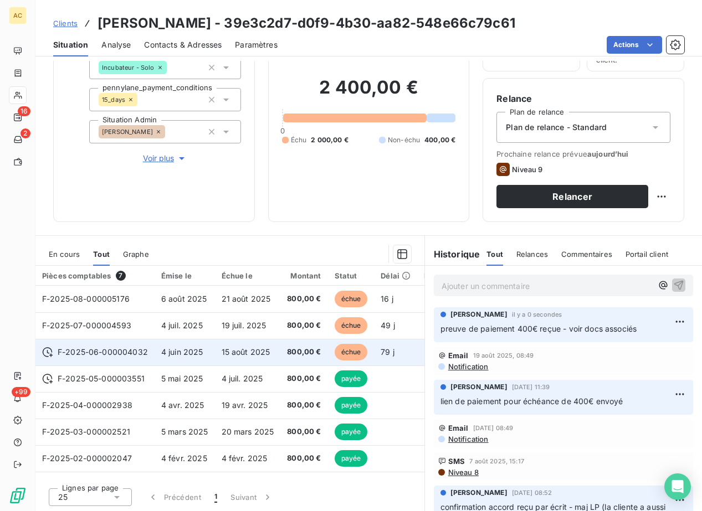
scroll to position [83, 0]
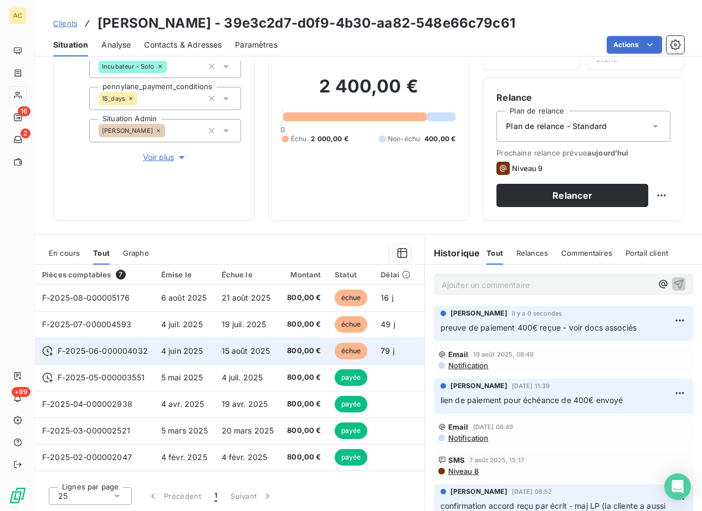
click at [173, 352] on span "4 juin 2025" at bounding box center [182, 350] width 42 height 9
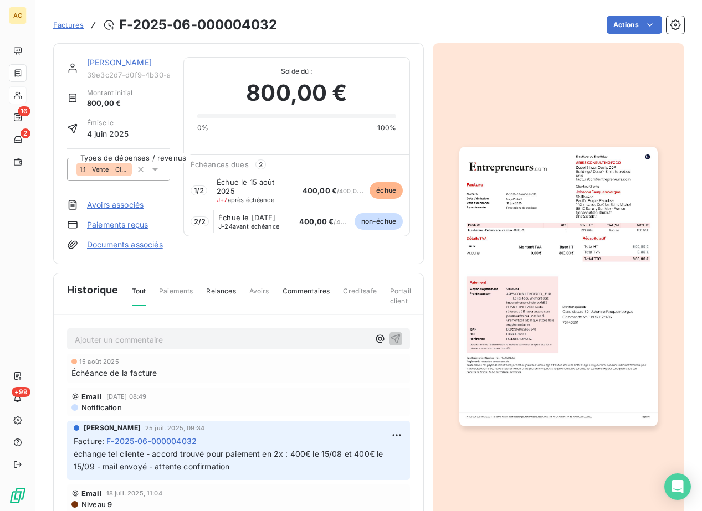
click at [132, 245] on link "Documents associés" at bounding box center [125, 244] width 76 height 11
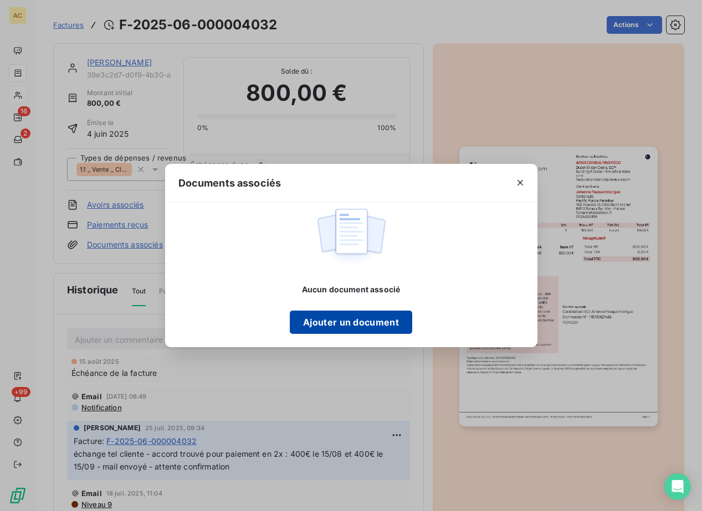
click at [328, 315] on button "Ajouter un document" at bounding box center [351, 322] width 122 height 23
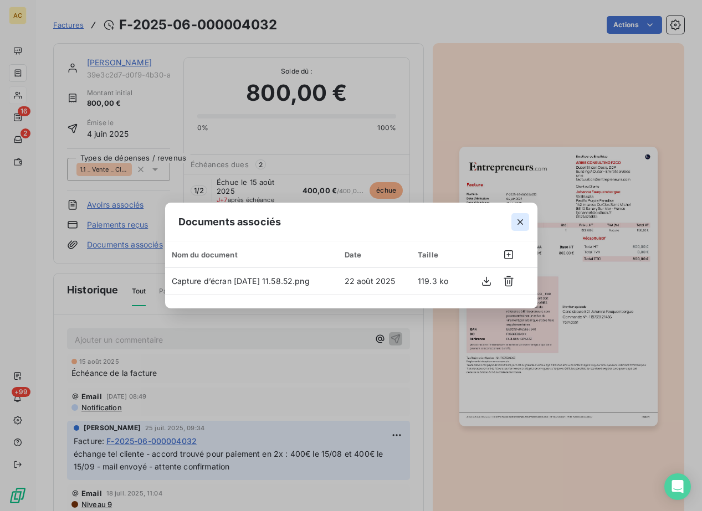
click at [518, 225] on icon "button" at bounding box center [520, 222] width 11 height 11
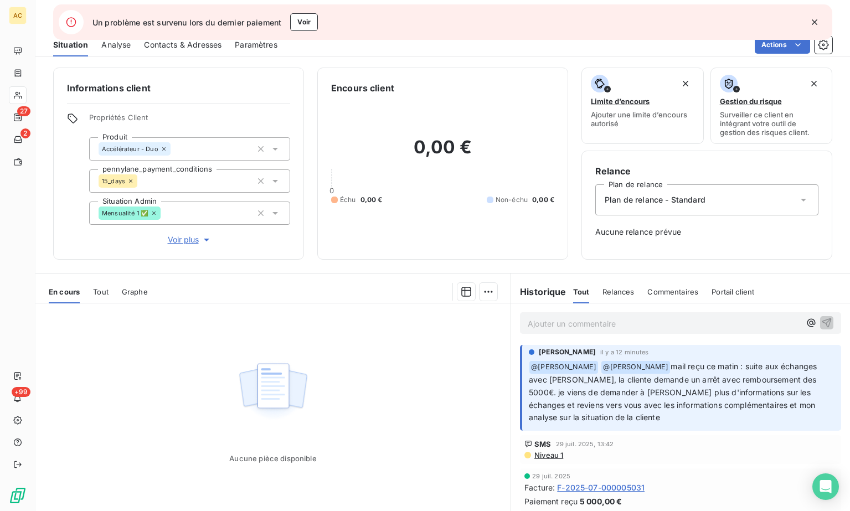
click at [99, 288] on span "Tout" at bounding box center [101, 291] width 16 height 9
